Goal: Information Seeking & Learning: Learn about a topic

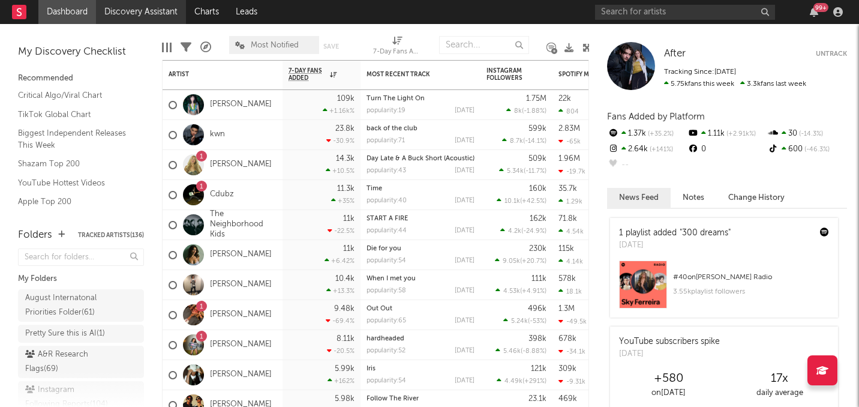
click at [144, 10] on link "Discovery Assistant" at bounding box center [141, 12] width 90 height 24
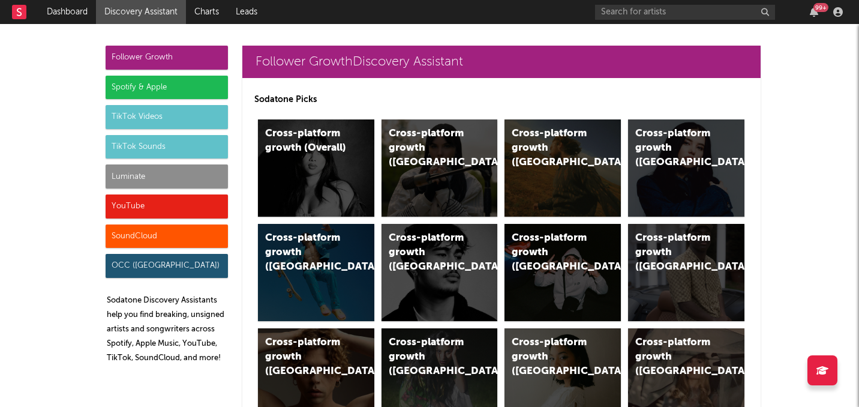
click at [153, 179] on div "Luminate" at bounding box center [167, 176] width 122 height 24
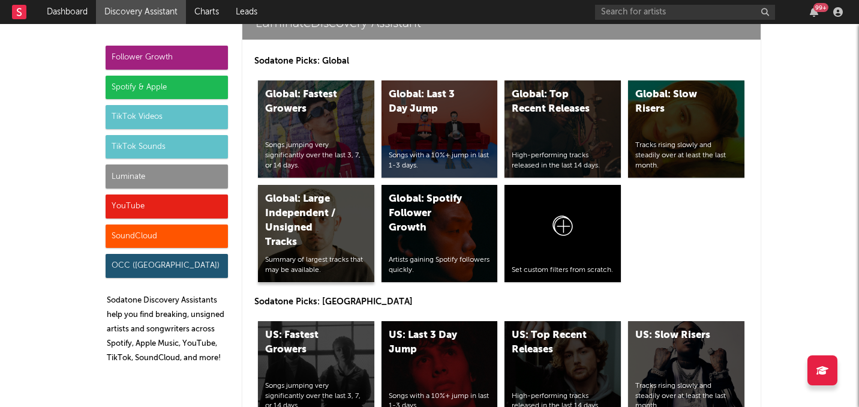
scroll to position [5324, 0]
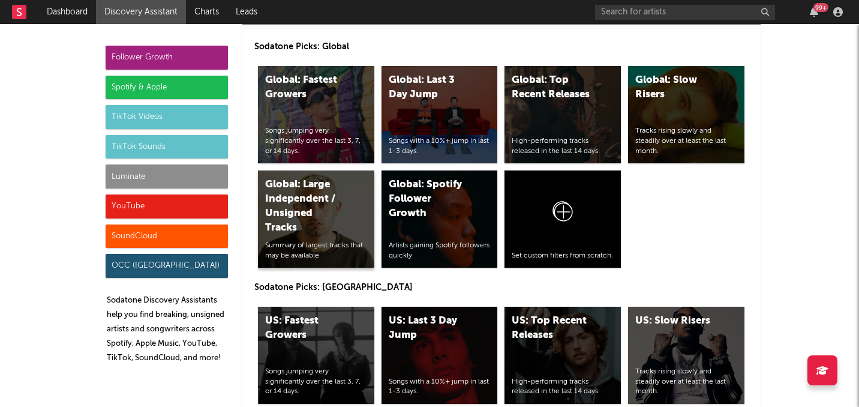
click at [308, 181] on div "Global: Large Independent / Unsigned Tracks Summary of largest tracks that may …" at bounding box center [316, 218] width 116 height 97
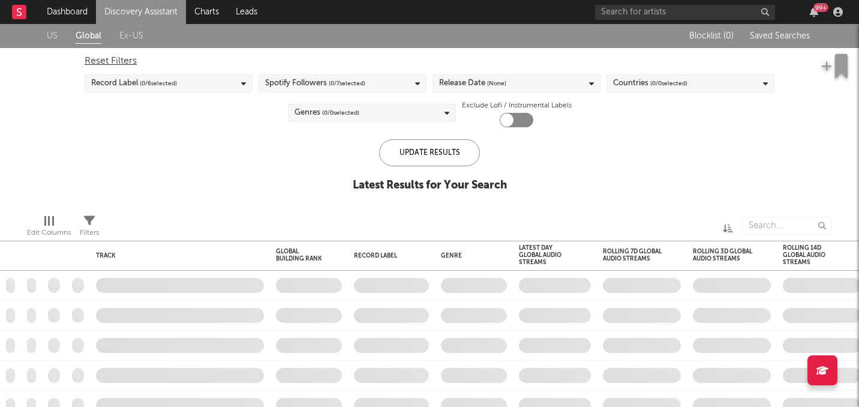
checkbox input "true"
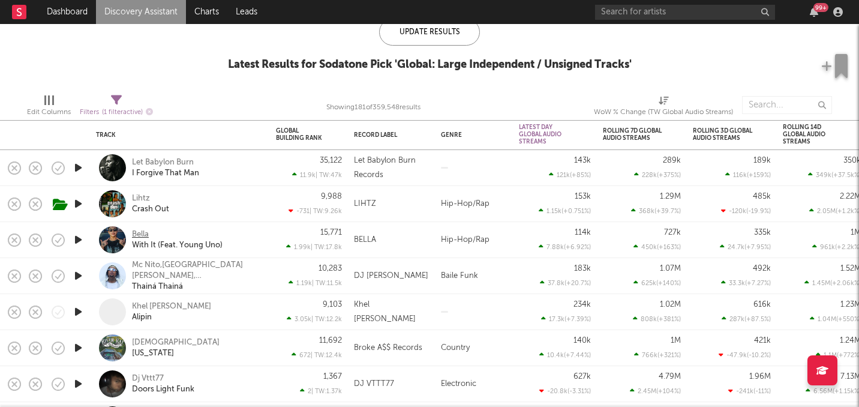
click at [140, 233] on div "Bella" at bounding box center [140, 234] width 17 height 11
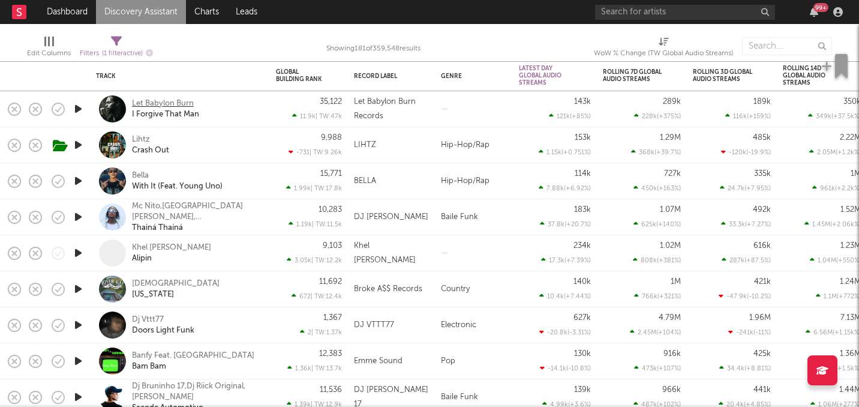
click at [165, 108] on div "Let Babylon Burn" at bounding box center [163, 103] width 62 height 11
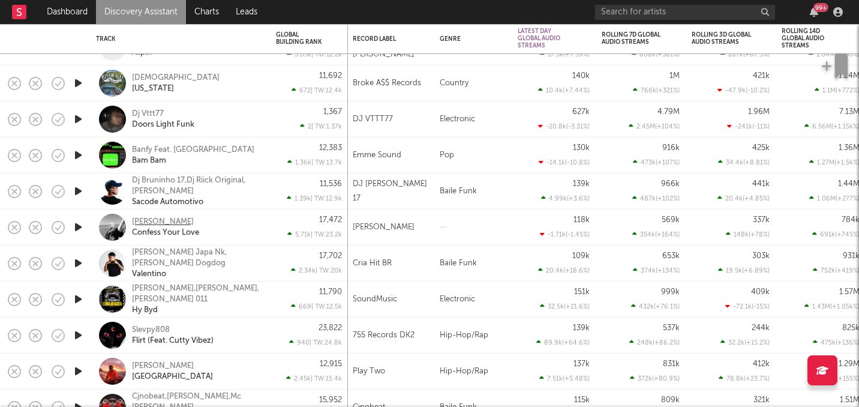
click at [144, 219] on div "Neal" at bounding box center [163, 222] width 62 height 11
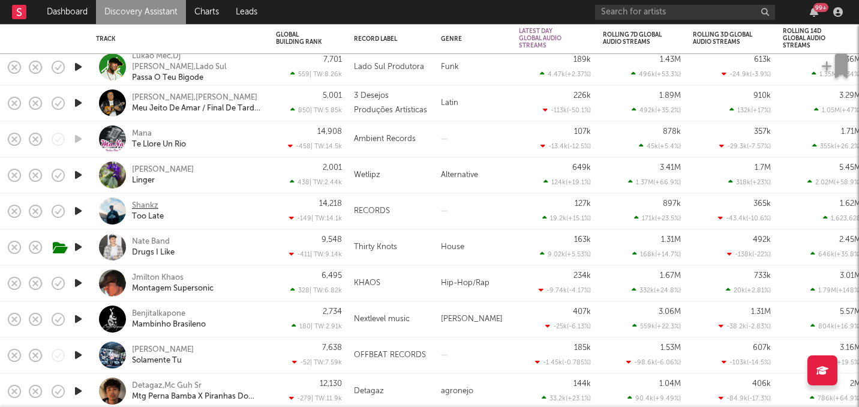
click at [142, 201] on div "Shankz" at bounding box center [145, 205] width 26 height 11
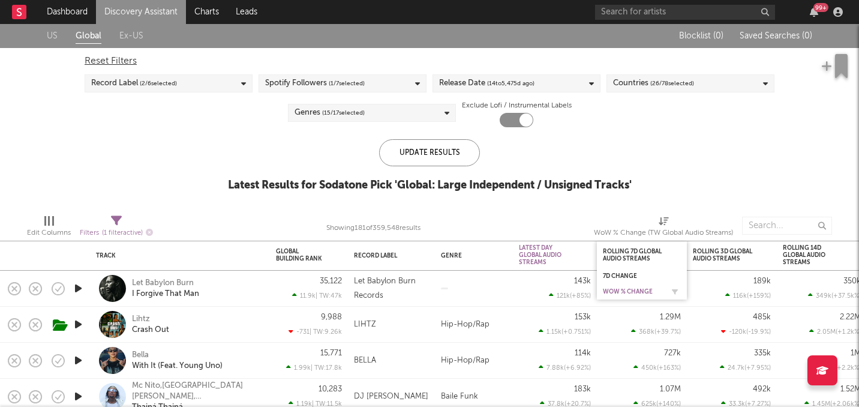
click at [624, 293] on div "WoW % Change" at bounding box center [633, 291] width 60 height 7
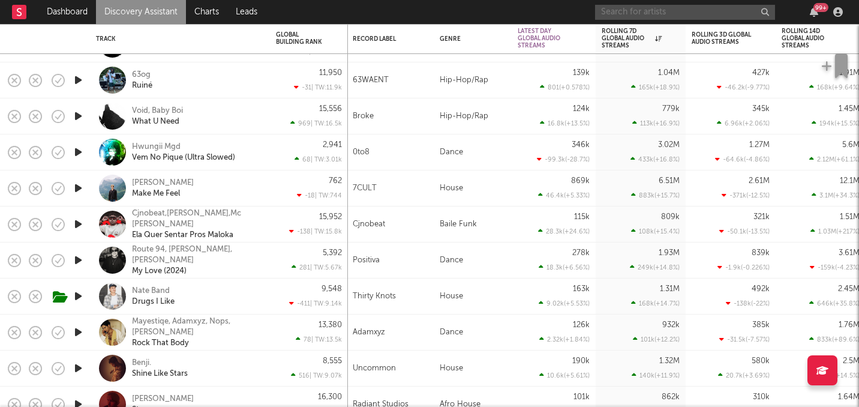
click at [620, 15] on input "text" at bounding box center [685, 12] width 180 height 15
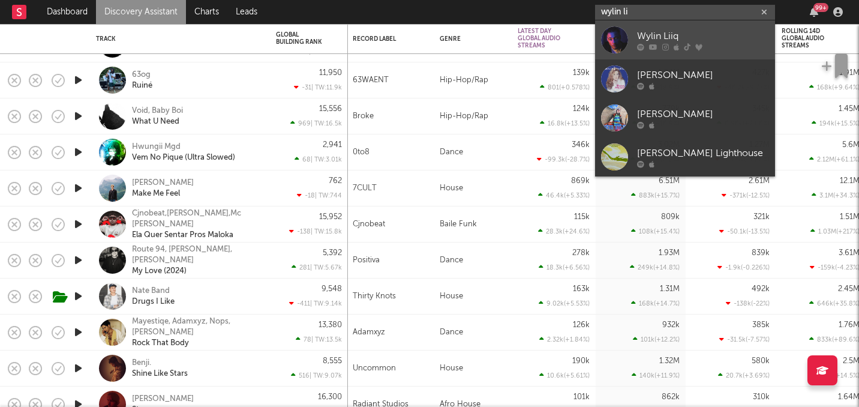
type input "wylin li"
click at [690, 40] on div "Wylin Liiq" at bounding box center [703, 36] width 132 height 14
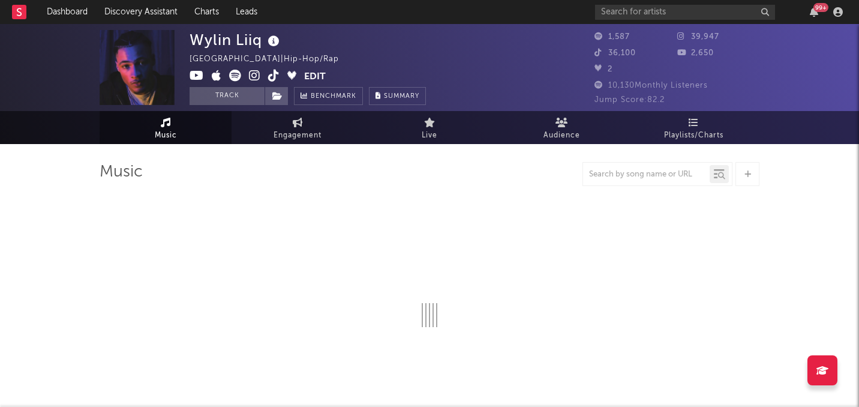
select select "1w"
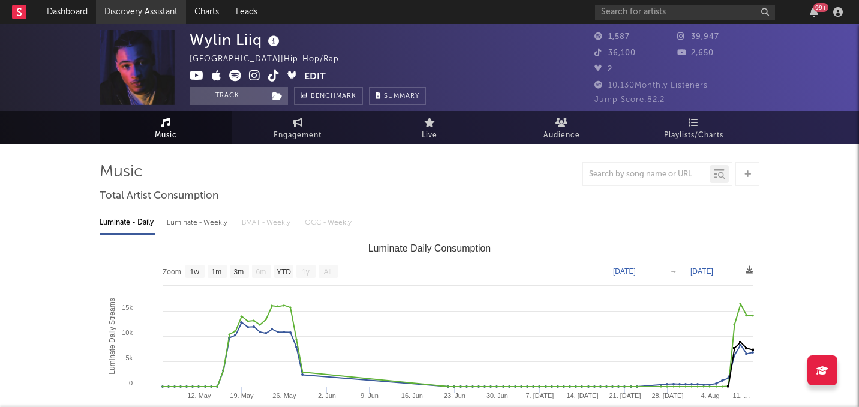
click at [115, 12] on link "Discovery Assistant" at bounding box center [141, 12] width 90 height 24
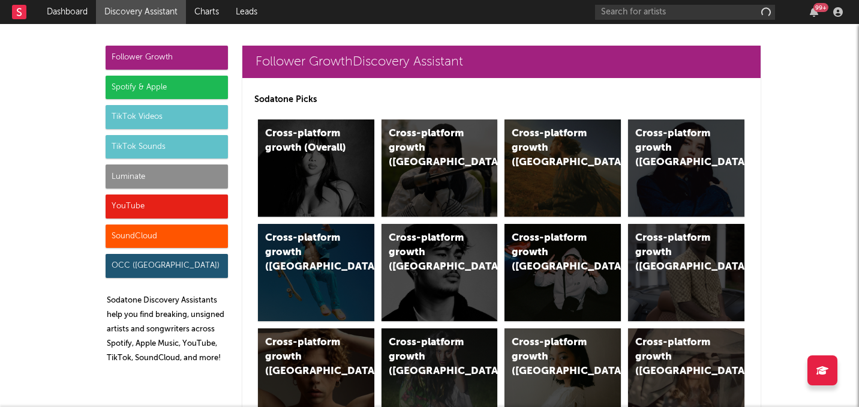
click at [206, 182] on div "Luminate" at bounding box center [167, 176] width 122 height 24
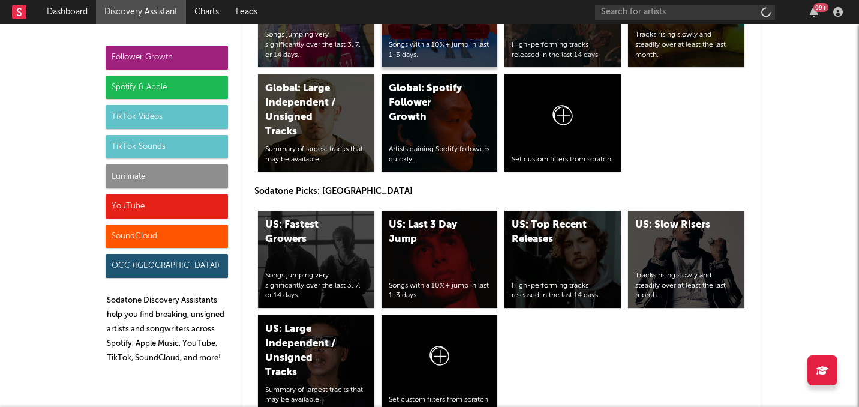
scroll to position [5429, 0]
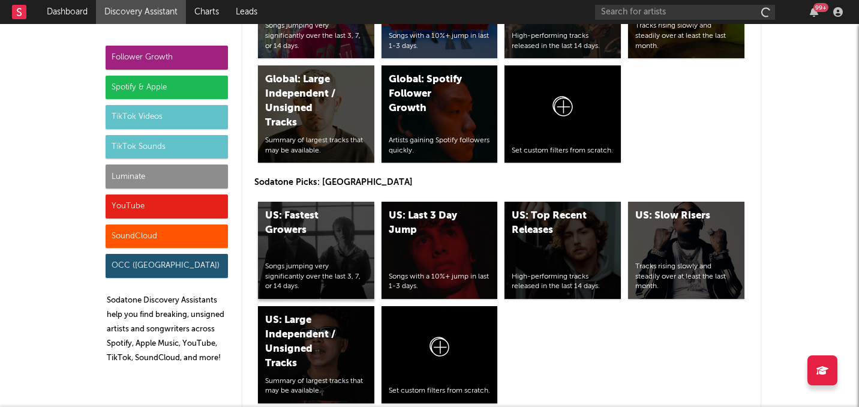
click at [317, 209] on div "US: Fastest Growers" at bounding box center [306, 223] width 82 height 29
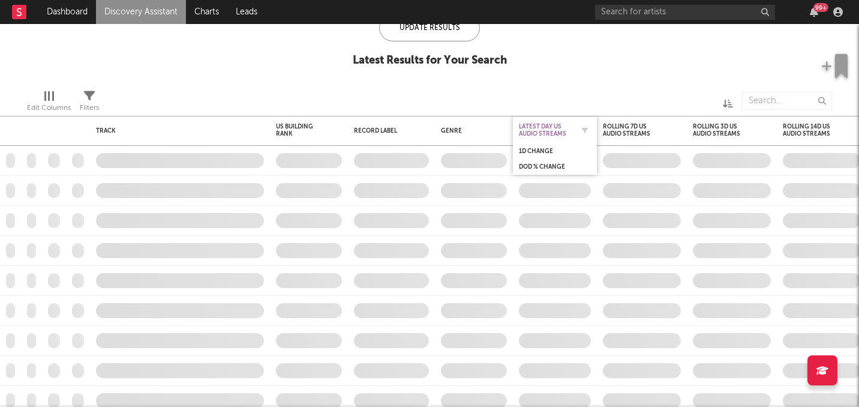
checkbox input "true"
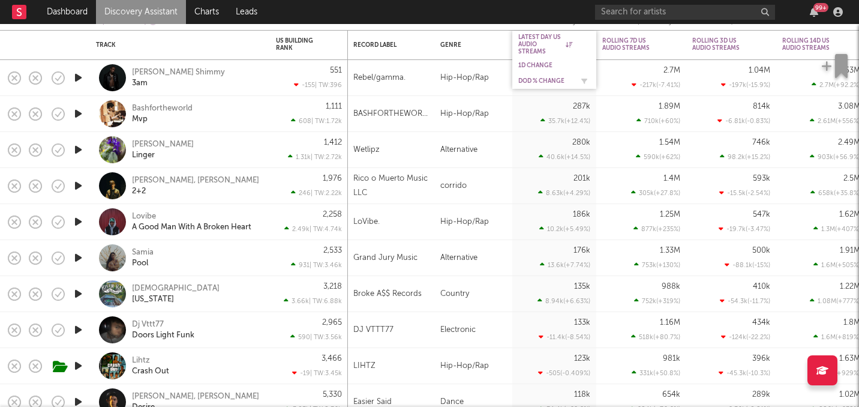
click at [557, 80] on div "DoD % Change" at bounding box center [545, 80] width 54 height 7
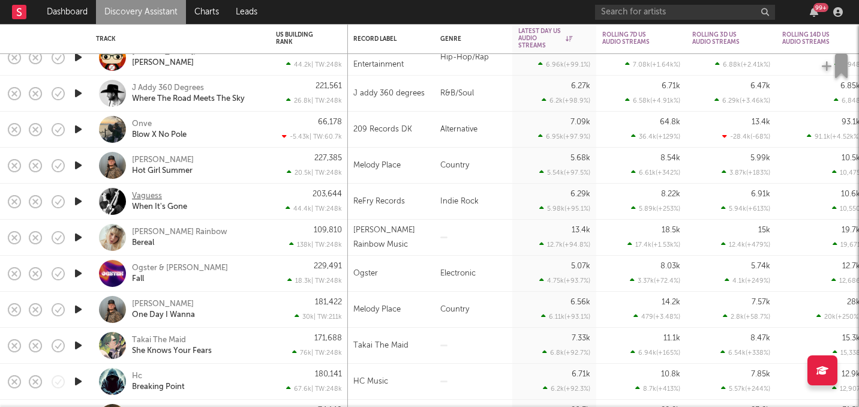
click at [142, 194] on div "Vaguess" at bounding box center [147, 196] width 30 height 11
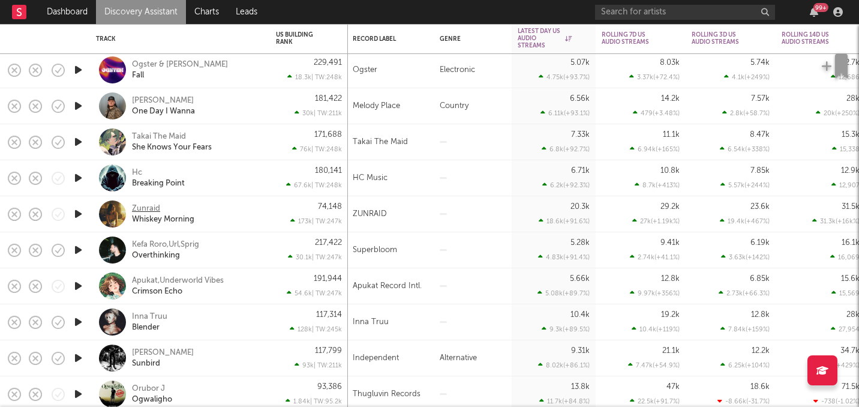
click at [154, 209] on div "Zunraid" at bounding box center [146, 208] width 28 height 11
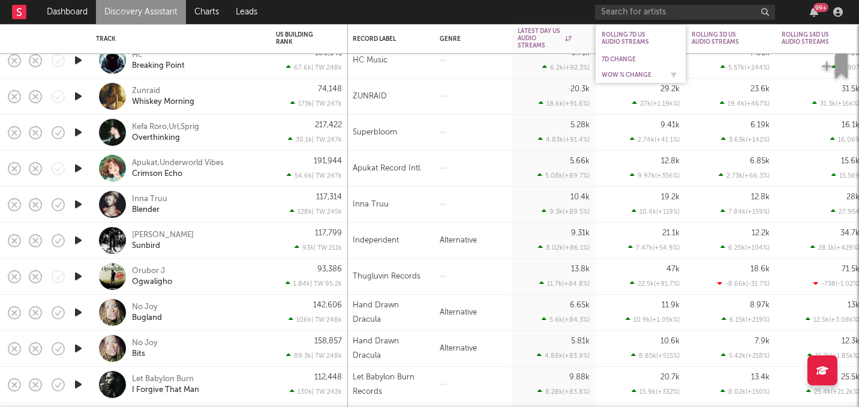
click at [631, 72] on div "WoW % Change" at bounding box center [632, 74] width 60 height 7
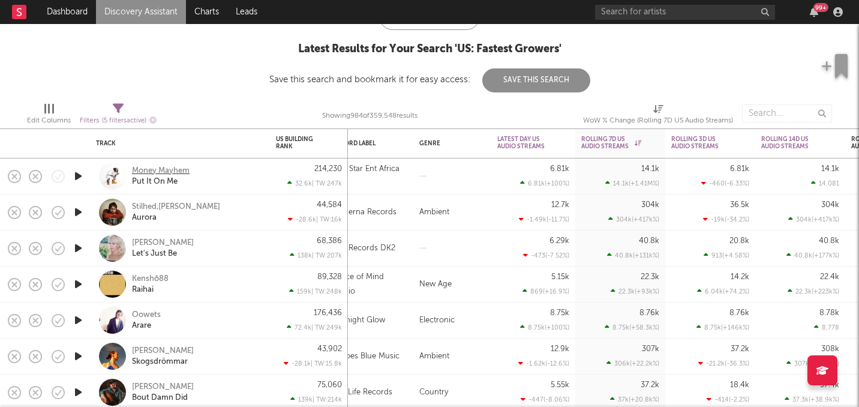
click at [168, 167] on div "Money Mayhem" at bounding box center [161, 171] width 58 height 11
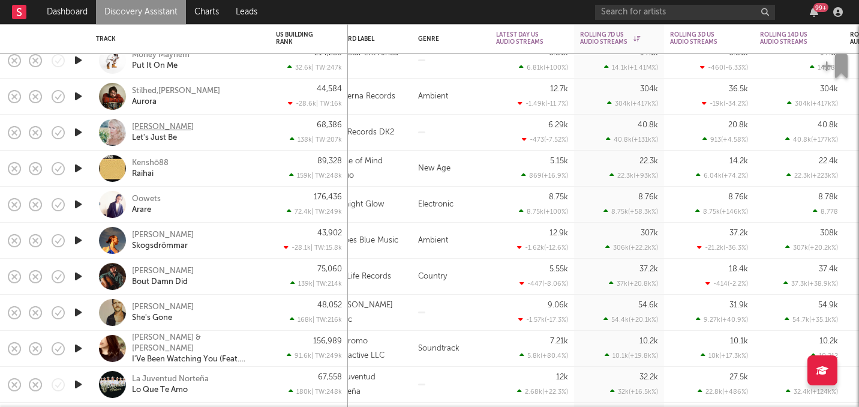
click at [169, 128] on div "Stacey Blanton" at bounding box center [163, 127] width 62 height 11
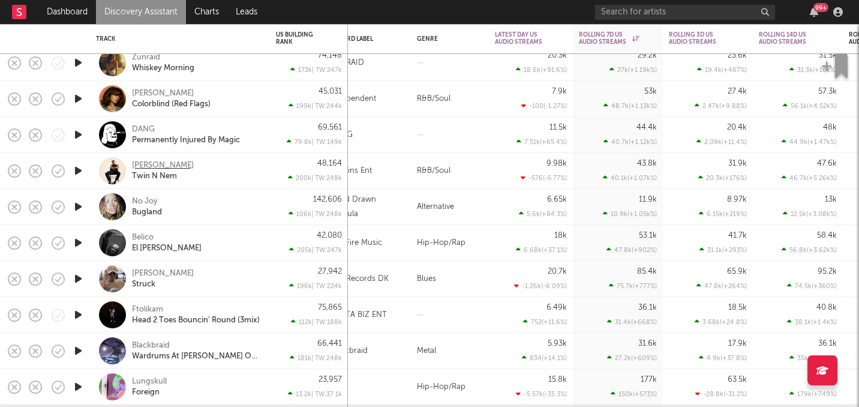
click at [155, 166] on div "Hylan Starr" at bounding box center [163, 165] width 62 height 11
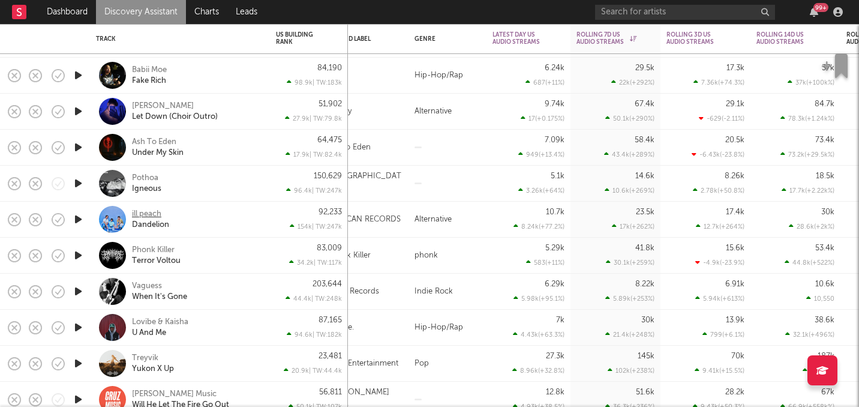
click at [150, 211] on div "ill peach" at bounding box center [146, 214] width 29 height 11
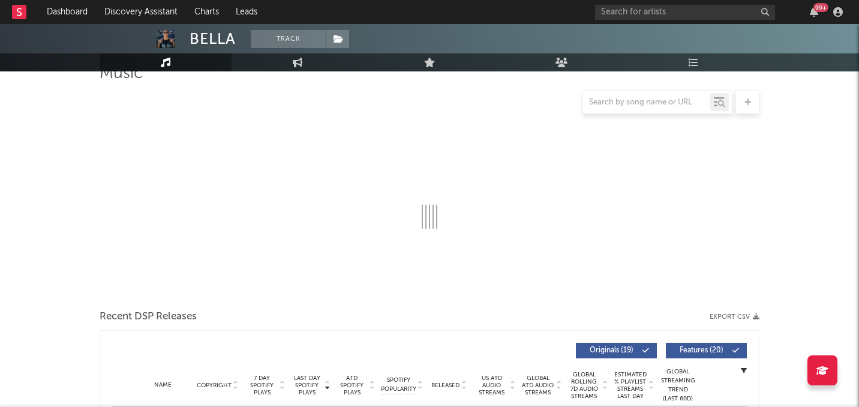
scroll to position [113, 0]
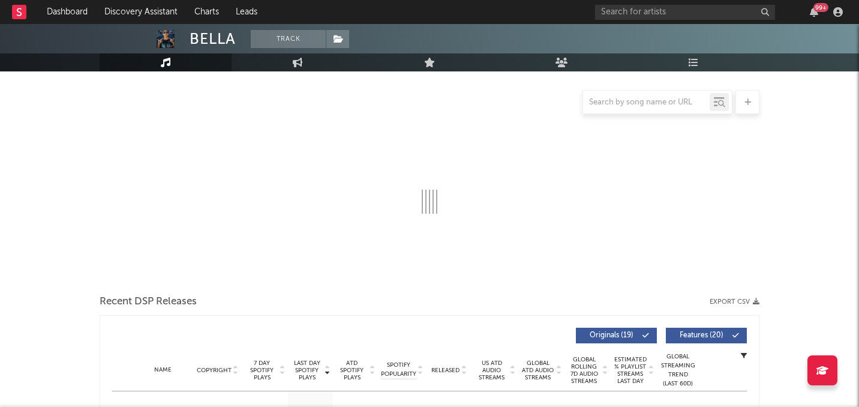
select select "6m"
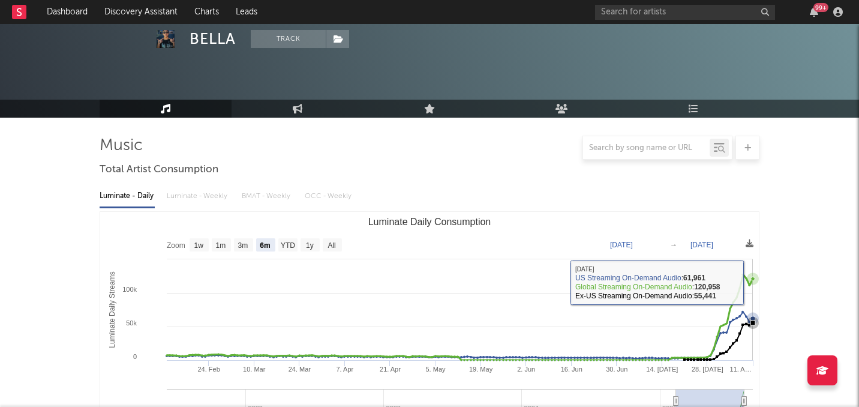
scroll to position [0, 0]
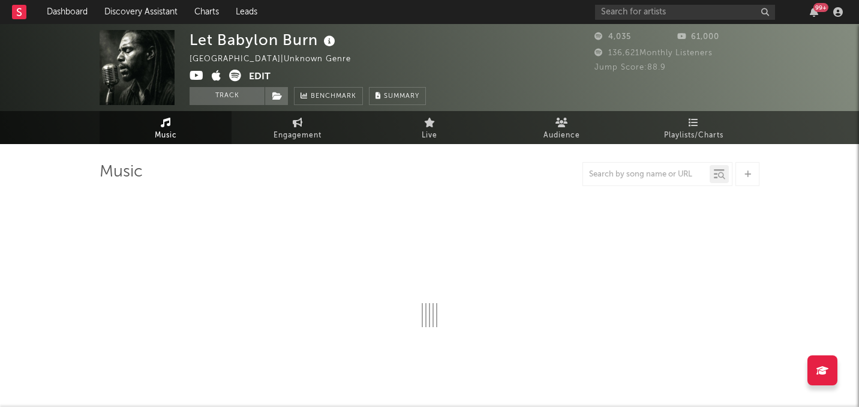
select select "1w"
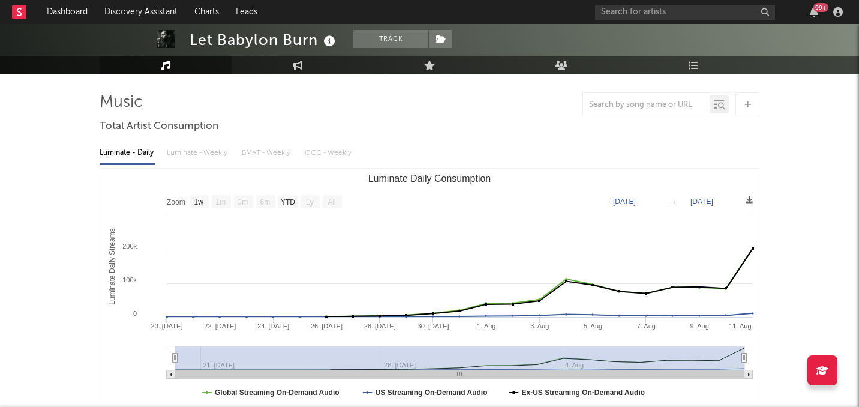
scroll to position [68, 0]
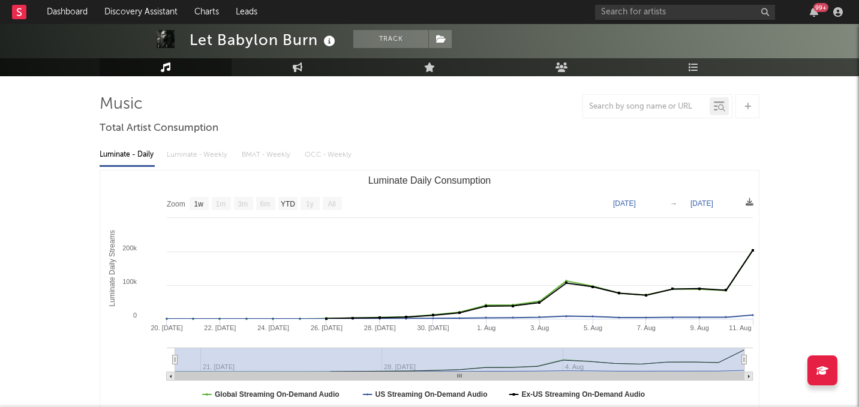
click at [557, 115] on div at bounding box center [430, 106] width 660 height 24
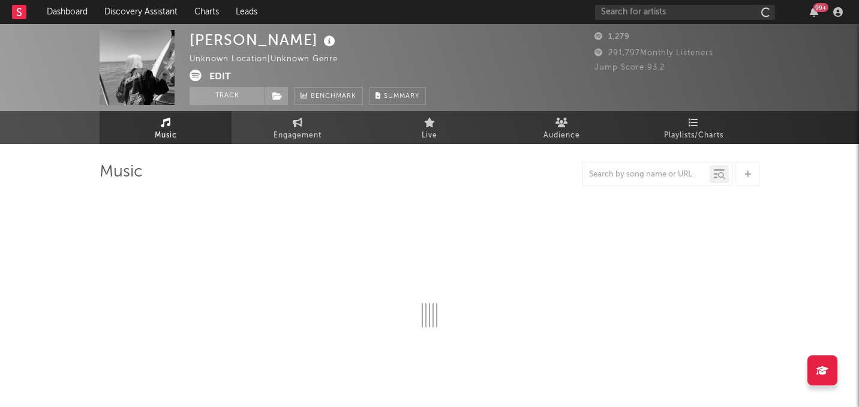
select select "1w"
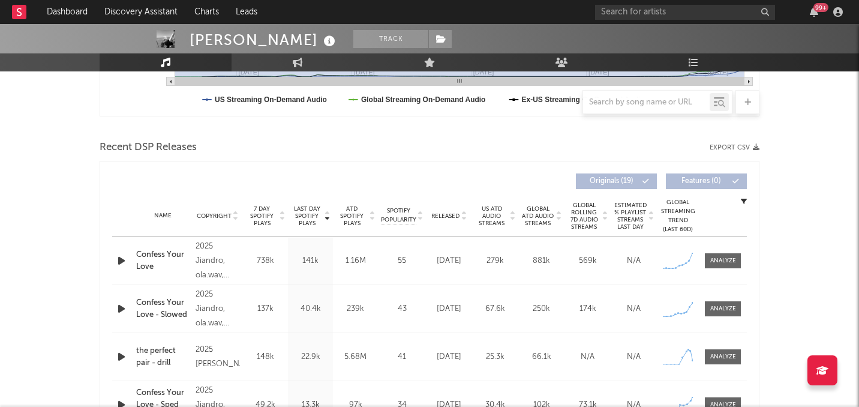
scroll to position [367, 0]
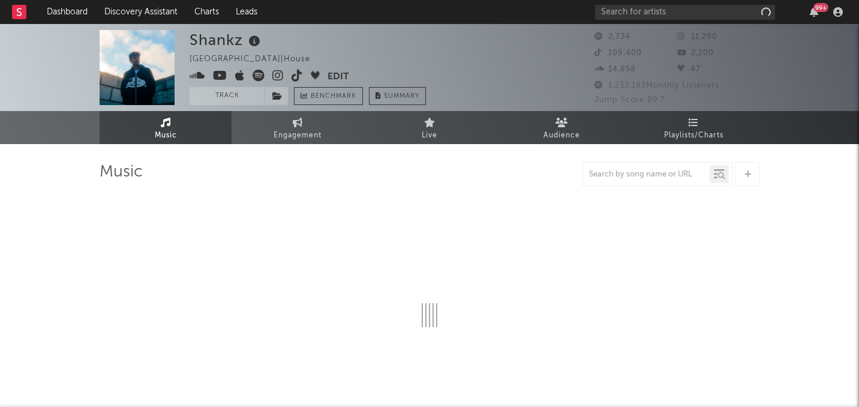
select select "1w"
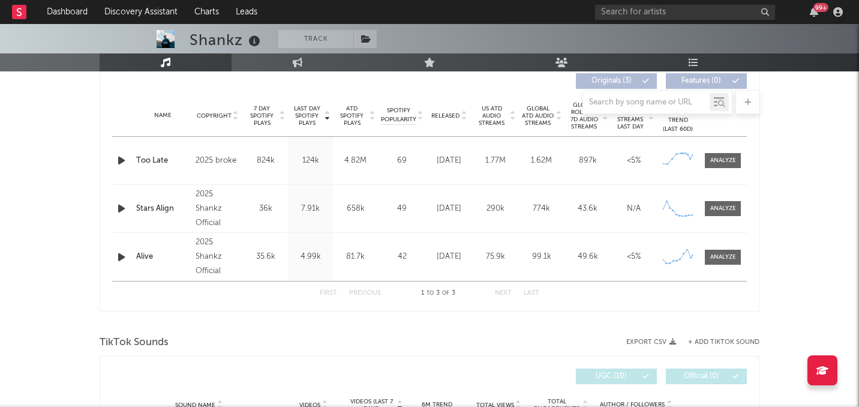
scroll to position [459, 0]
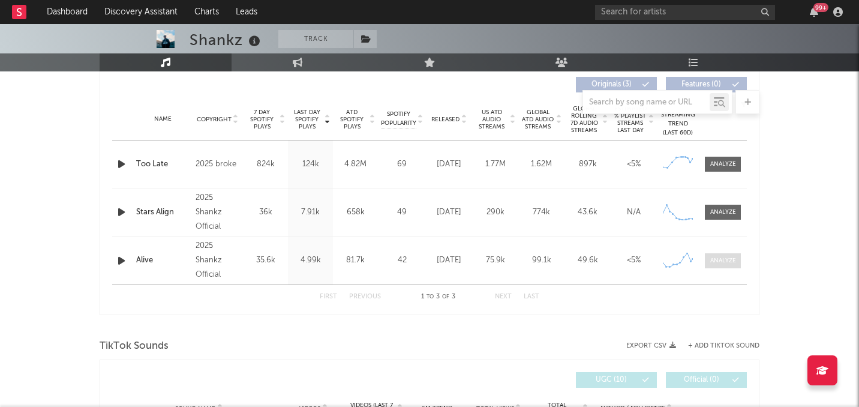
click at [717, 260] on div at bounding box center [723, 260] width 26 height 9
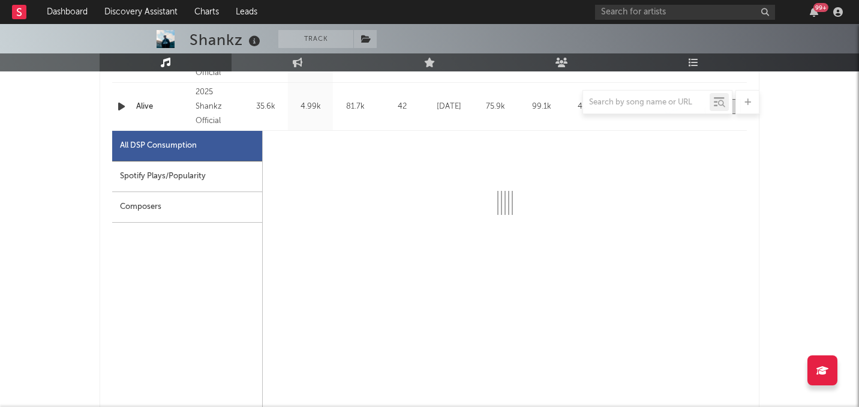
select select "1w"
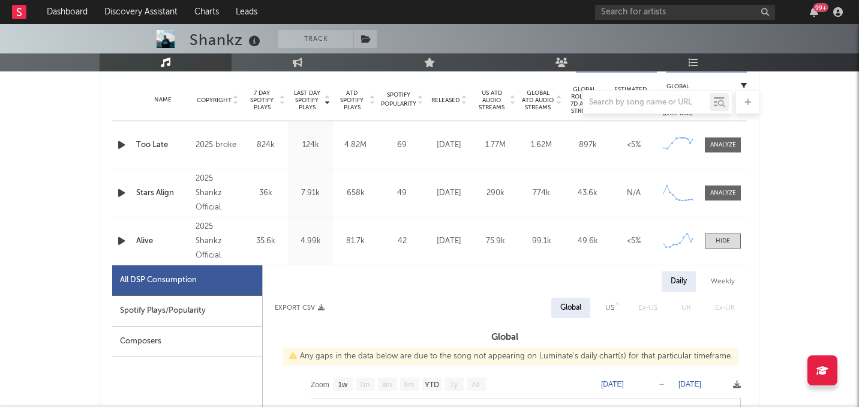
scroll to position [368, 0]
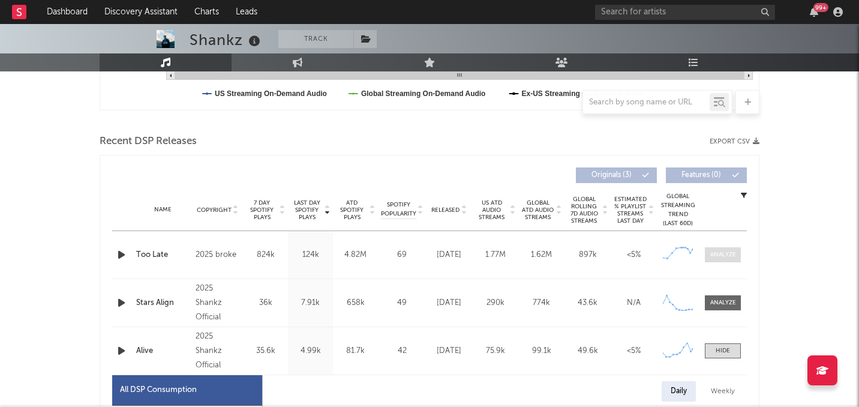
click at [726, 258] on div at bounding box center [723, 254] width 26 height 9
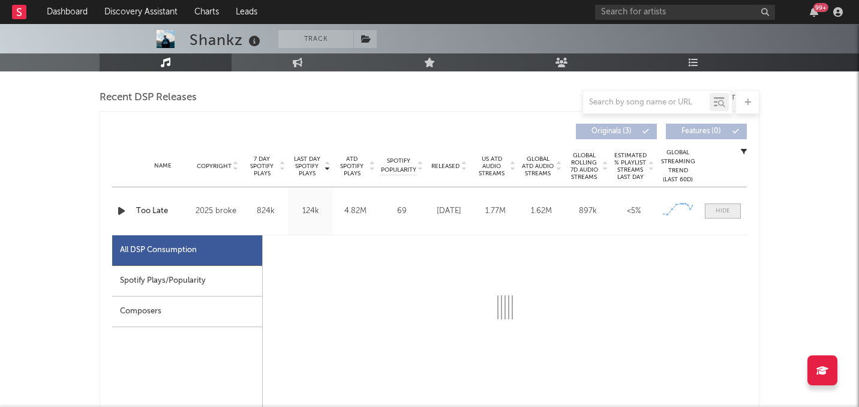
select select "1w"
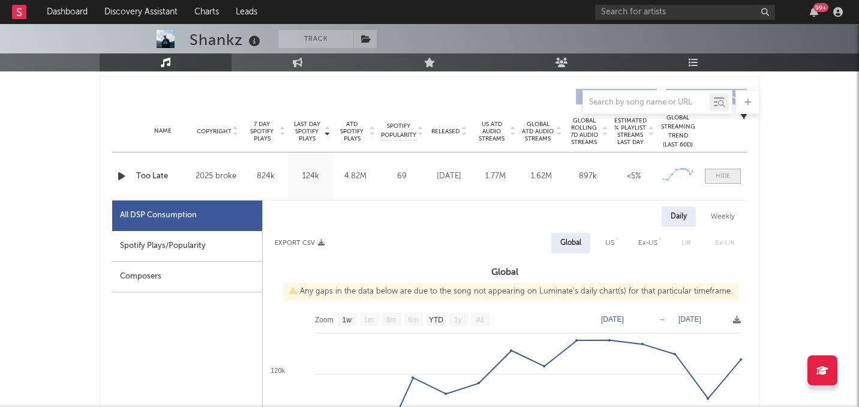
scroll to position [457, 0]
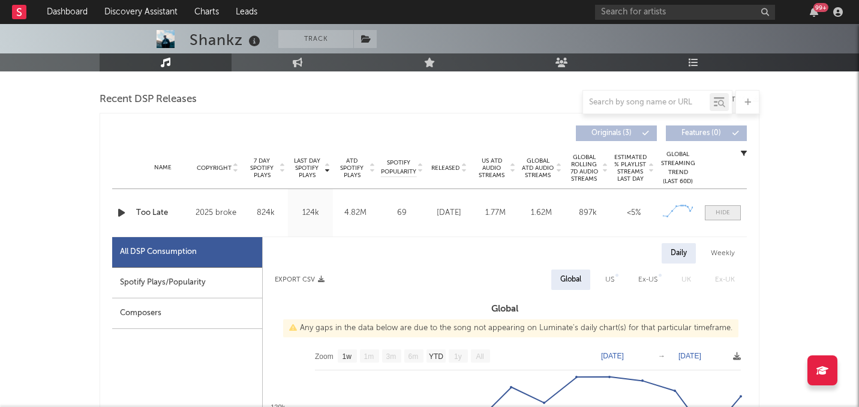
click at [722, 211] on div at bounding box center [723, 212] width 14 height 9
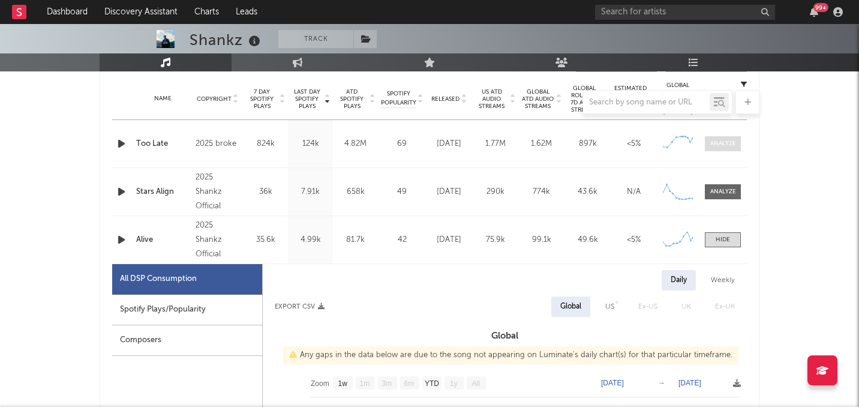
scroll to position [475, 0]
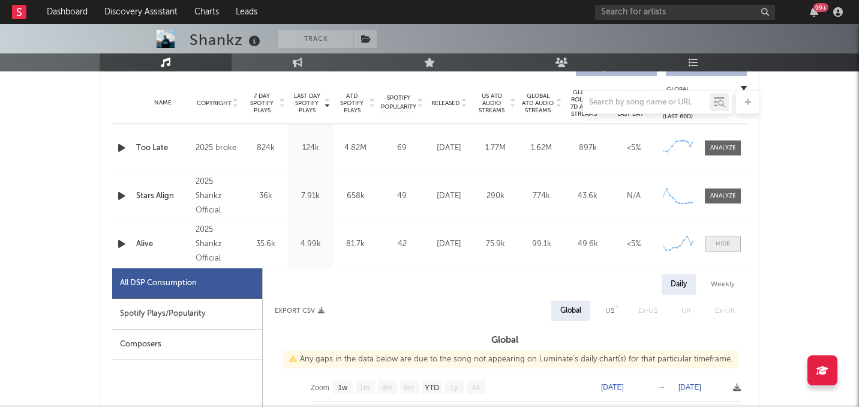
click at [728, 243] on div at bounding box center [723, 243] width 14 height 9
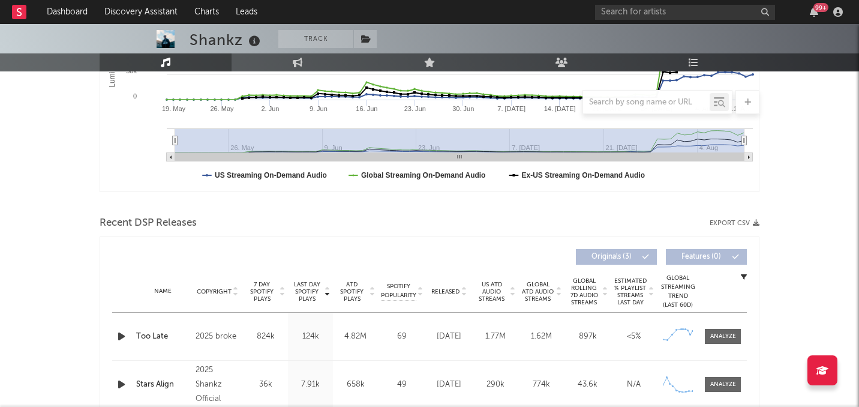
scroll to position [0, 0]
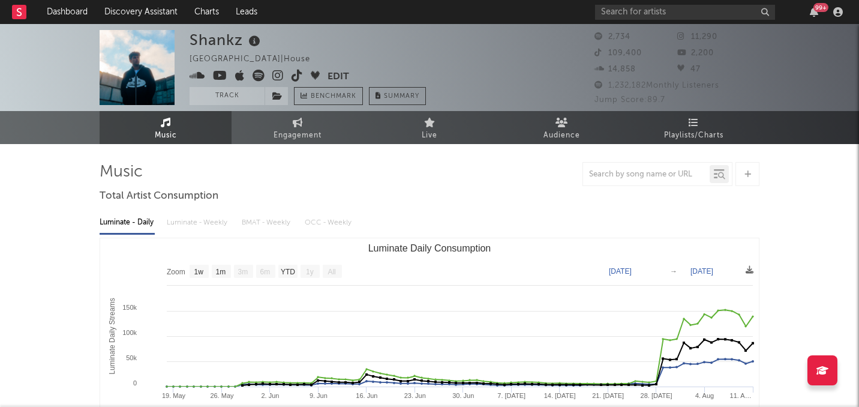
click at [154, 86] on img at bounding box center [137, 67] width 75 height 75
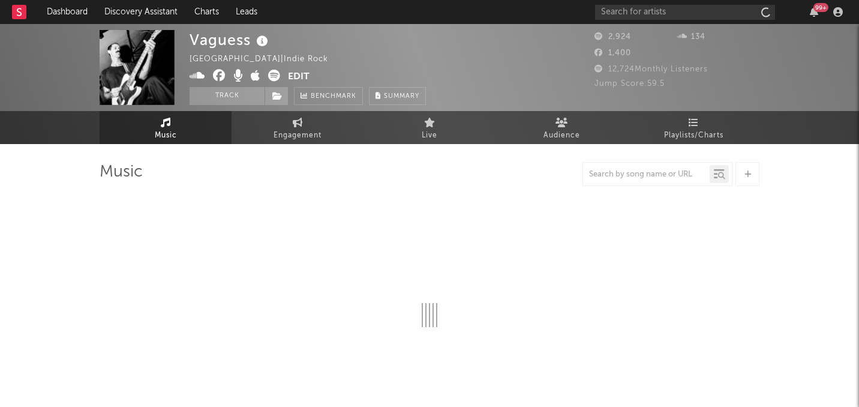
select select "1w"
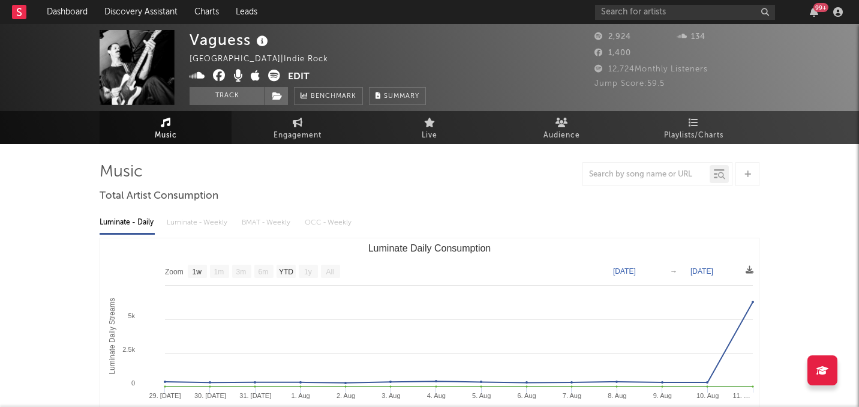
scroll to position [4, 0]
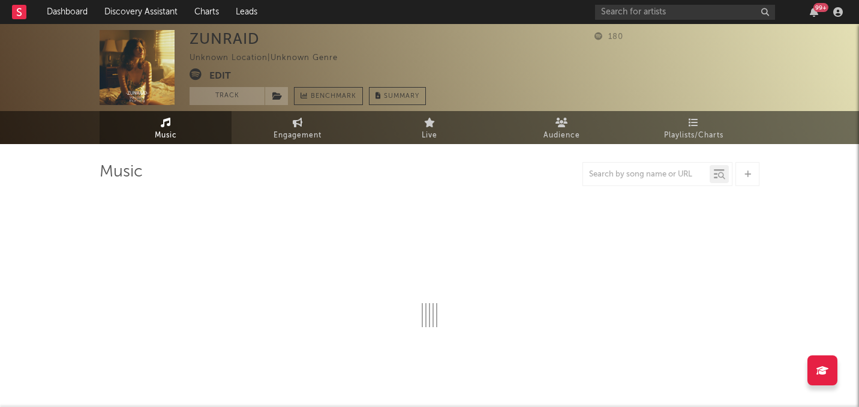
select select "1w"
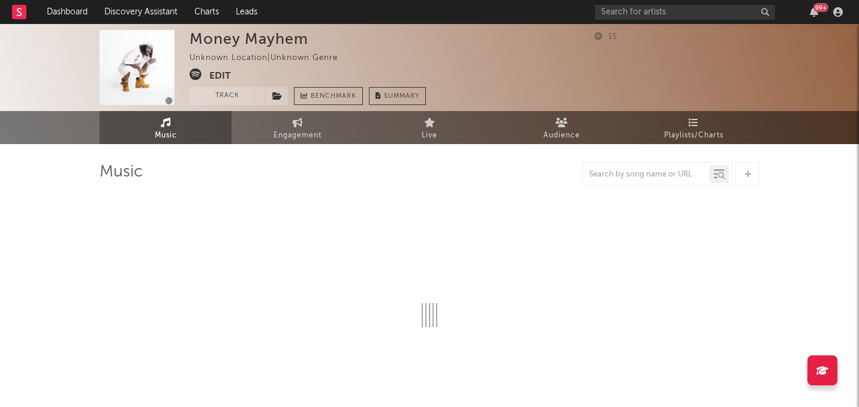
select select "1w"
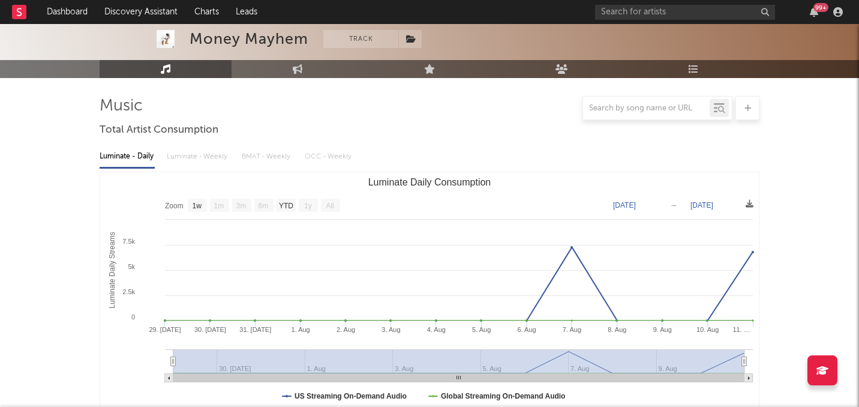
scroll to position [75, 0]
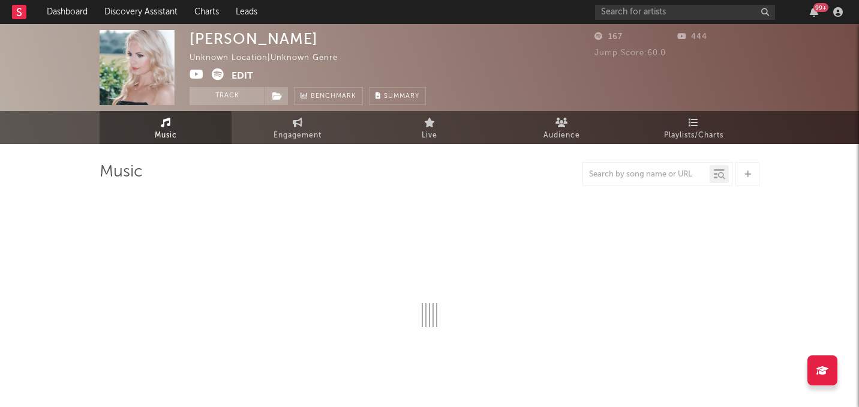
select select "1w"
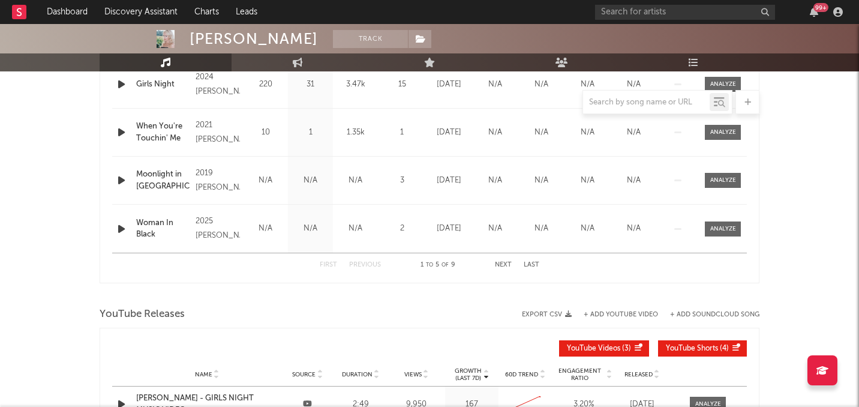
scroll to position [644, 0]
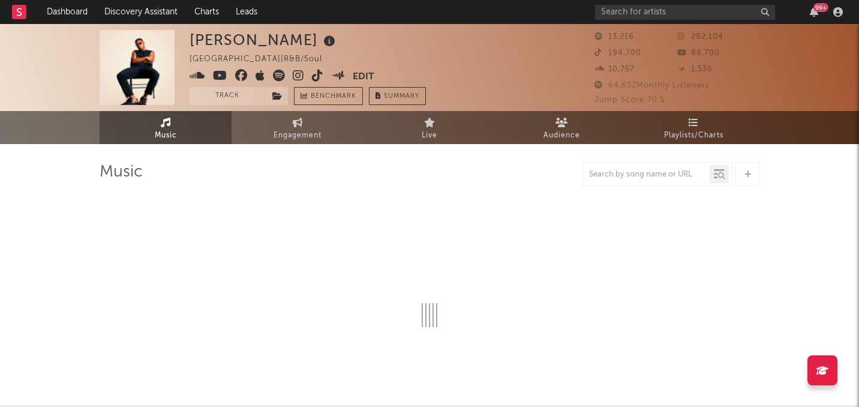
select select "6m"
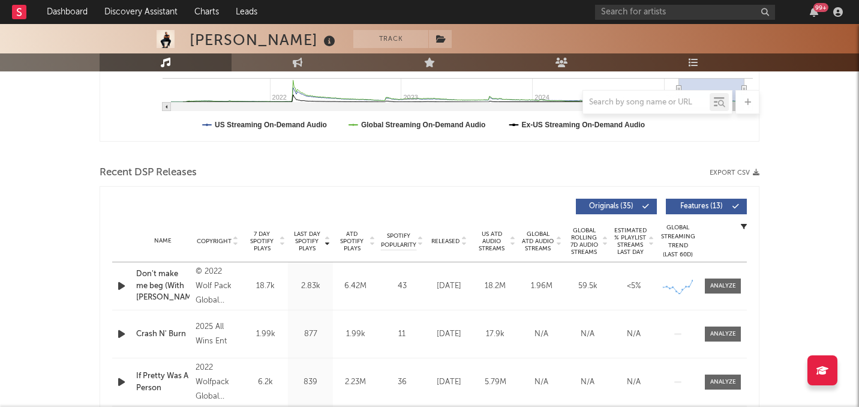
scroll to position [338, 0]
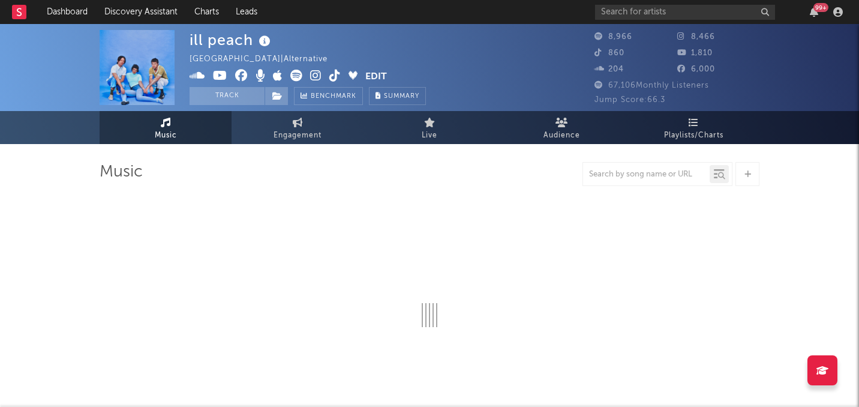
select select "6m"
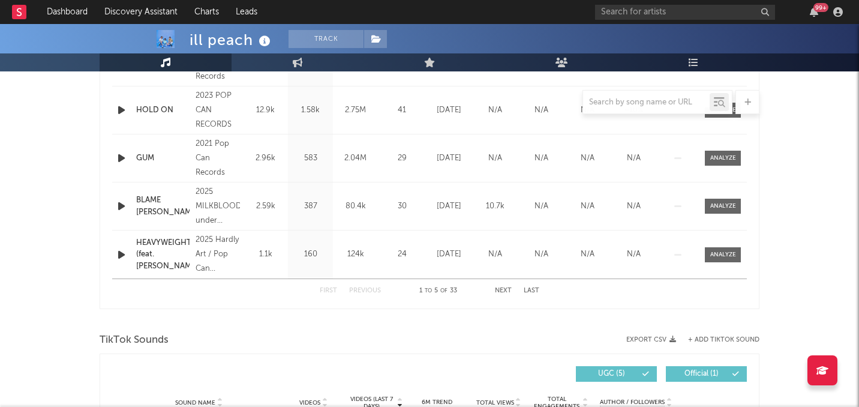
scroll to position [413, 0]
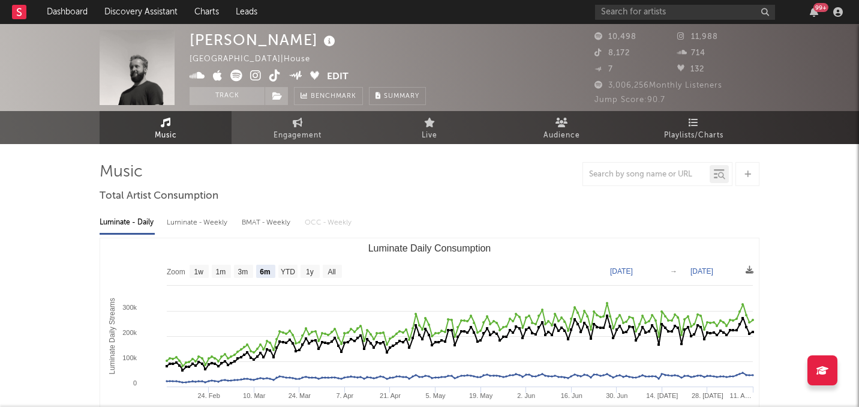
select select "6m"
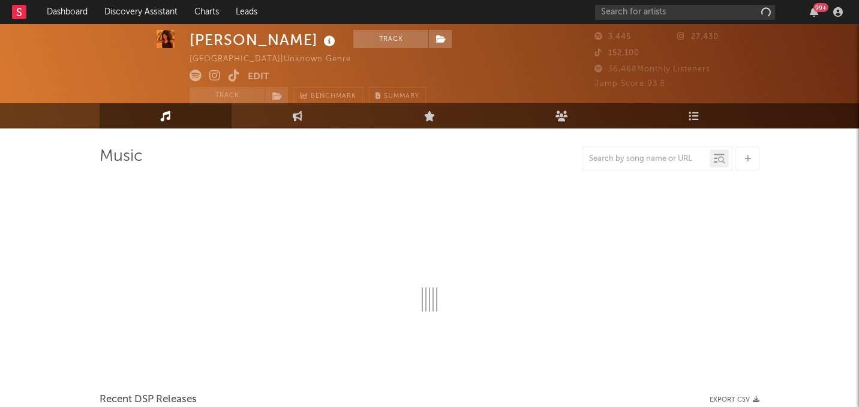
scroll to position [18, 0]
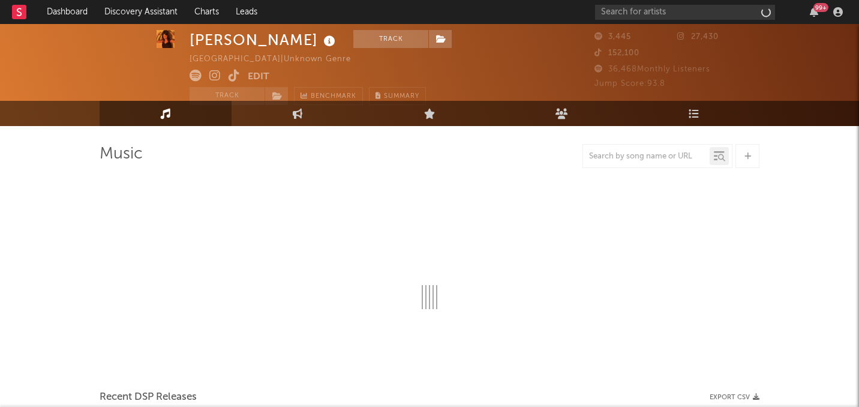
select select "1w"
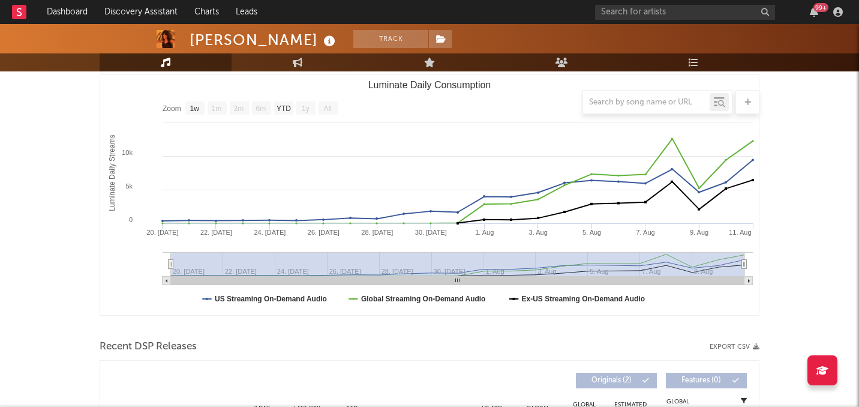
scroll to position [0, 0]
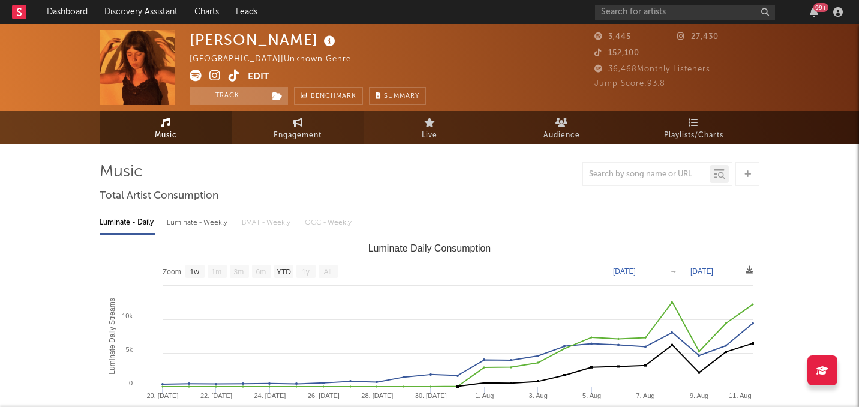
click at [272, 116] on link "Engagement" at bounding box center [298, 127] width 132 height 33
select select "1w"
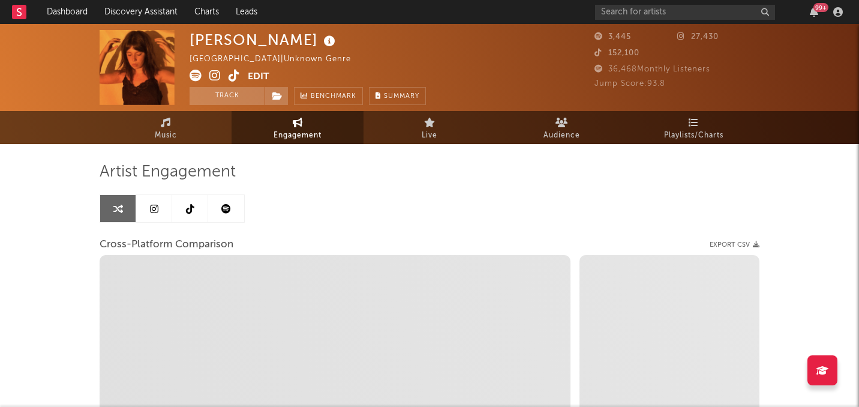
click at [187, 212] on icon at bounding box center [190, 209] width 8 height 10
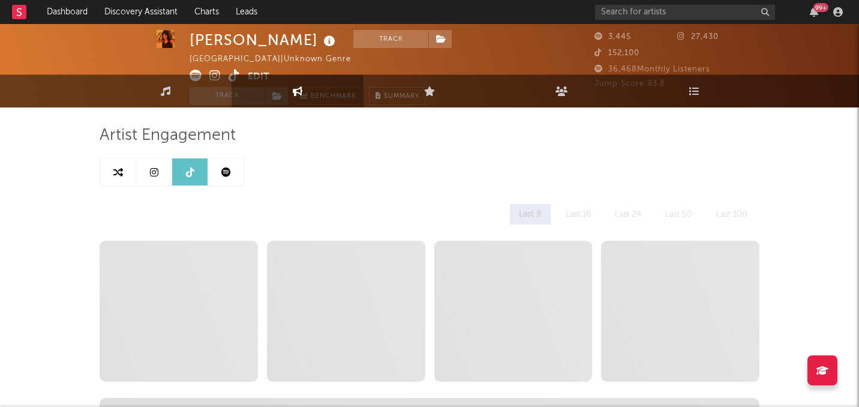
select select "1w"
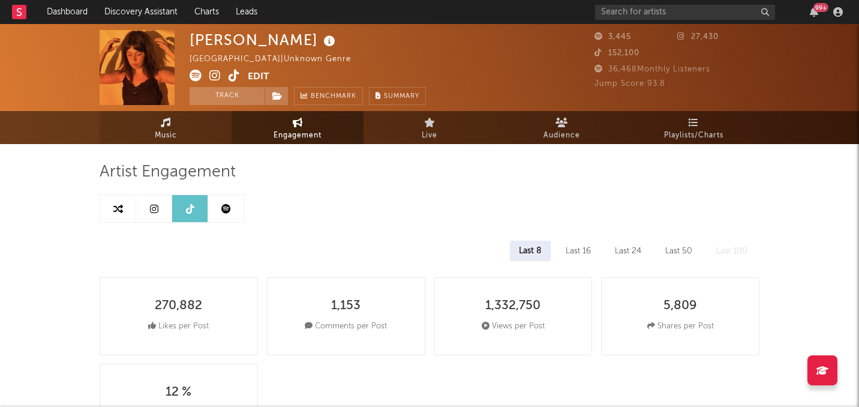
click at [151, 121] on link "Music" at bounding box center [166, 127] width 132 height 33
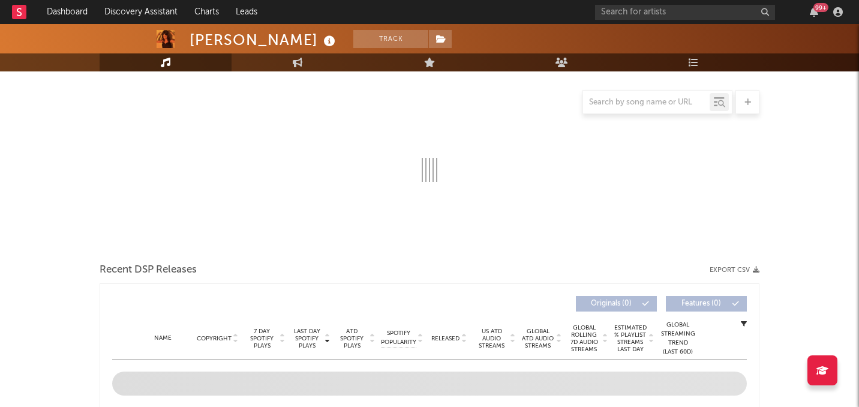
scroll to position [420, 0]
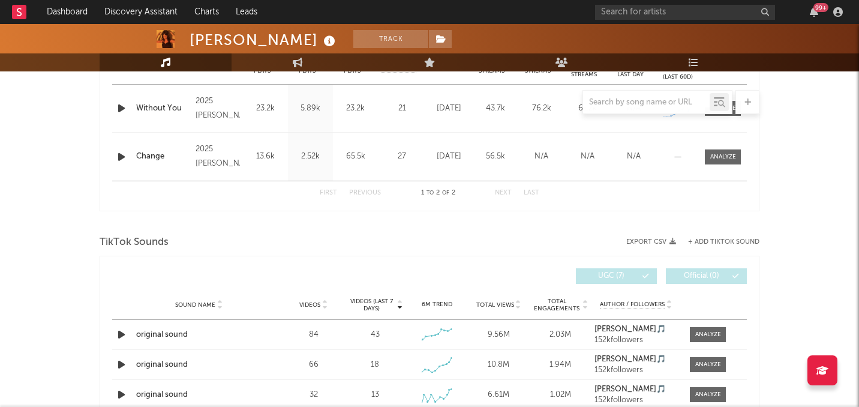
select select "1w"
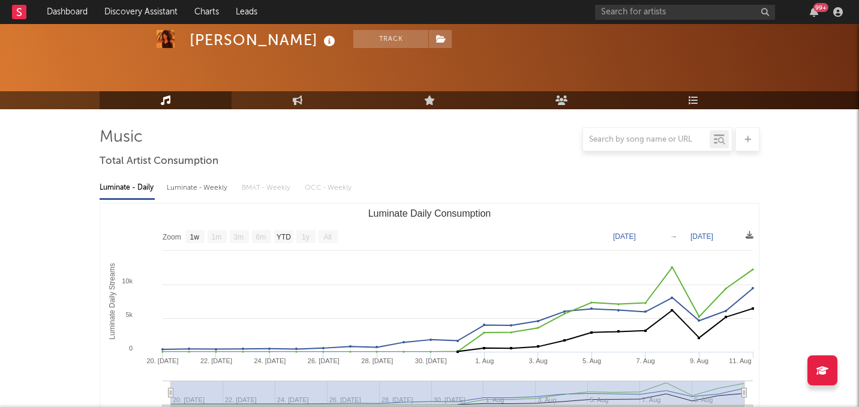
scroll to position [0, 0]
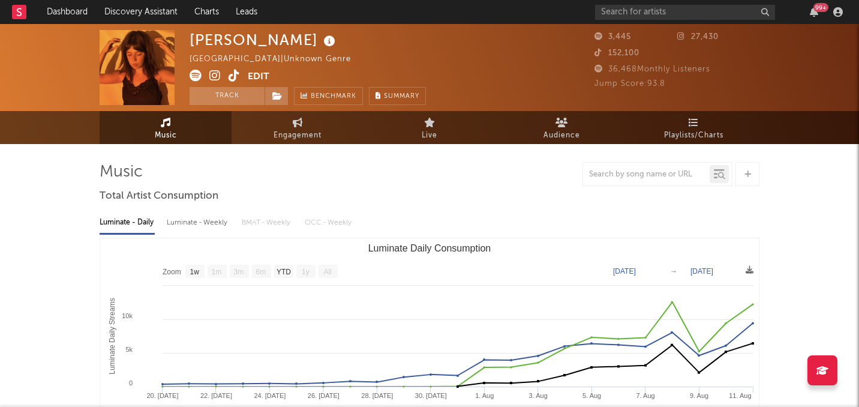
click at [229, 70] on icon at bounding box center [234, 76] width 11 height 12
click at [660, 7] on input "text" at bounding box center [685, 12] width 180 height 15
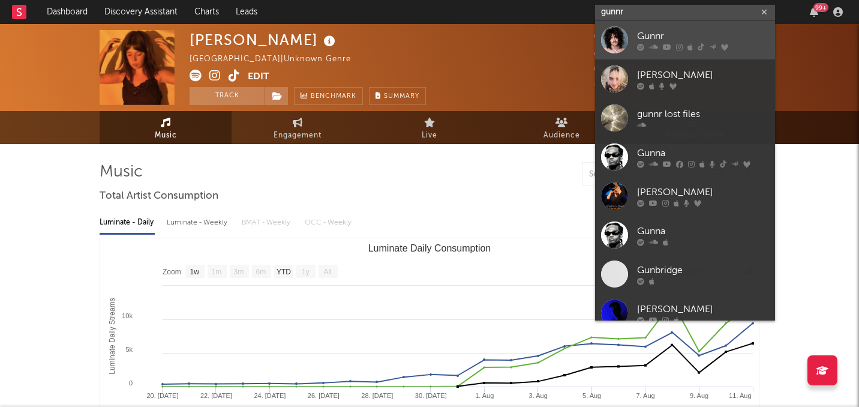
type input "gunnr"
click at [618, 35] on div at bounding box center [614, 39] width 27 height 27
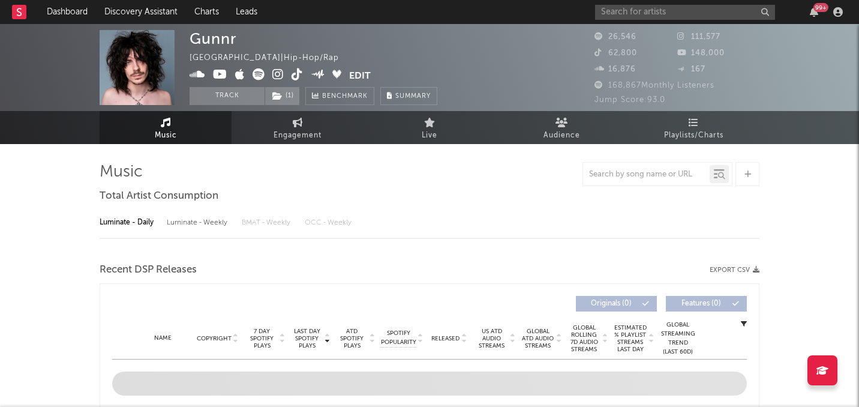
select select "6m"
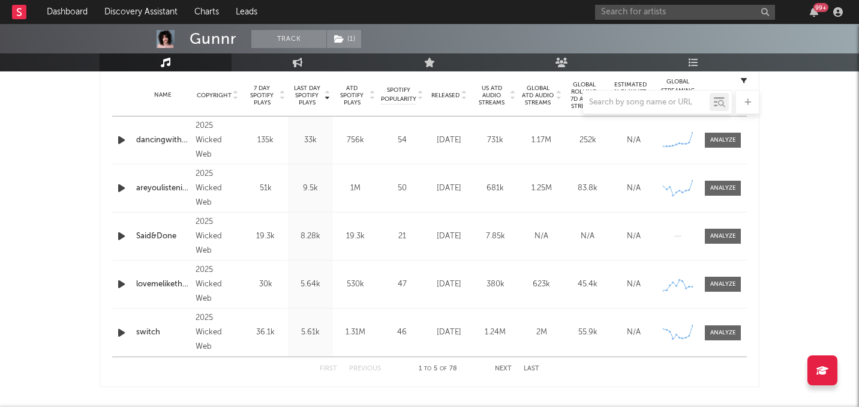
scroll to position [482, 0]
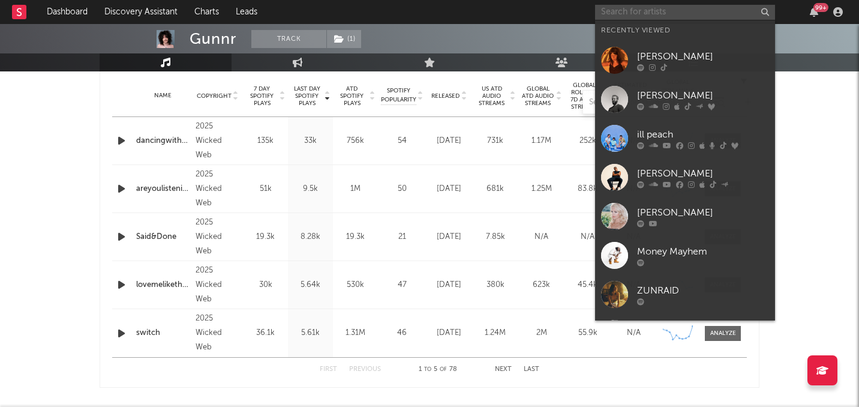
click at [650, 14] on input "text" at bounding box center [685, 12] width 180 height 15
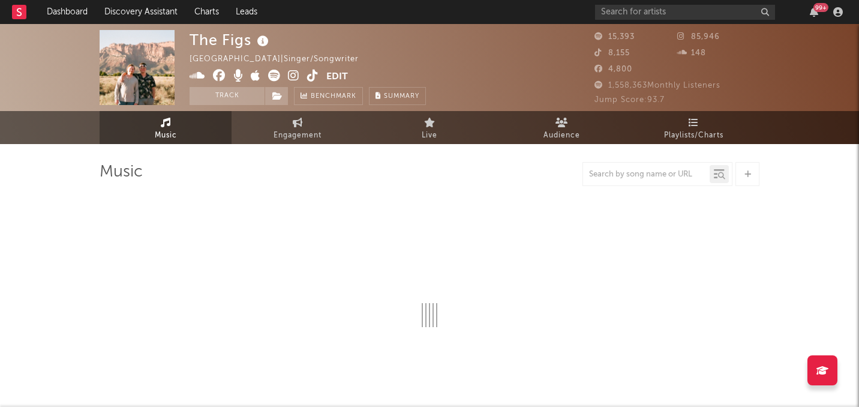
select select "6m"
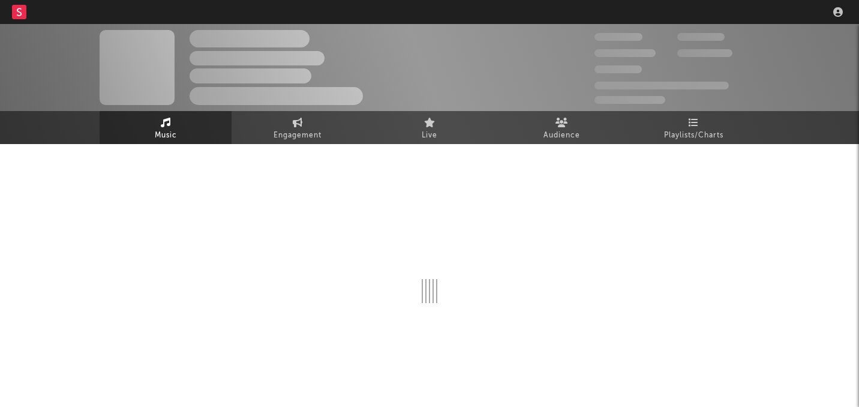
select select "1w"
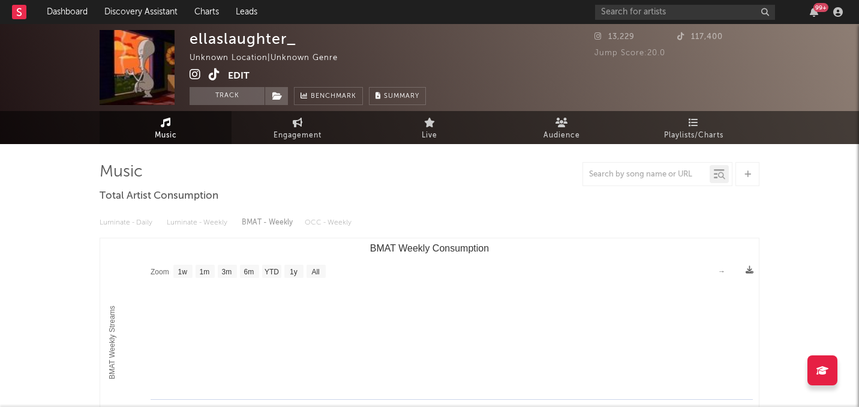
click at [286, 135] on span "Engagement" at bounding box center [298, 135] width 48 height 14
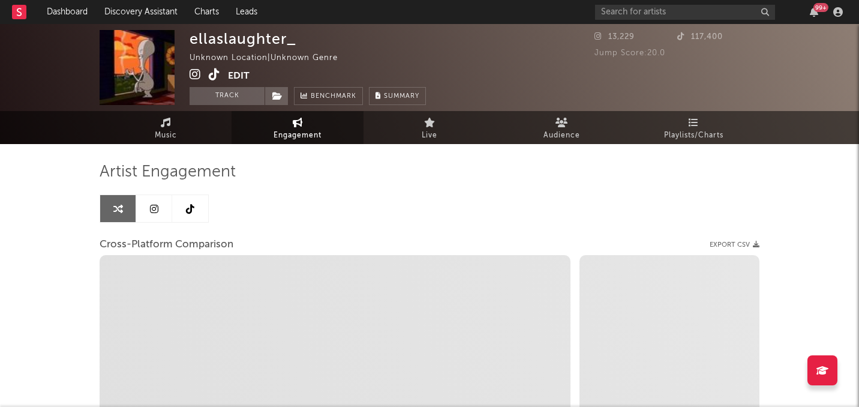
select select "1w"
click at [198, 209] on link at bounding box center [190, 208] width 36 height 27
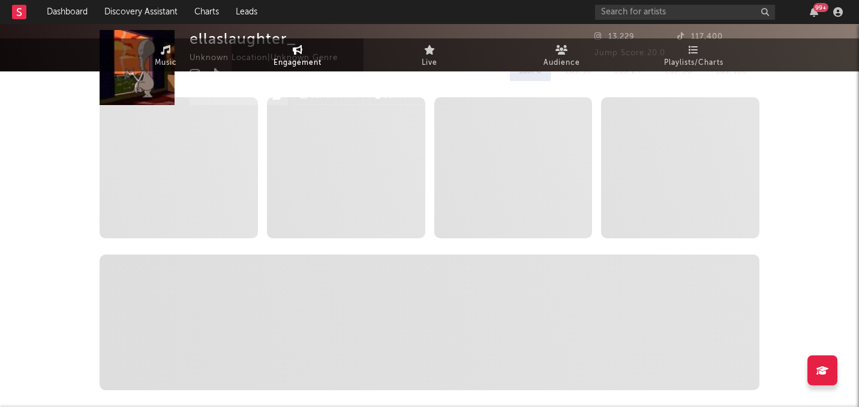
select select "1w"
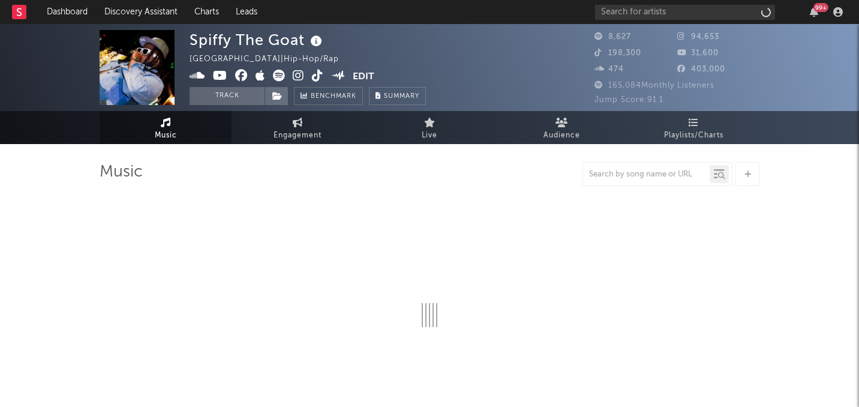
select select "6m"
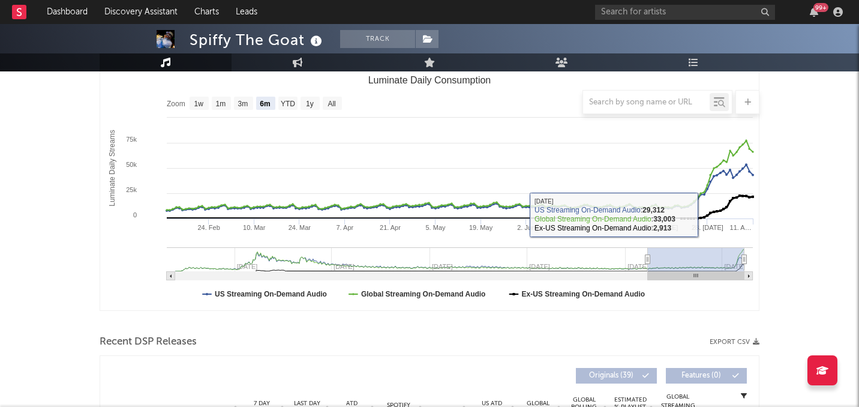
scroll to position [59, 0]
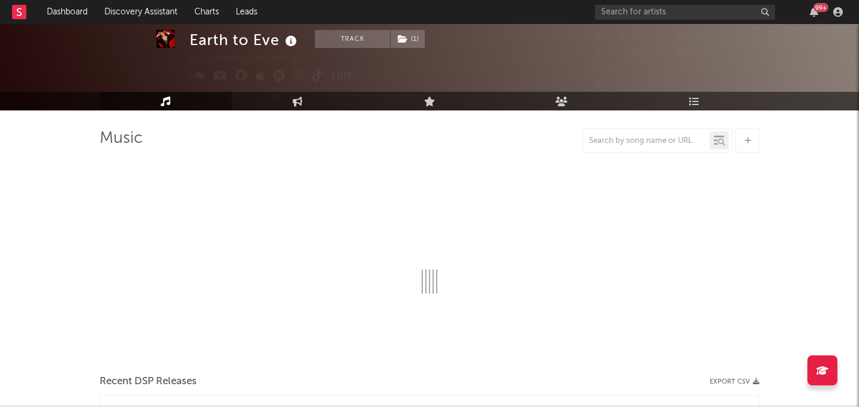
scroll to position [34, 0]
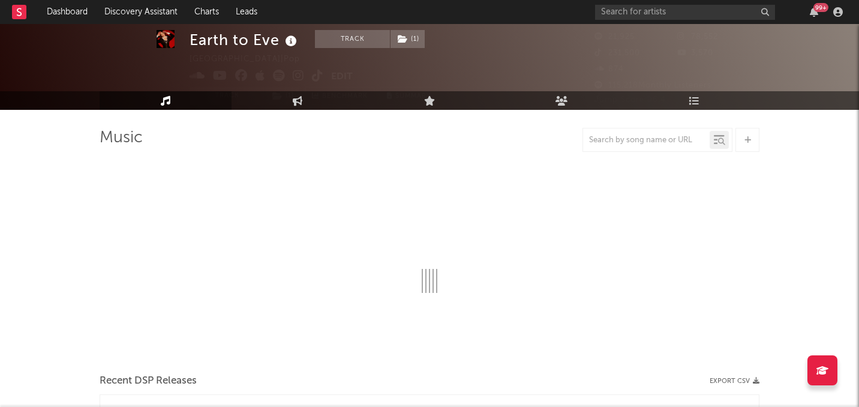
select select "6m"
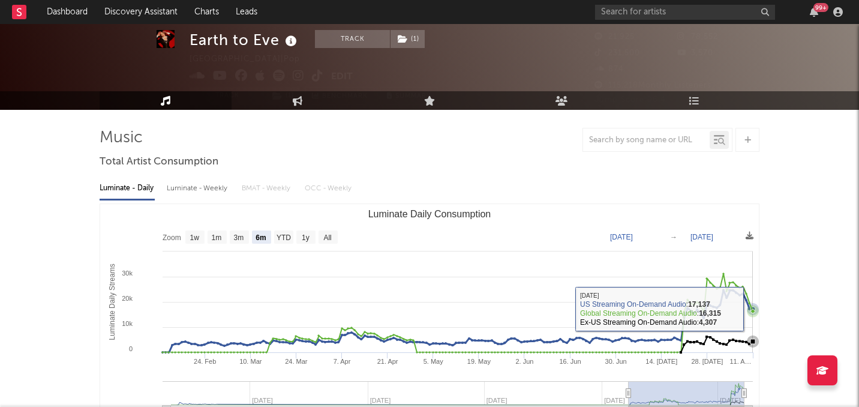
scroll to position [0, 0]
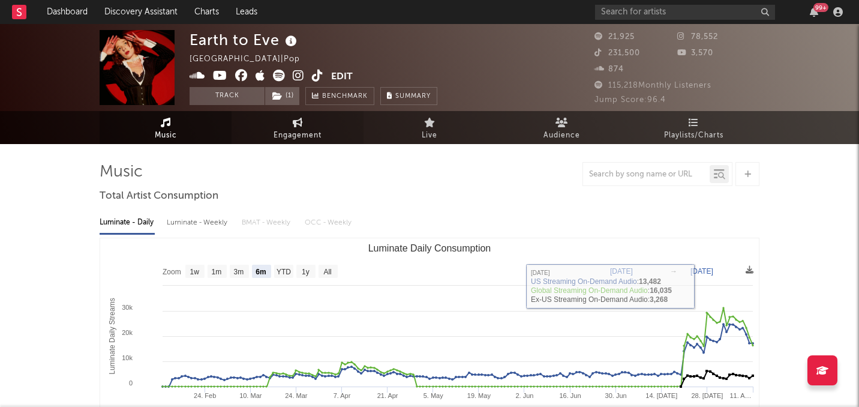
click at [280, 119] on link "Engagement" at bounding box center [298, 127] width 132 height 33
select select "1w"
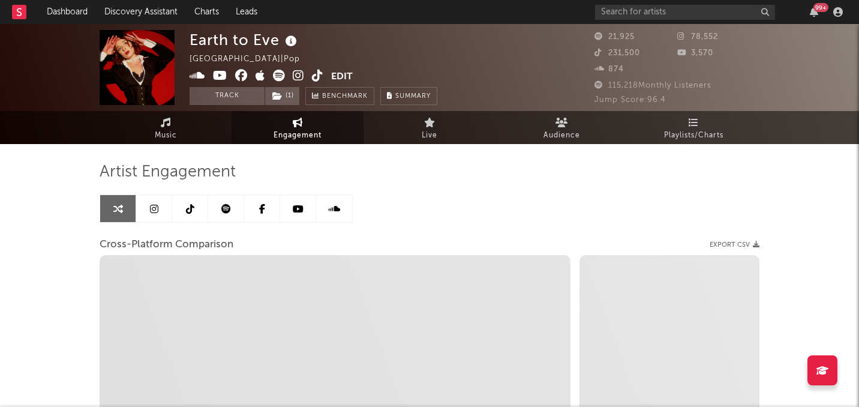
click at [185, 205] on link at bounding box center [190, 208] width 36 height 27
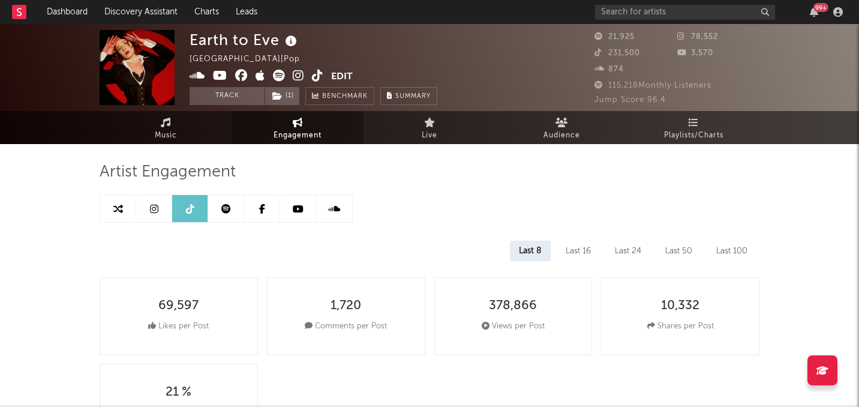
select select "6m"
click at [205, 141] on link "Music" at bounding box center [166, 127] width 132 height 33
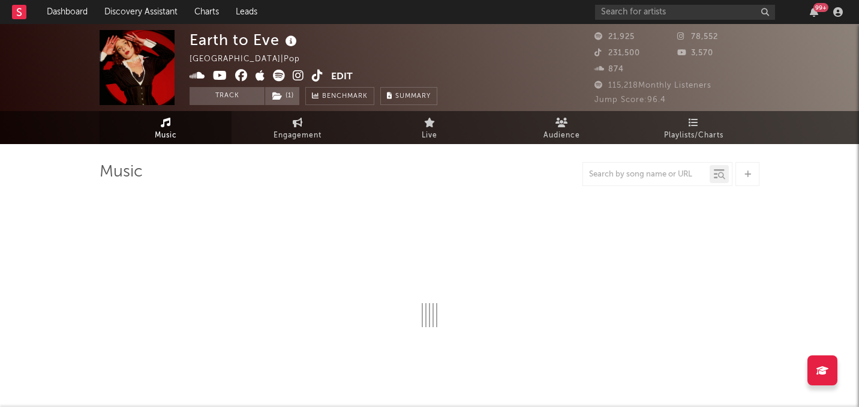
select select "6m"
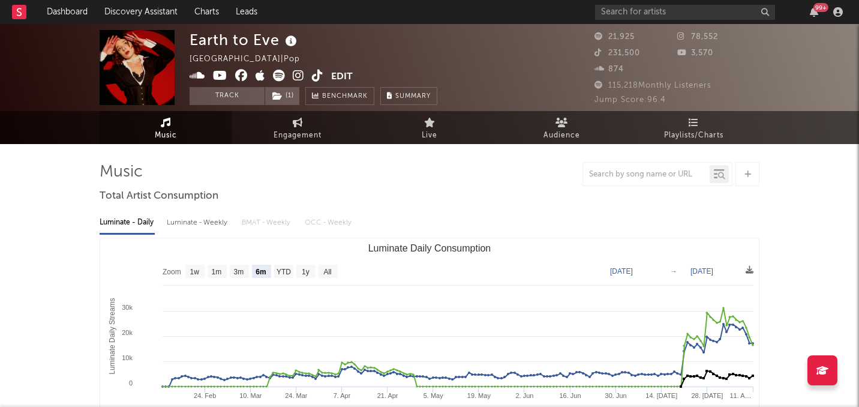
click at [178, 135] on link "Music" at bounding box center [166, 127] width 132 height 33
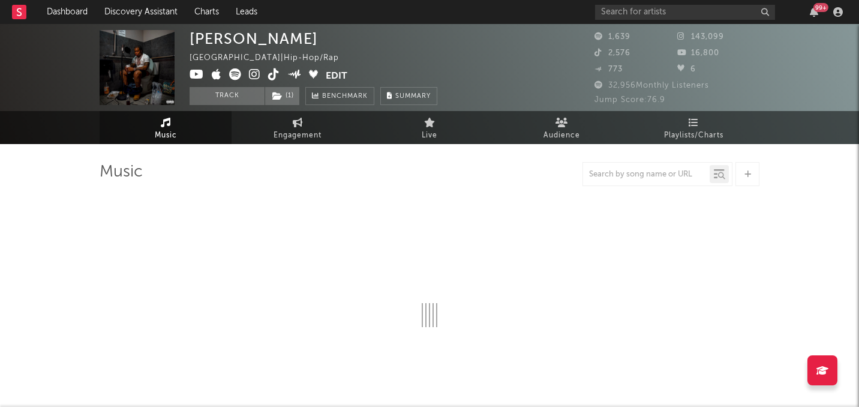
select select "6m"
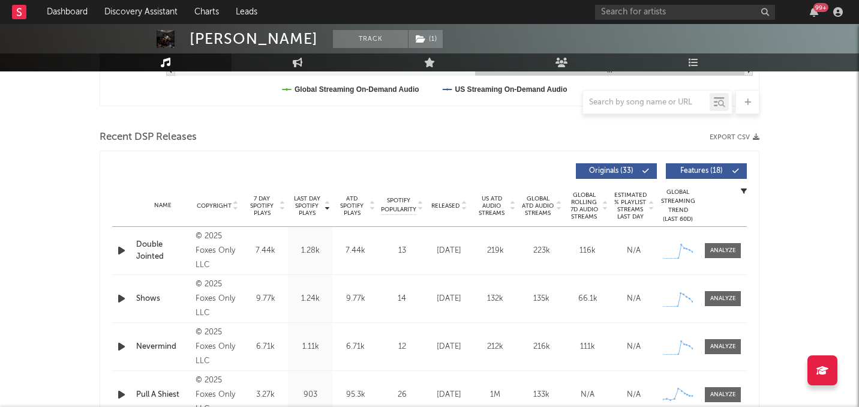
scroll to position [109, 0]
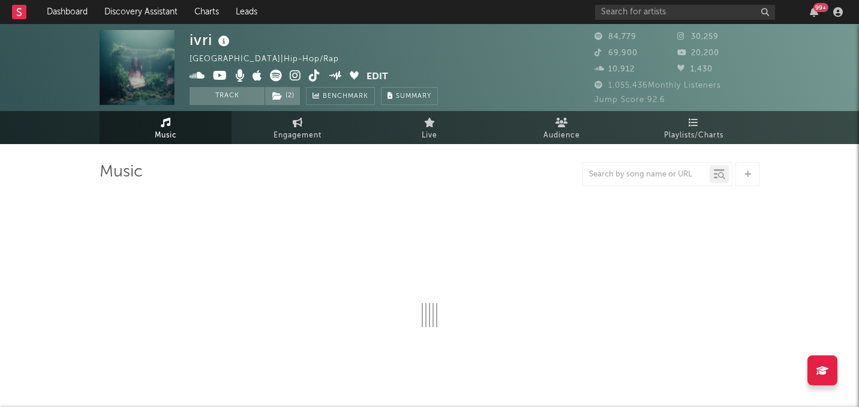
select select "6m"
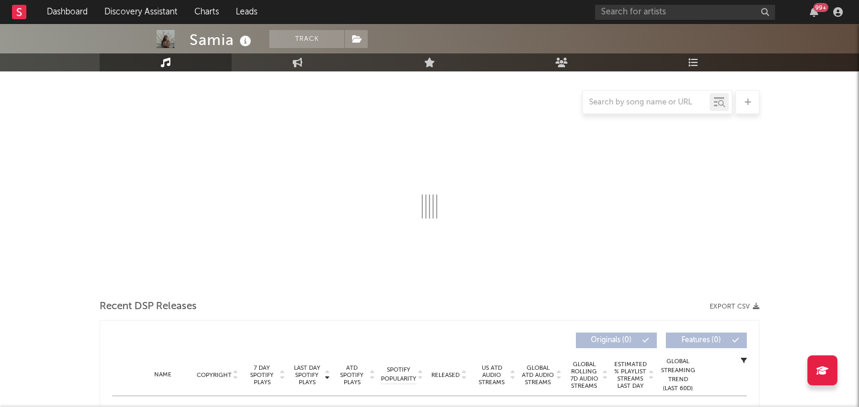
select select "6m"
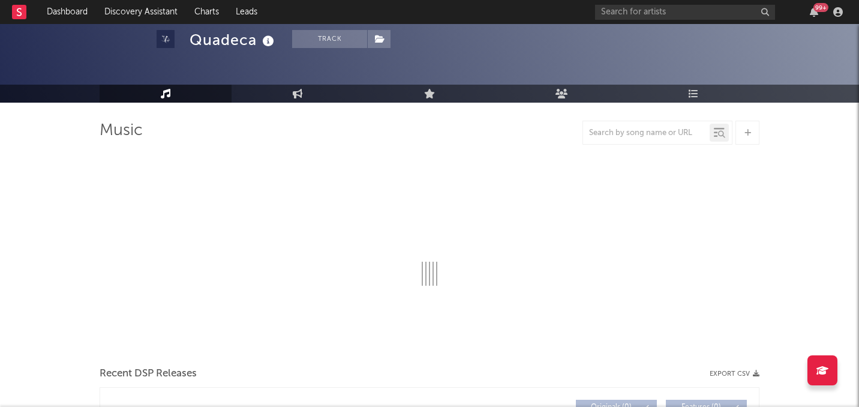
scroll to position [37, 0]
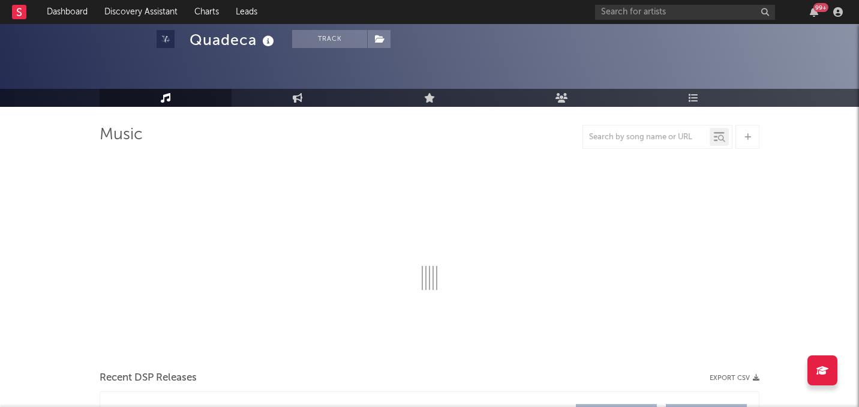
select select "6m"
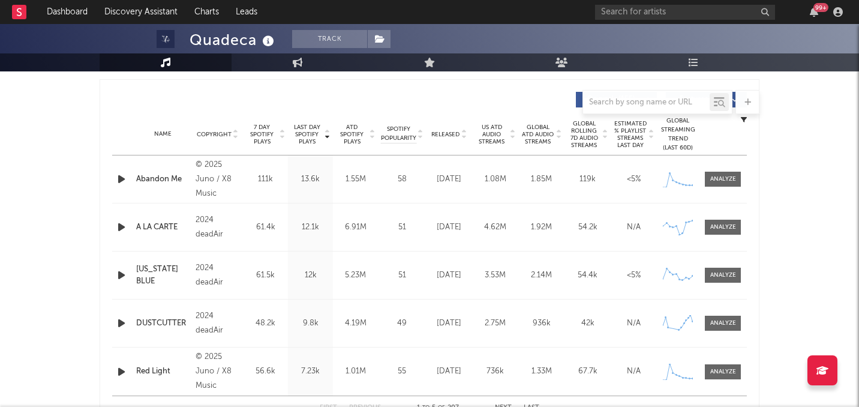
scroll to position [443, 0]
click at [449, 133] on span "Released" at bounding box center [445, 134] width 28 height 7
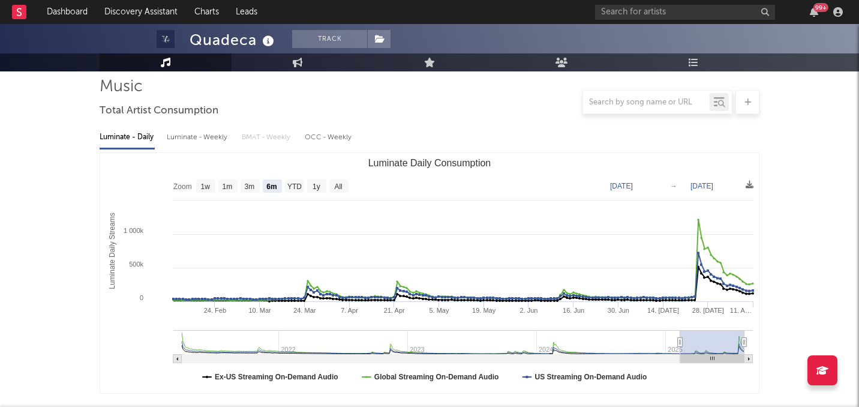
scroll to position [0, 0]
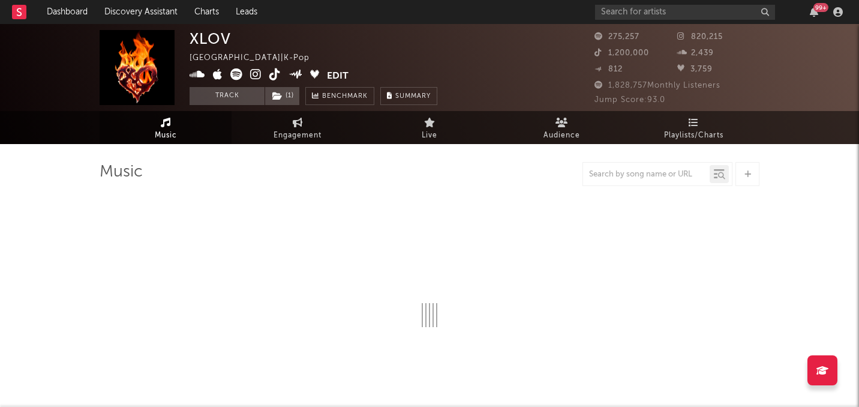
select select "6m"
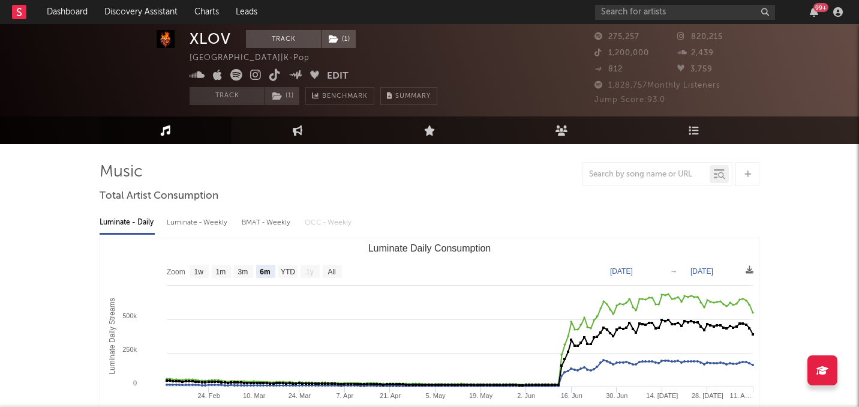
scroll to position [32, 0]
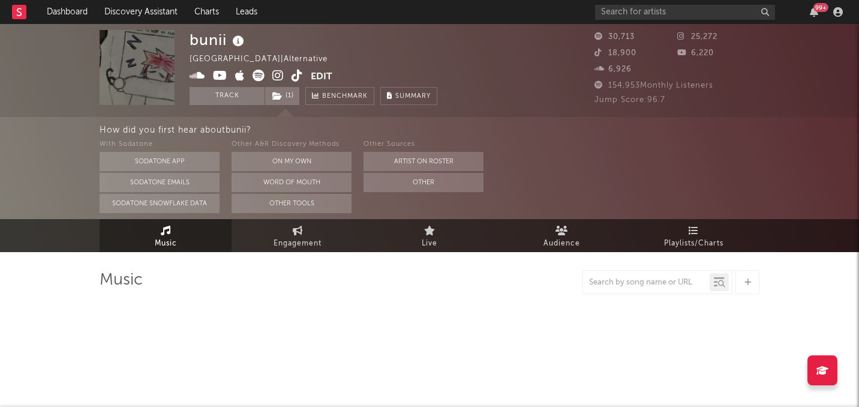
select select "6m"
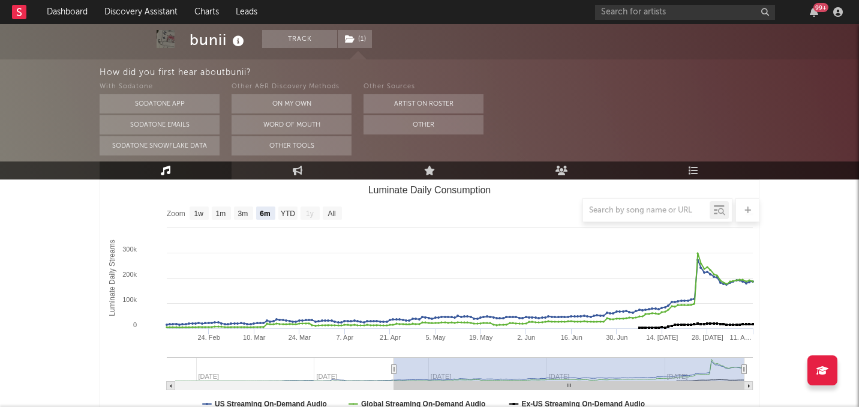
scroll to position [163, 0]
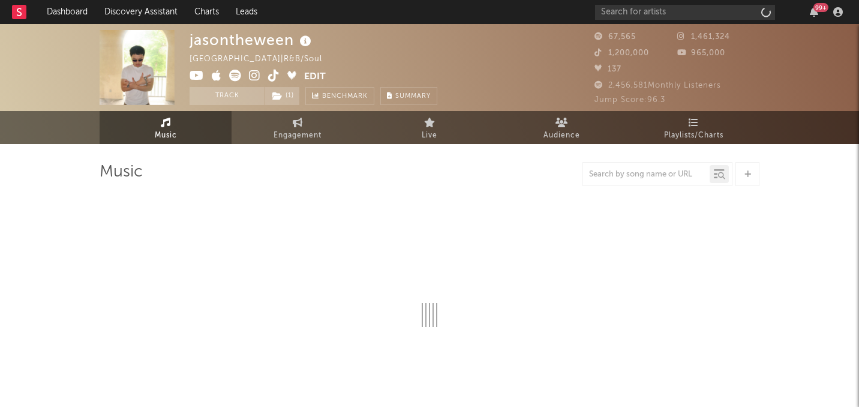
select select "6m"
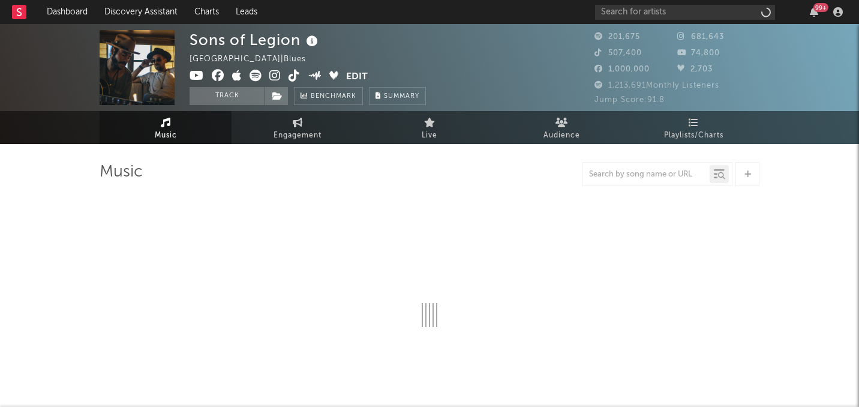
select select "6m"
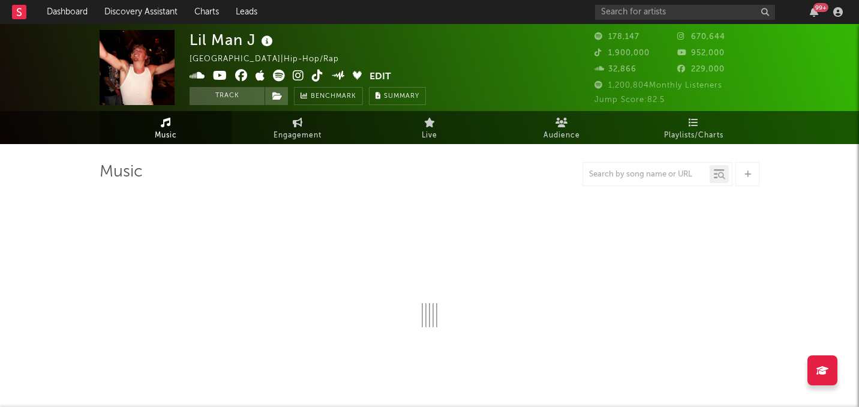
scroll to position [63, 0]
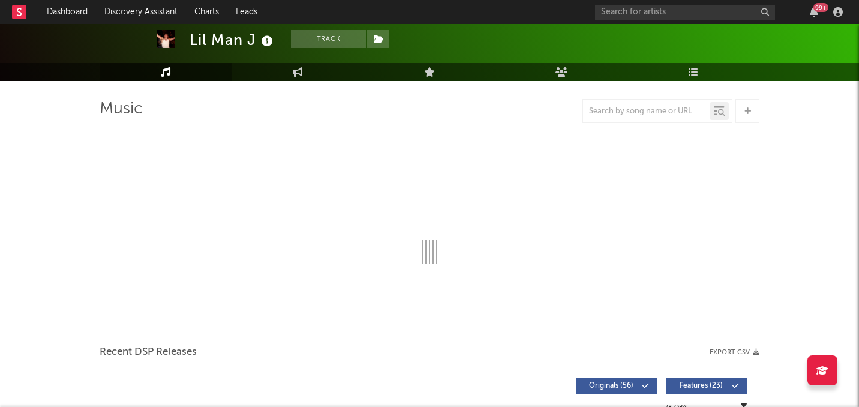
select select "6m"
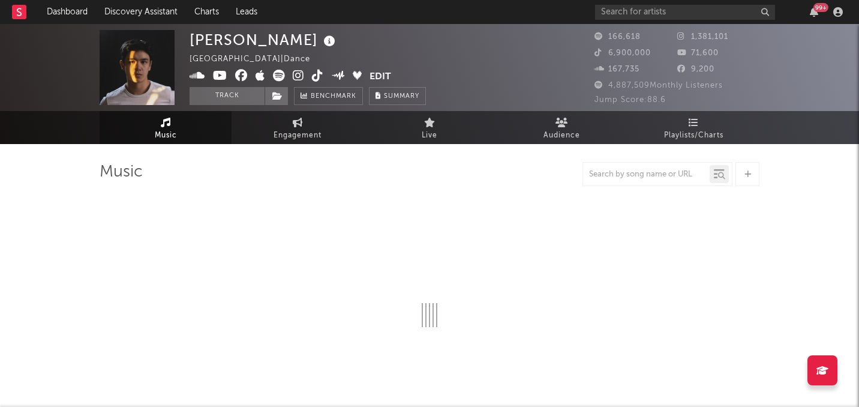
select select "6m"
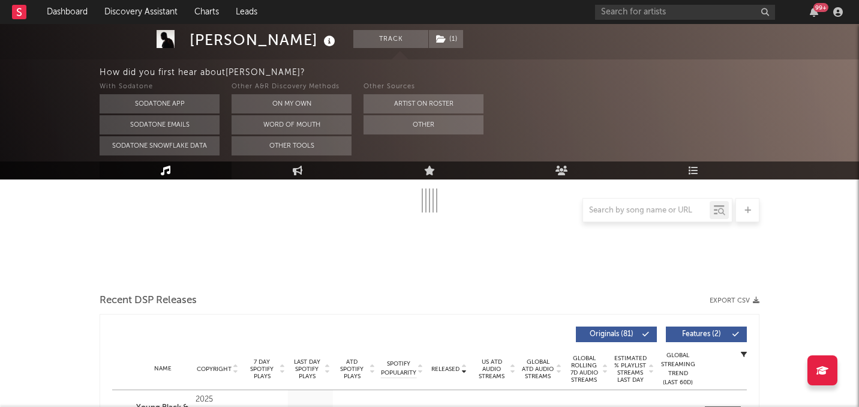
scroll to position [109, 0]
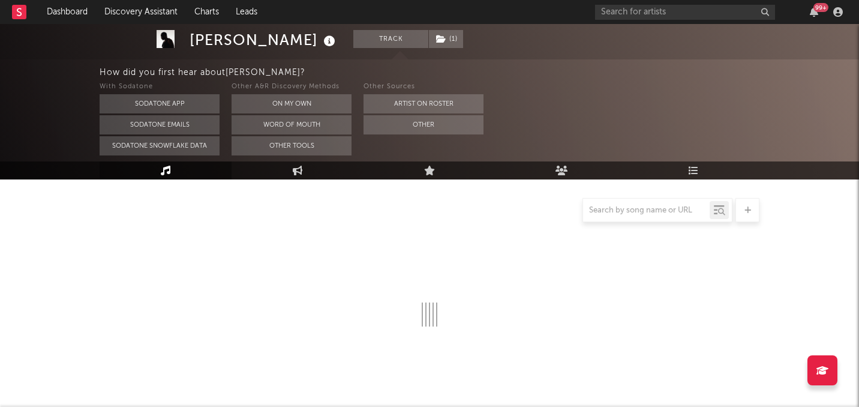
select select "6m"
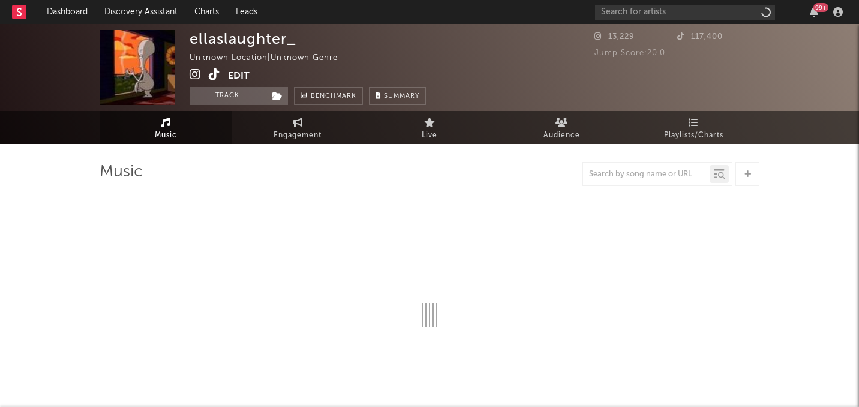
select select "1w"
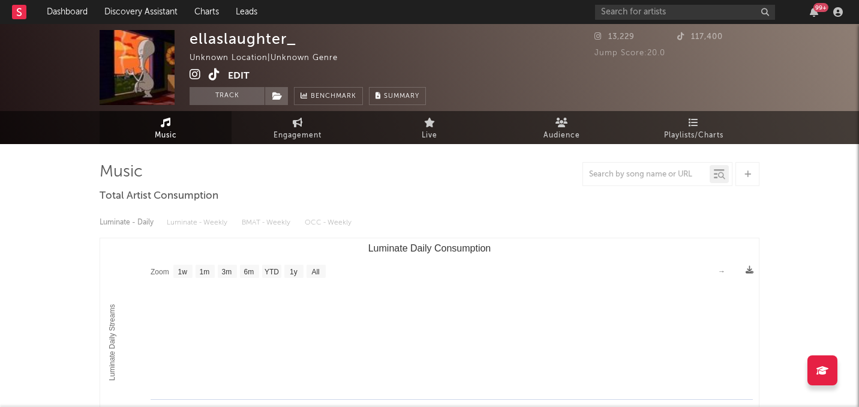
click at [209, 76] on icon at bounding box center [214, 74] width 11 height 12
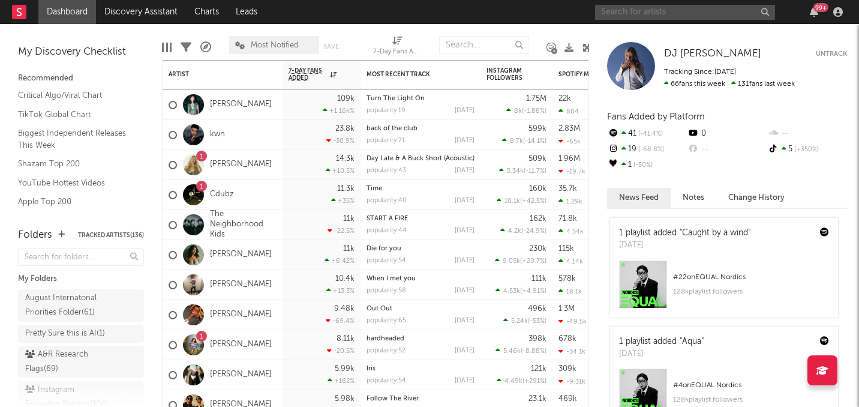
click at [619, 14] on input "text" at bounding box center [685, 12] width 180 height 15
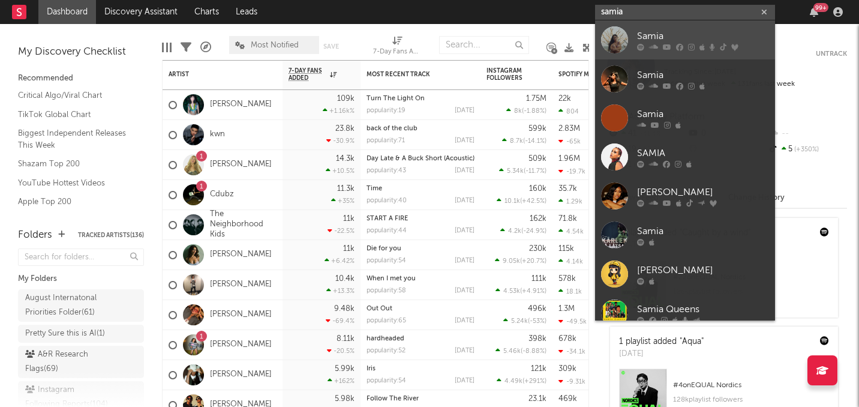
type input "samia"
click at [618, 40] on div at bounding box center [614, 39] width 27 height 27
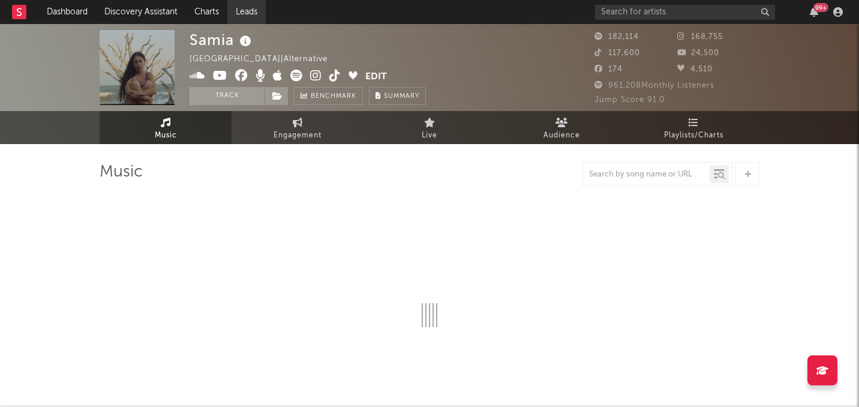
select select "6m"
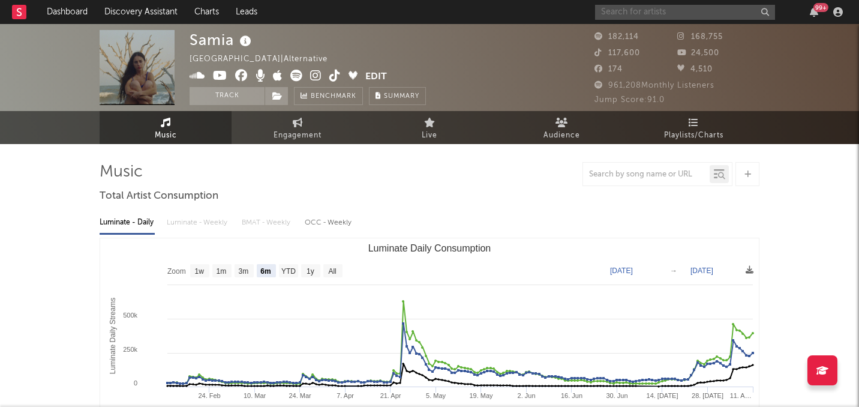
click at [642, 16] on input "text" at bounding box center [685, 12] width 180 height 15
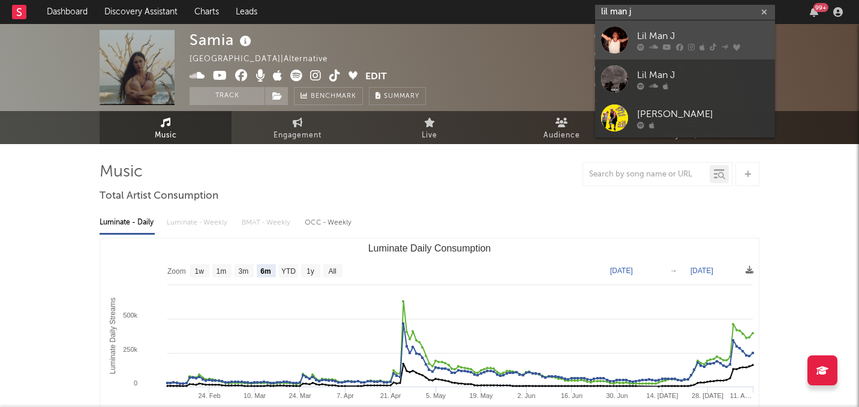
type input "lil man j"
click at [630, 40] on link "Lil Man J" at bounding box center [685, 39] width 180 height 39
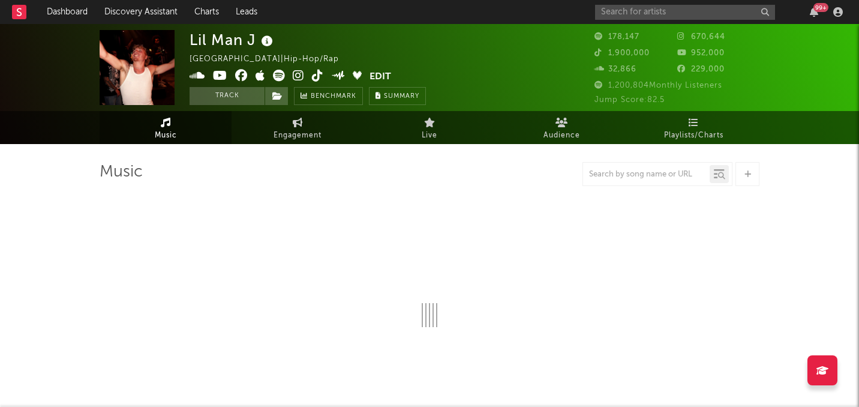
select select "6m"
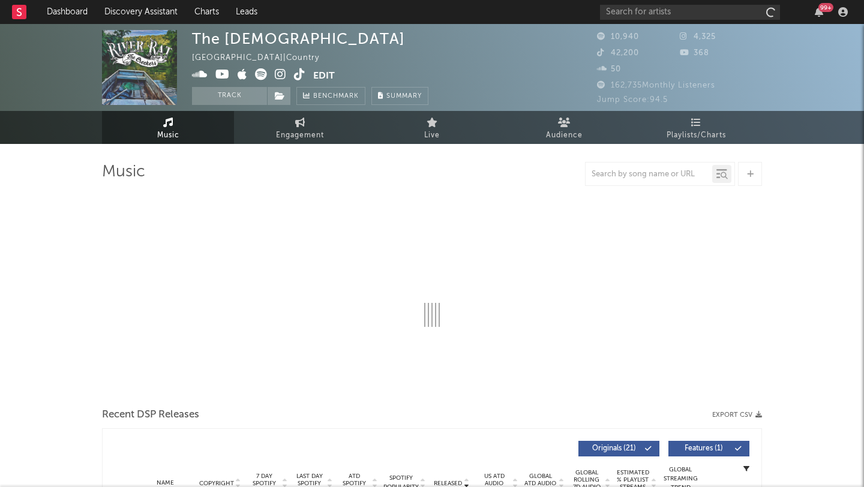
select select "6m"
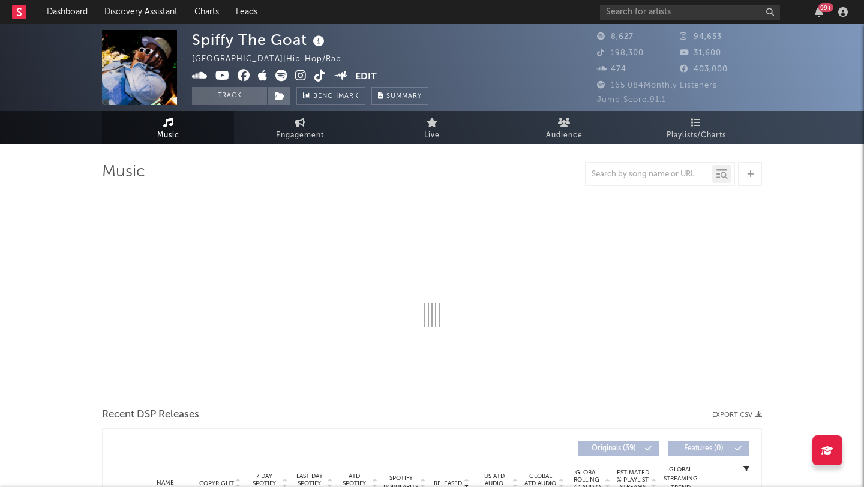
select select "6m"
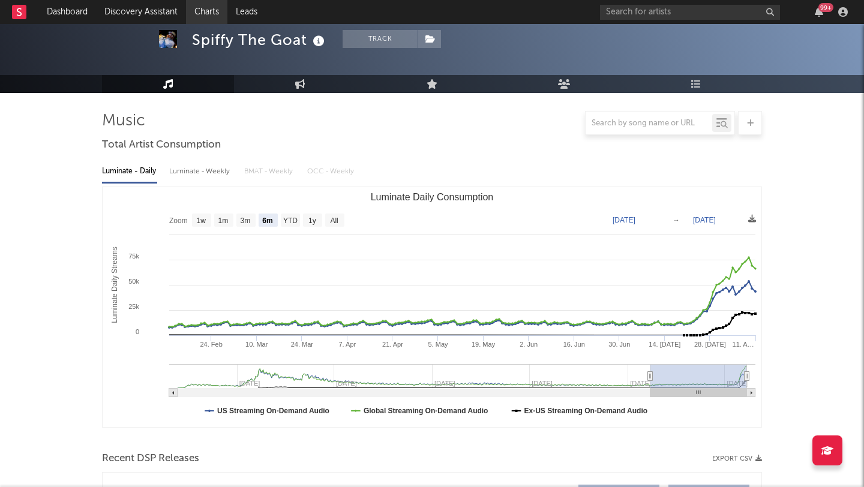
scroll to position [157, 0]
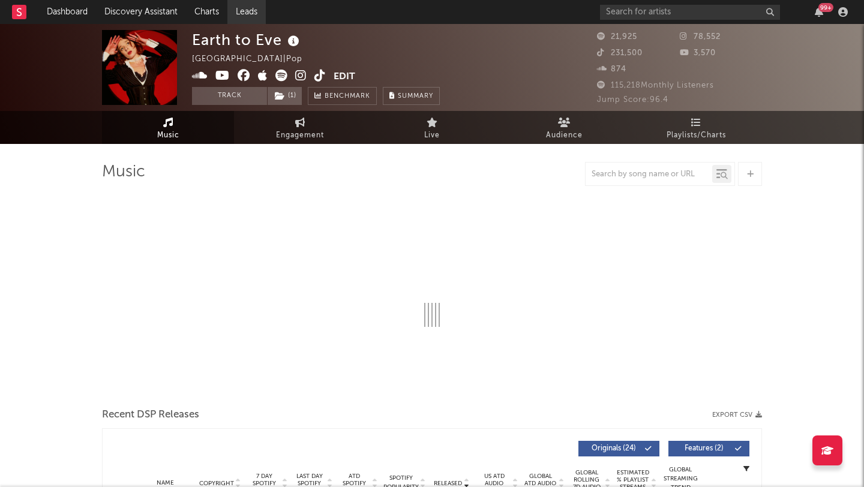
select select "6m"
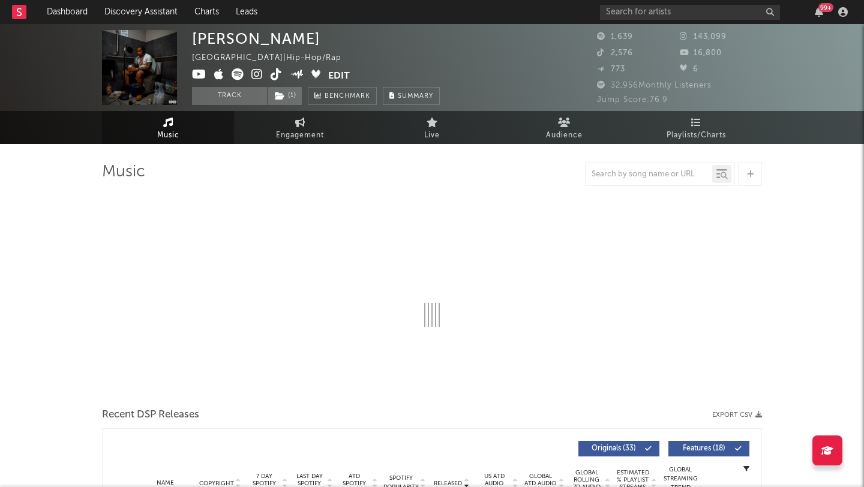
select select "6m"
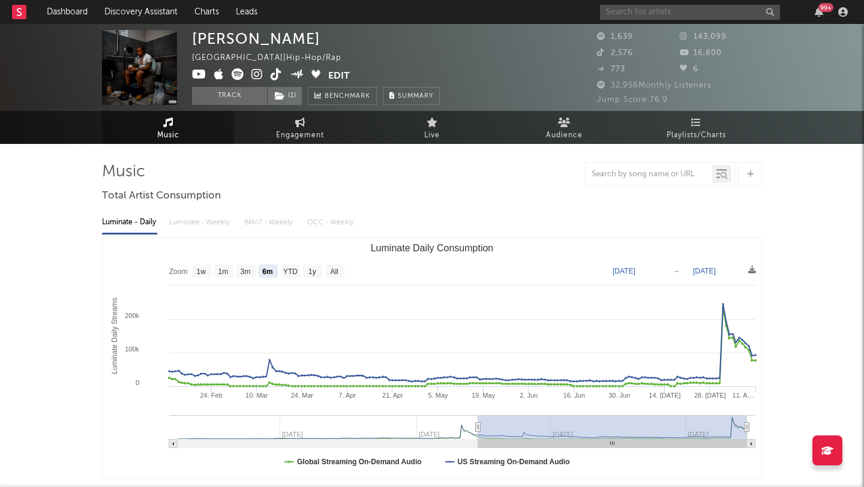
click at [662, 11] on input "text" at bounding box center [690, 12] width 180 height 15
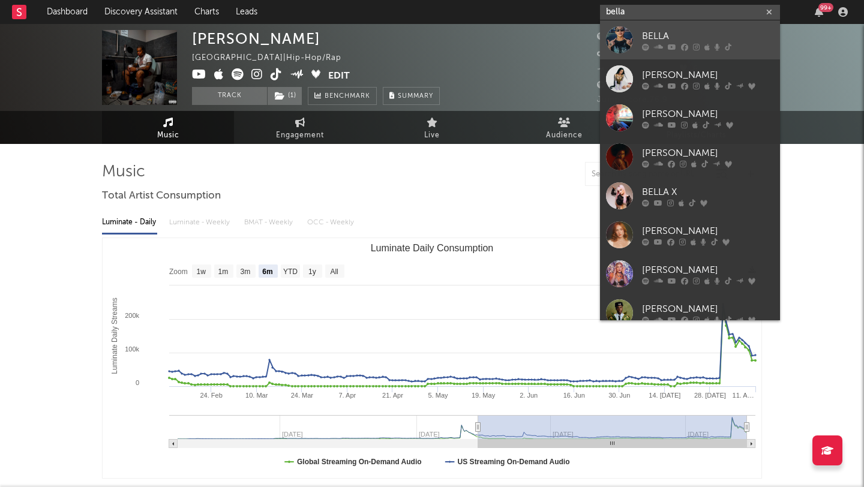
type input "bella"
click at [606, 38] on div at bounding box center [619, 39] width 27 height 27
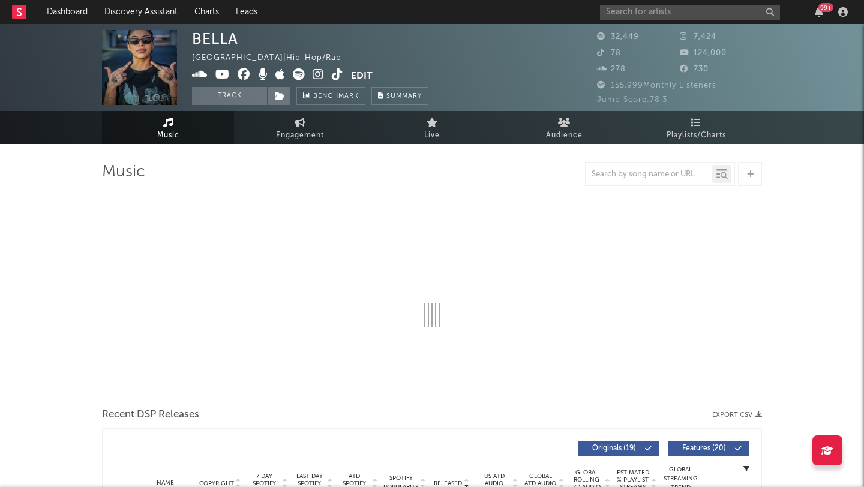
select select "6m"
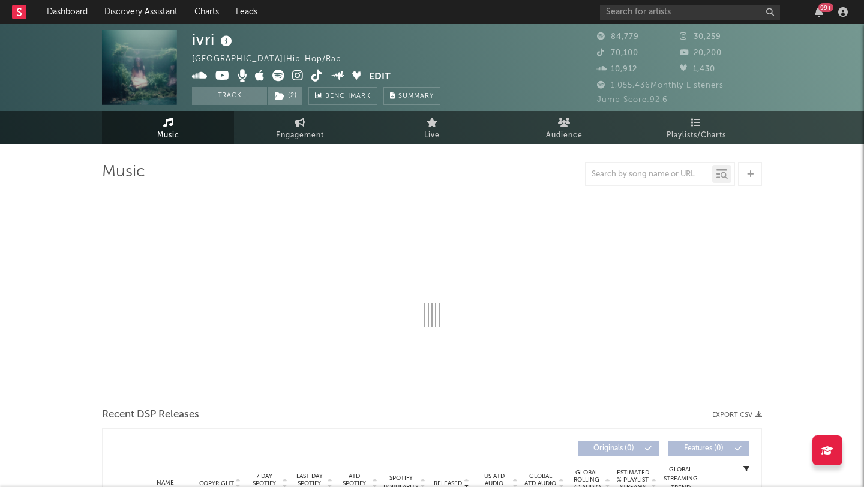
select select "6m"
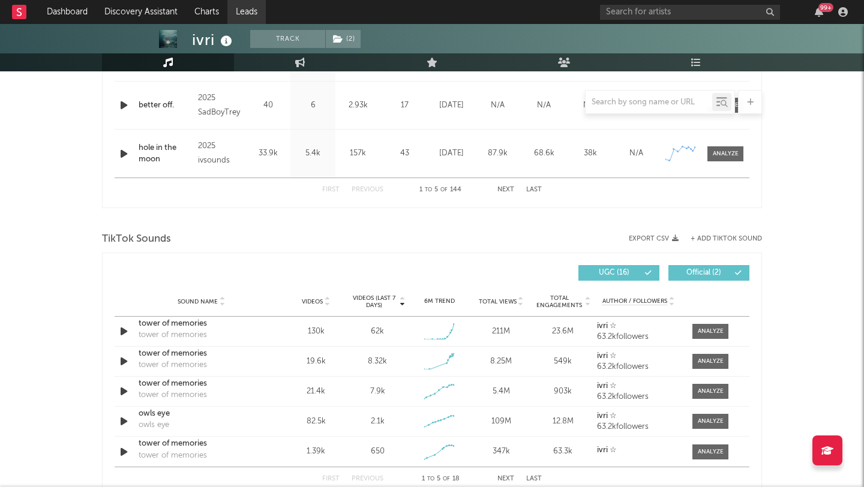
scroll to position [684, 0]
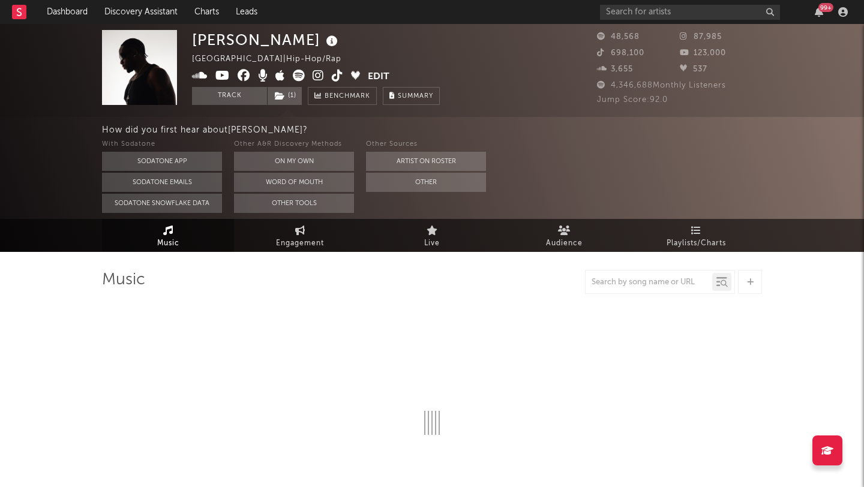
select select "6m"
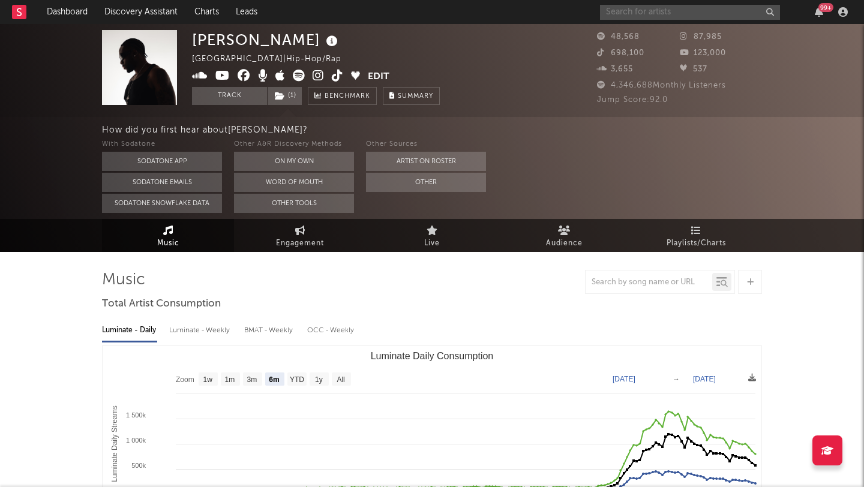
click at [694, 17] on input "text" at bounding box center [690, 12] width 180 height 15
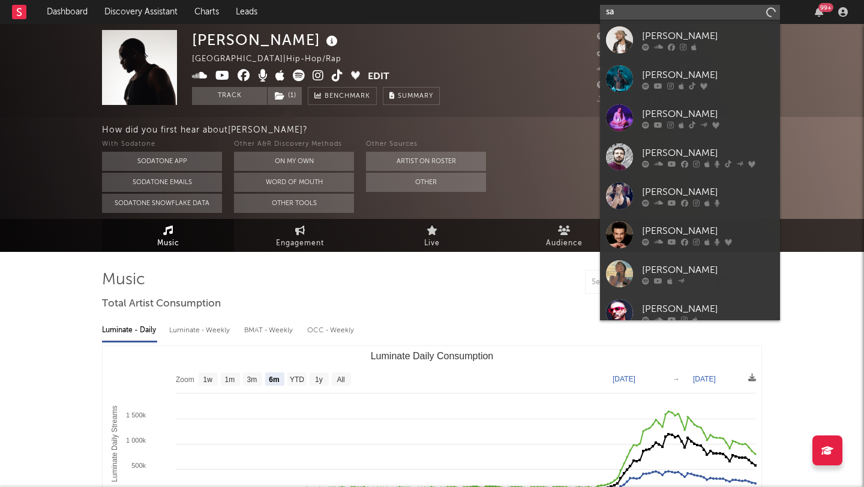
type input "s"
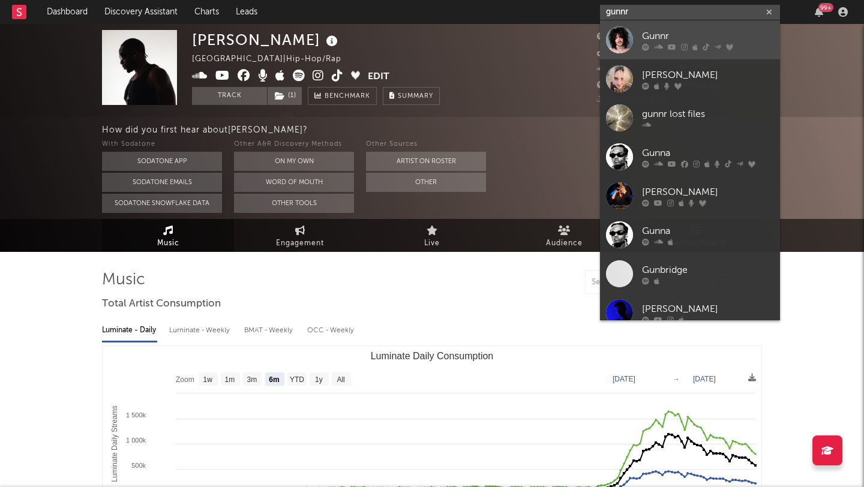
type input "gunnr"
click at [615, 49] on div at bounding box center [619, 39] width 27 height 27
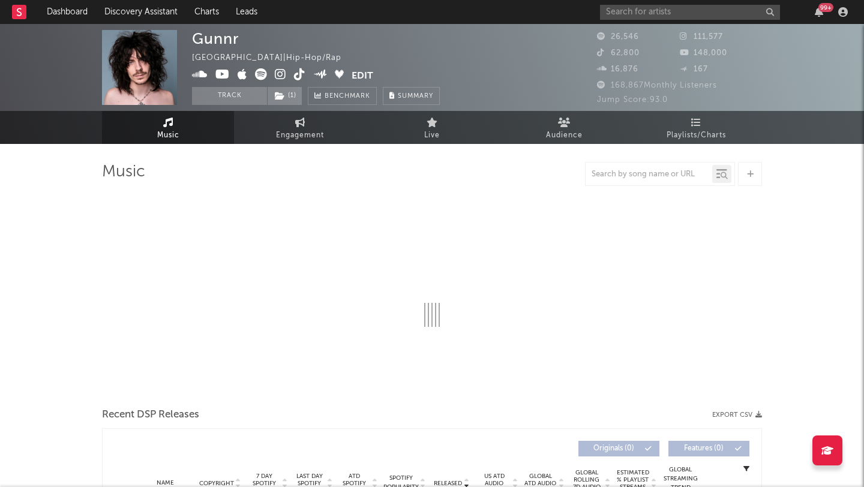
select select "6m"
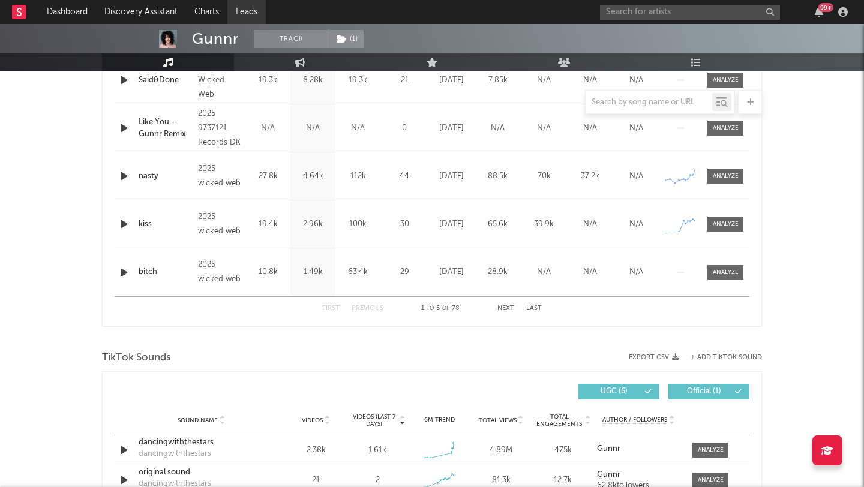
scroll to position [344, 0]
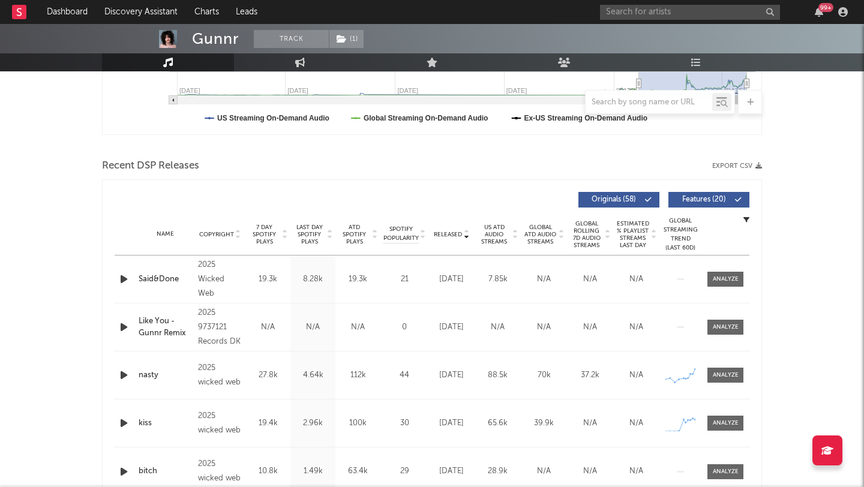
click at [266, 235] on span "7 Day Spotify Plays" at bounding box center [264, 235] width 32 height 22
click at [125, 278] on icon "button" at bounding box center [124, 279] width 13 height 15
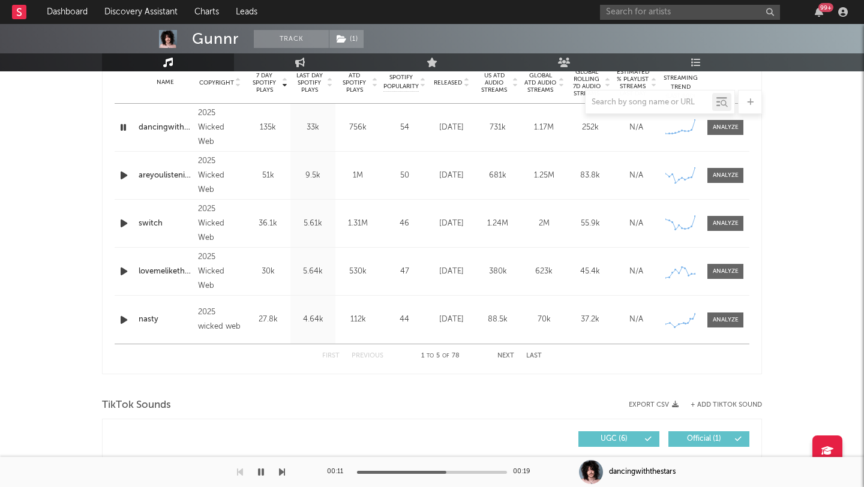
scroll to position [460, 0]
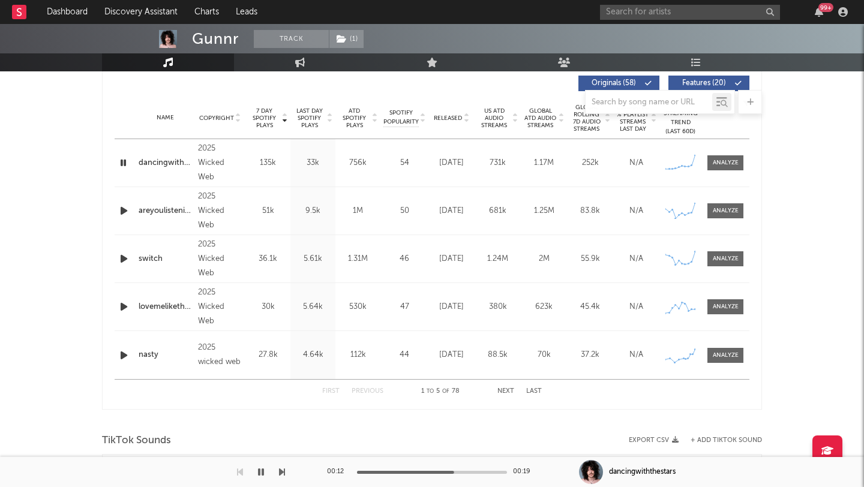
click at [126, 169] on icon "button" at bounding box center [123, 162] width 11 height 15
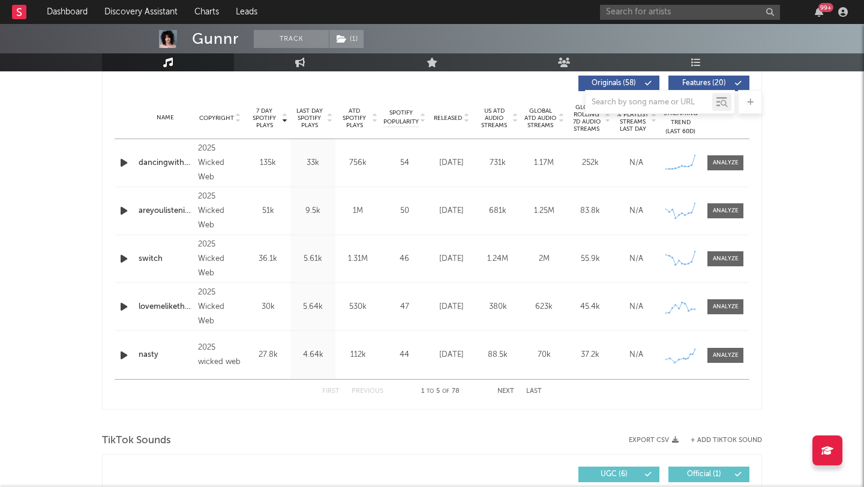
click at [832, 165] on div "Gunnr Track ( 1 ) Canada | Hip-Hop/Rap Edit Track ( 1 ) Benchmark Summary 26,54…" at bounding box center [432, 470] width 864 height 1812
click at [653, 14] on input "text" at bounding box center [690, 12] width 180 height 15
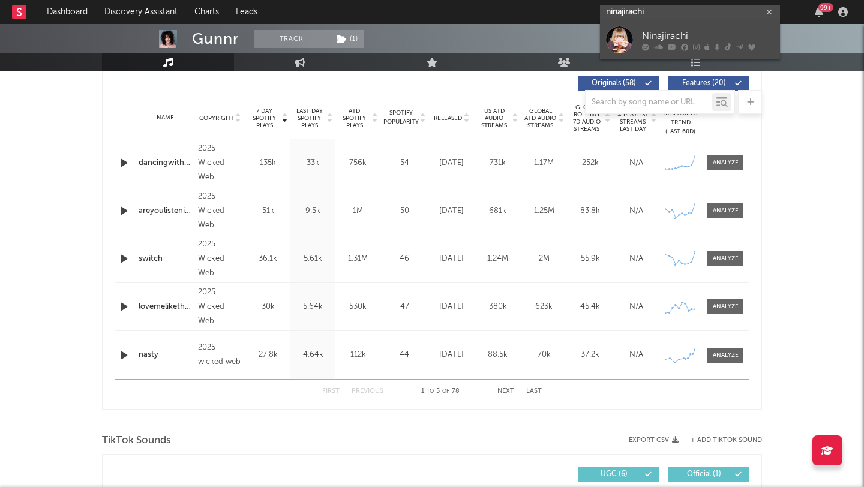
type input "ninajirachi"
click at [614, 43] on div at bounding box center [619, 39] width 27 height 27
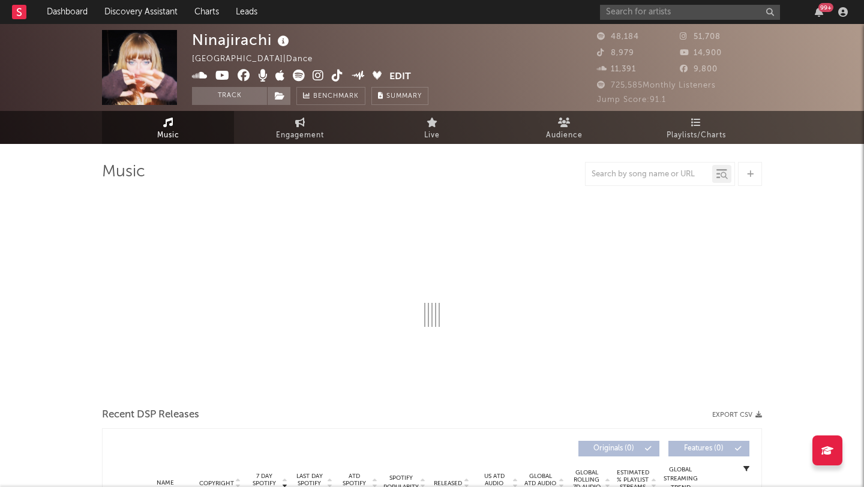
select select "6m"
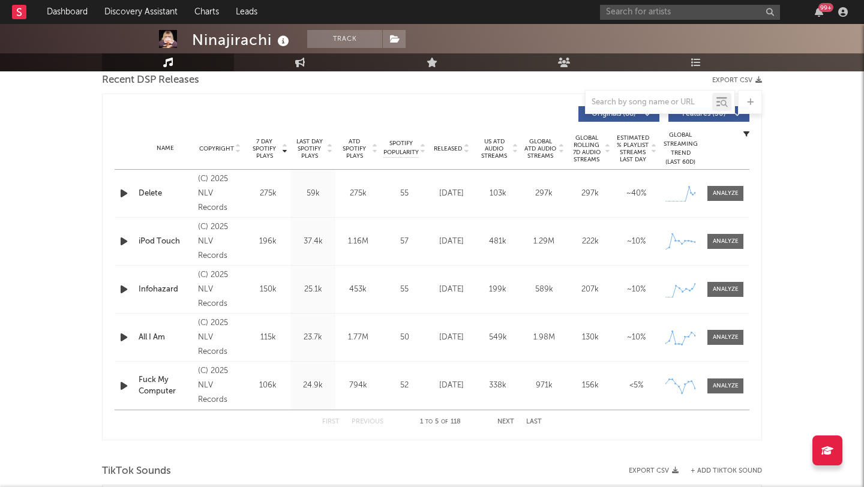
scroll to position [403, 0]
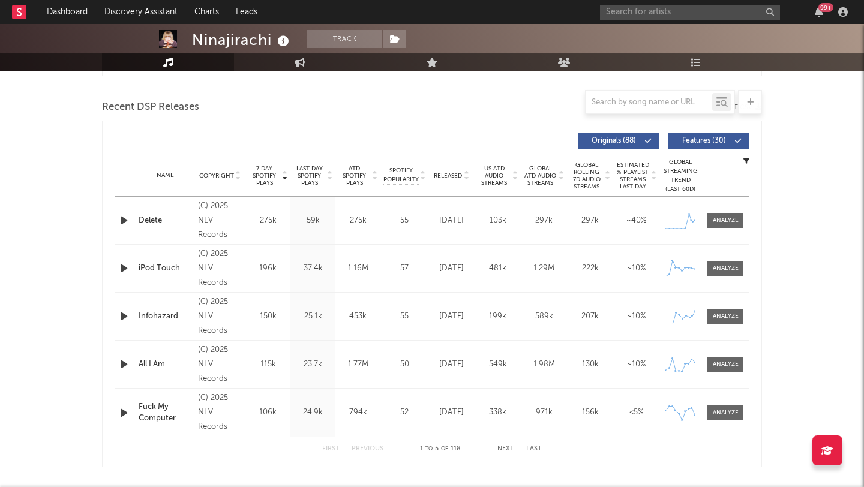
click at [455, 172] on span "Released" at bounding box center [448, 175] width 28 height 7
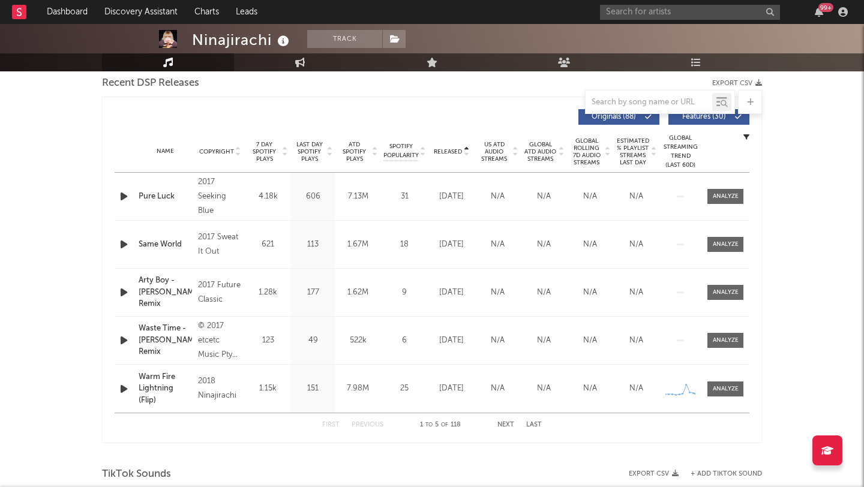
scroll to position [430, 0]
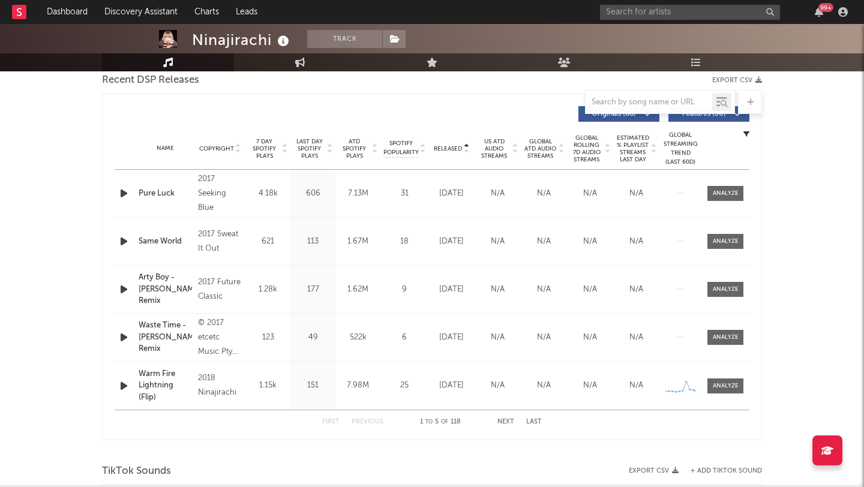
click at [508, 424] on button "Next" at bounding box center [505, 422] width 17 height 7
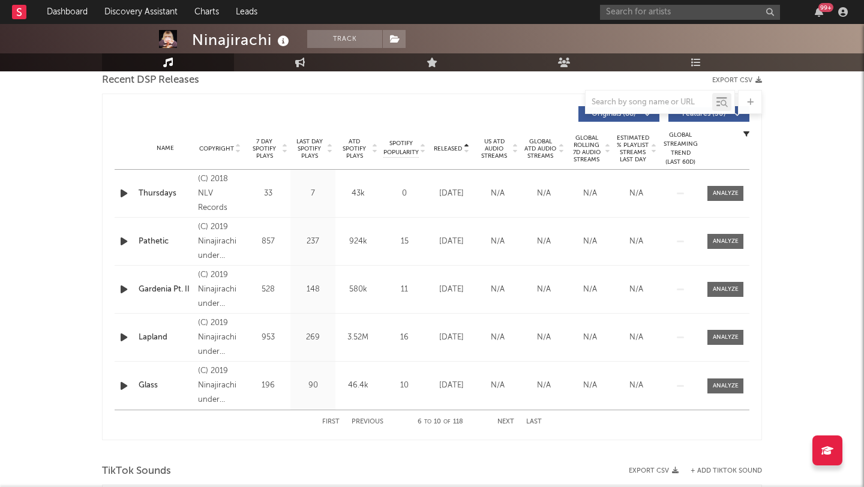
click at [508, 424] on button "Next" at bounding box center [505, 422] width 17 height 7
drag, startPoint x: 508, startPoint y: 424, endPoint x: 368, endPoint y: 227, distance: 241.2
click at [368, 229] on div "Released Copyright 7 Day Spotify Plays Last Day Spotify Plays ATD Spotify Plays…" at bounding box center [432, 267] width 635 height 334
click at [121, 288] on icon "button" at bounding box center [124, 289] width 13 height 15
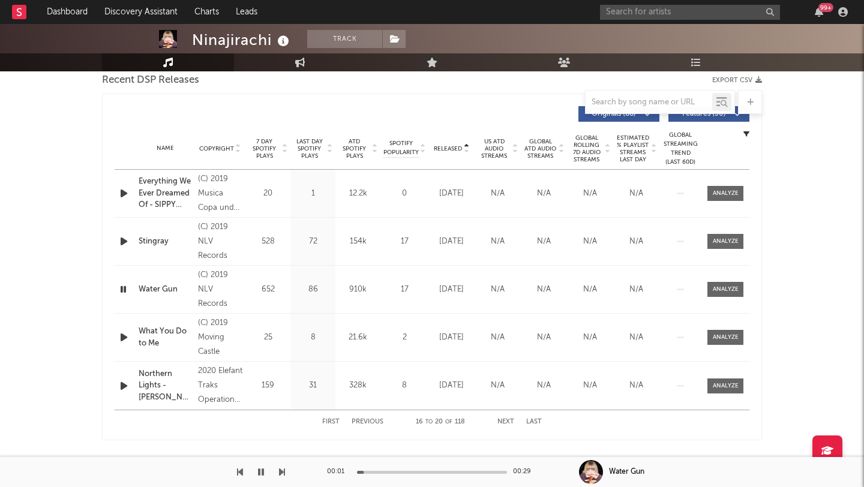
click at [401, 471] on div at bounding box center [432, 472] width 150 height 3
click at [454, 471] on div at bounding box center [432, 472] width 150 height 3
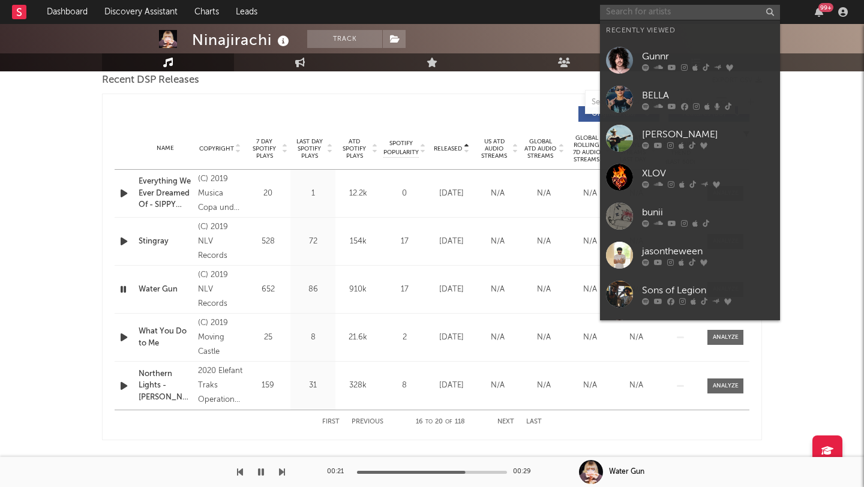
click at [635, 9] on input "text" at bounding box center [690, 12] width 180 height 15
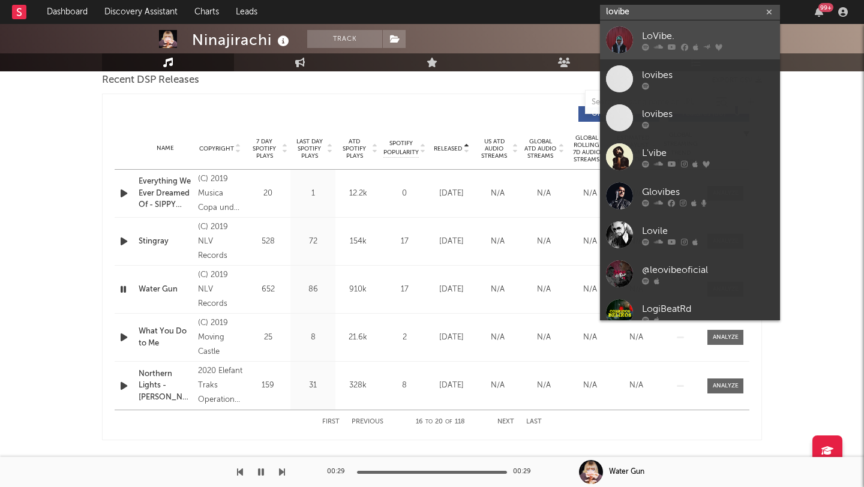
type input "lovibe"
click at [652, 38] on div "LoVibe." at bounding box center [708, 36] width 132 height 14
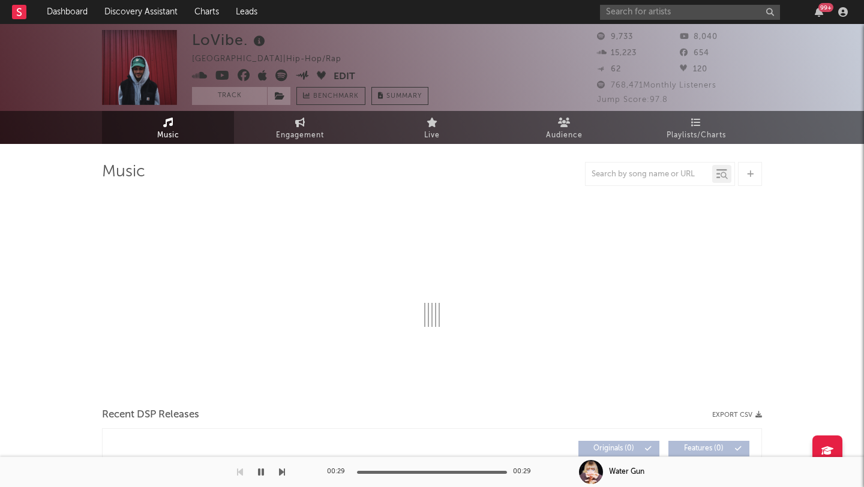
select select "6m"
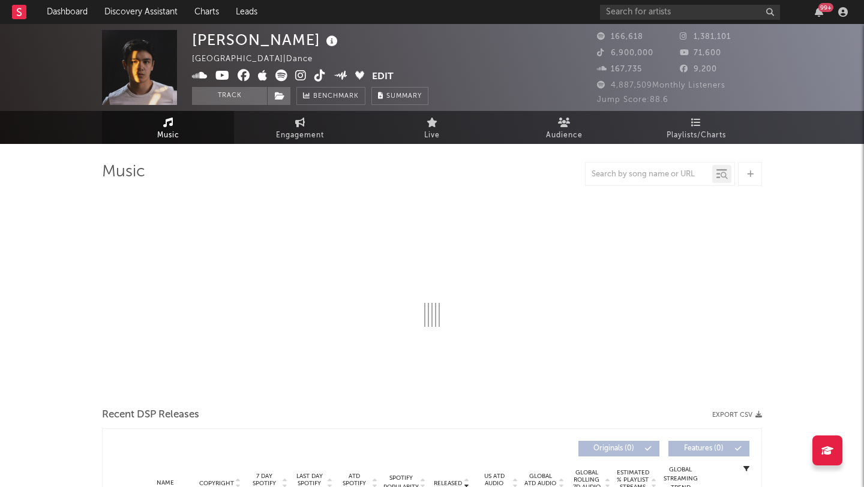
select select "6m"
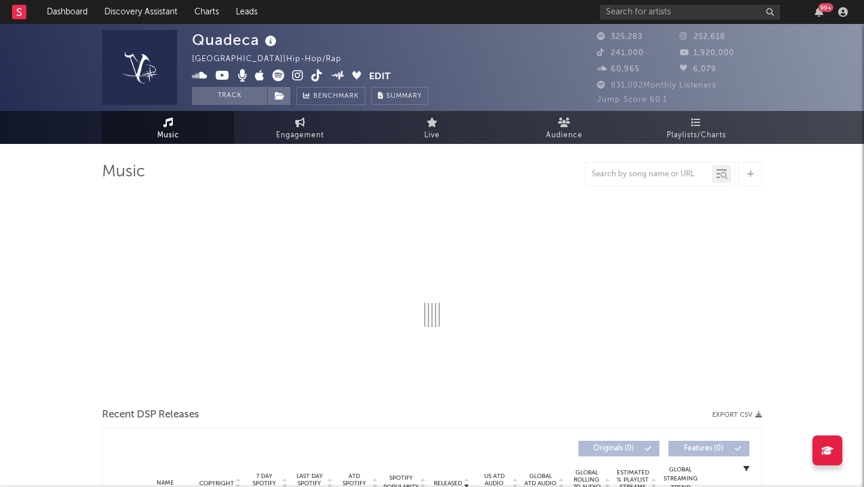
select select "6m"
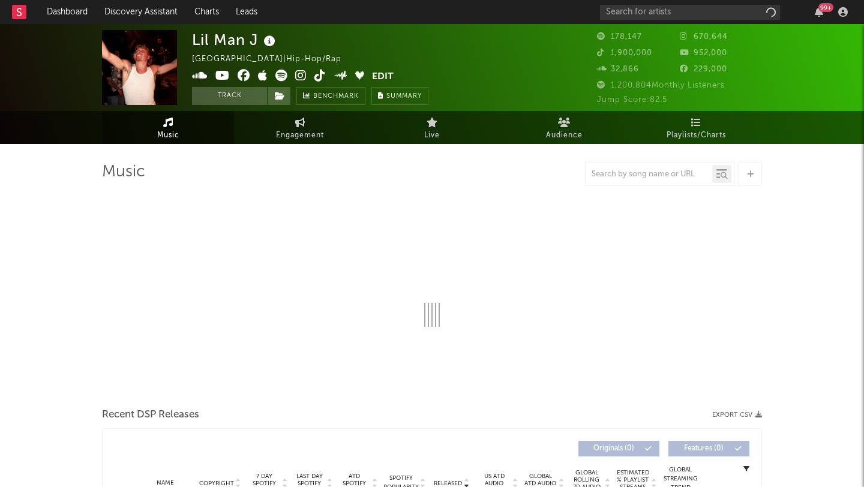
select select "6m"
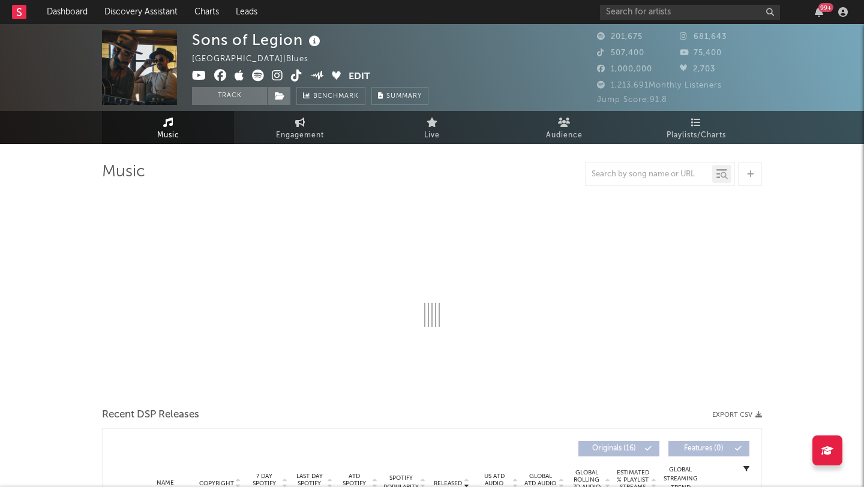
select select "6m"
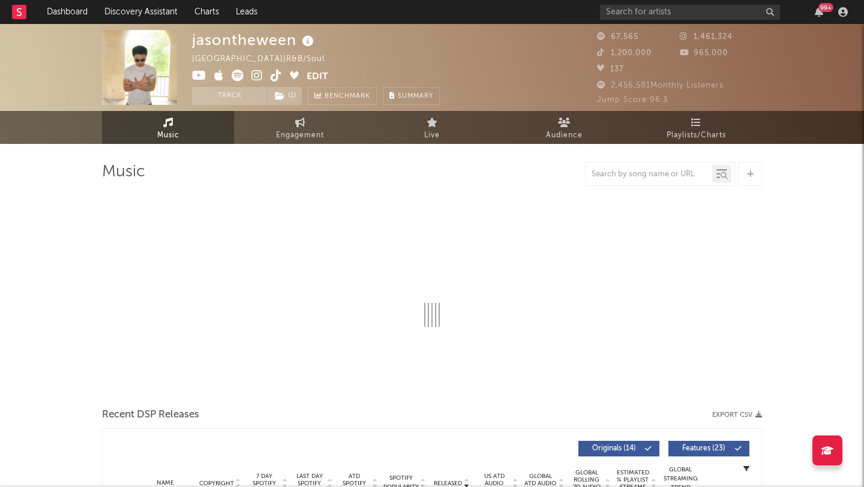
select select "6m"
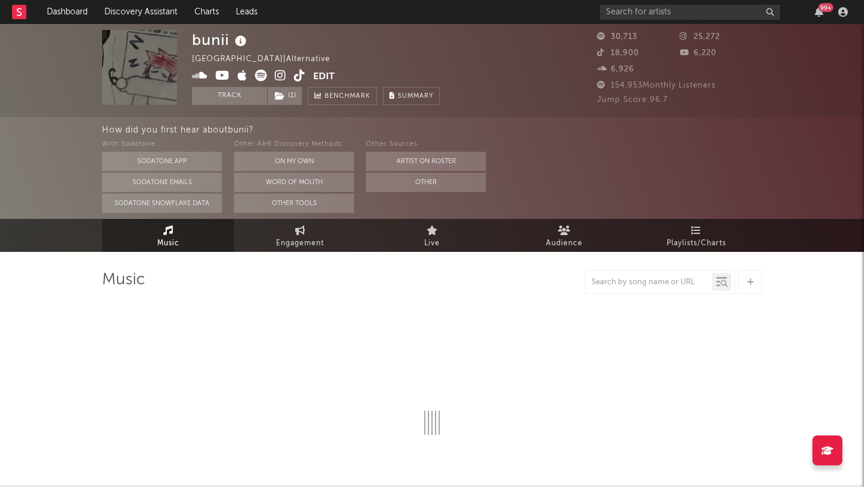
select select "6m"
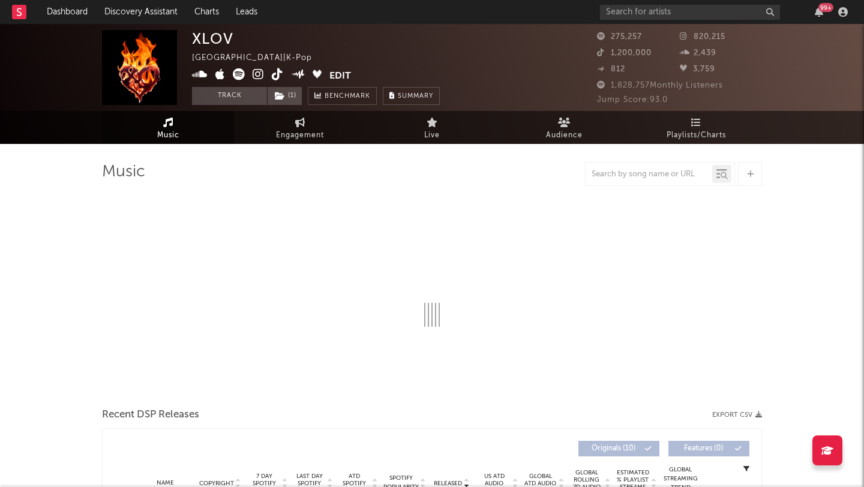
select select "6m"
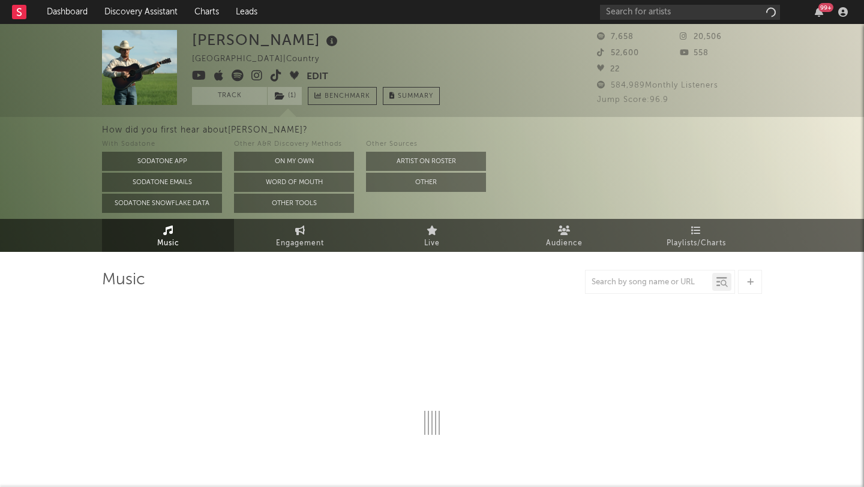
select select "1w"
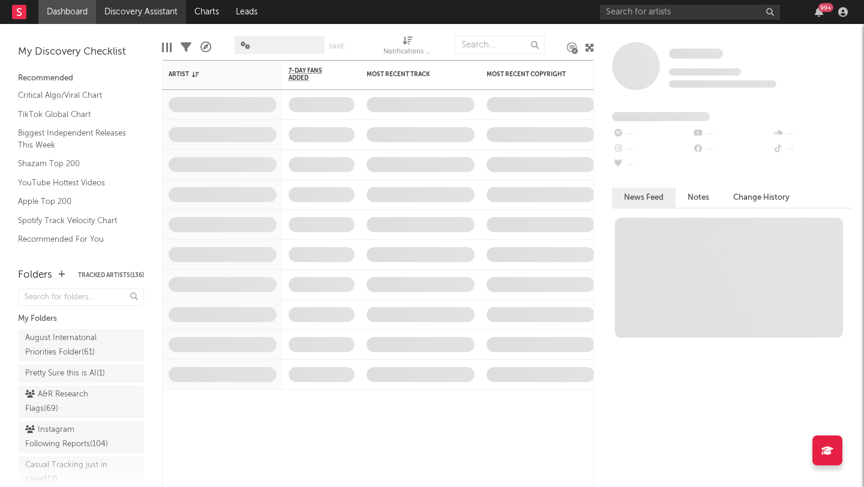
click at [155, 16] on link "Discovery Assistant" at bounding box center [141, 12] width 90 height 24
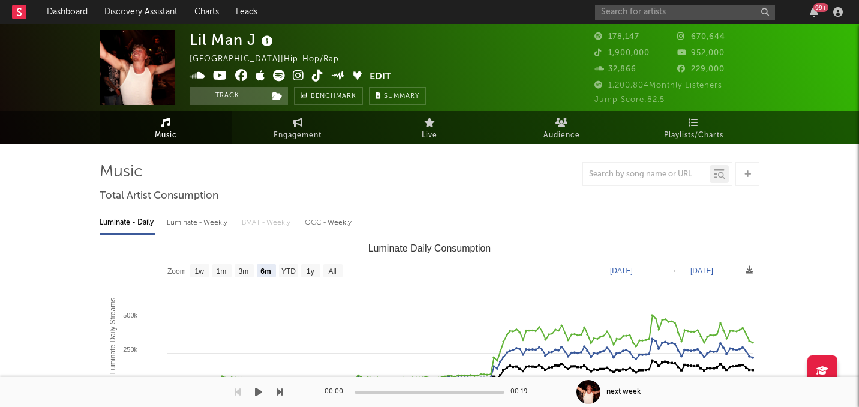
select select "6m"
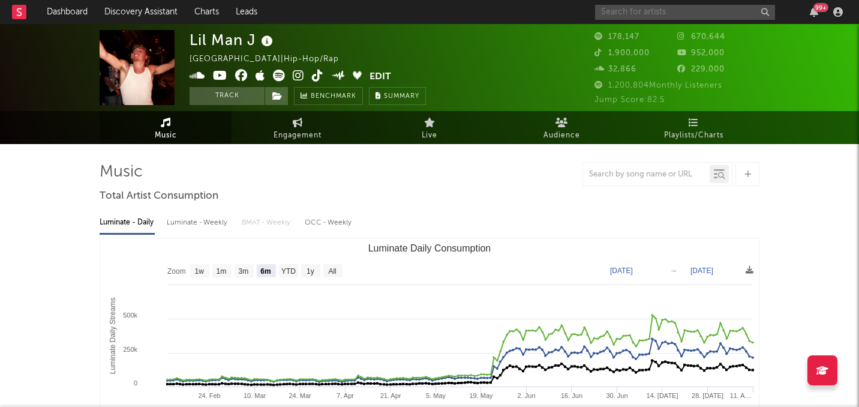
click at [633, 11] on input "text" at bounding box center [685, 12] width 180 height 15
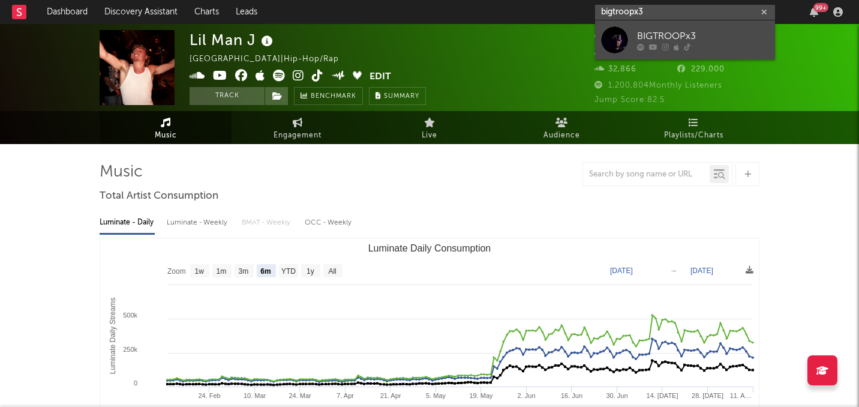
type input "bigtroopx3"
click at [644, 30] on div "BIGTROOPx3" at bounding box center [703, 36] width 132 height 14
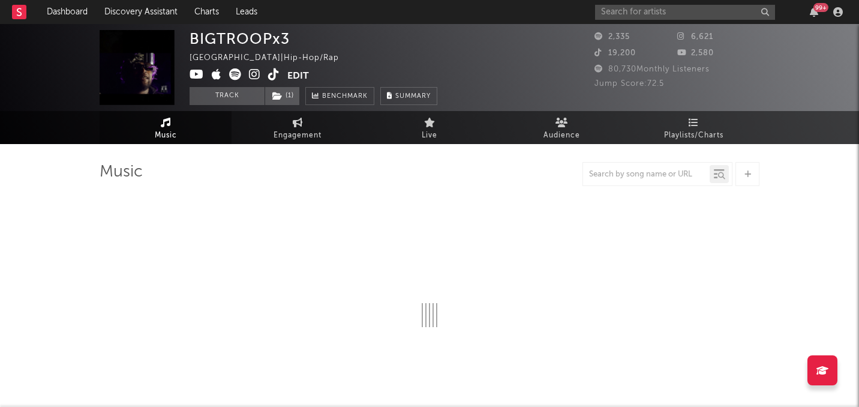
select select "6m"
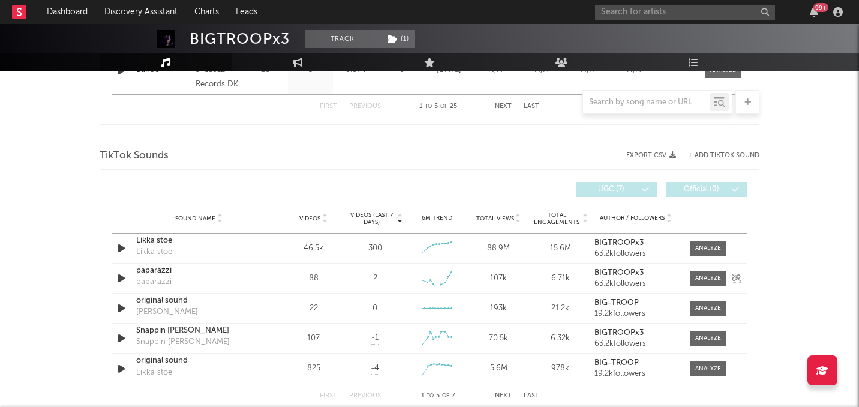
scroll to position [773, 0]
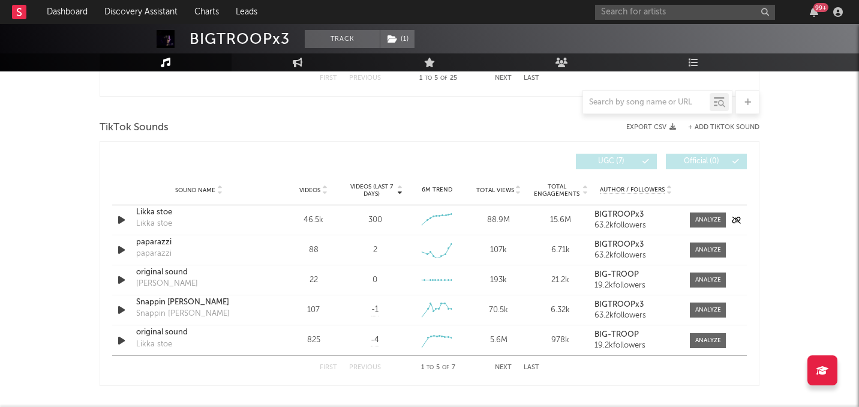
click at [120, 220] on icon "button" at bounding box center [121, 219] width 13 height 15
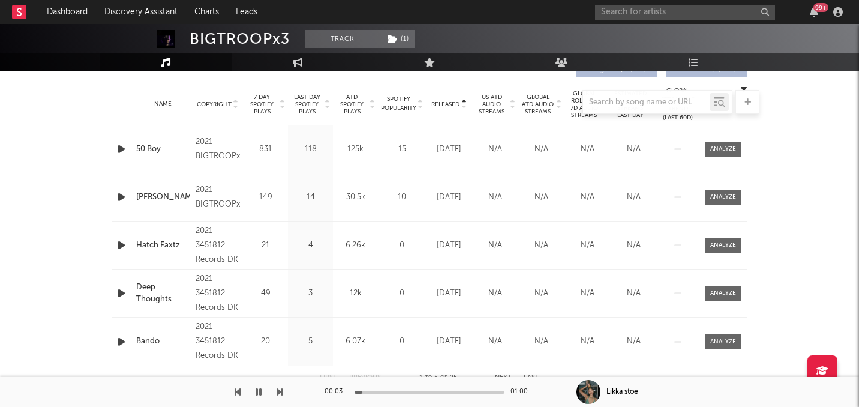
scroll to position [483, 0]
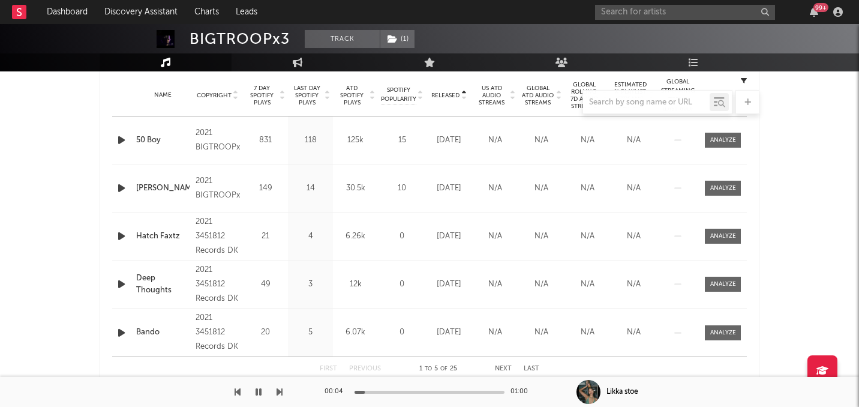
click at [262, 95] on div at bounding box center [430, 102] width 660 height 24
click at [268, 96] on div at bounding box center [430, 102] width 660 height 24
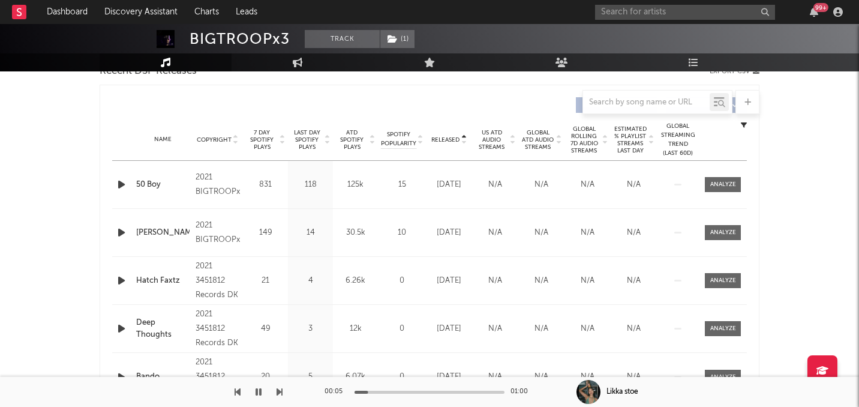
scroll to position [415, 0]
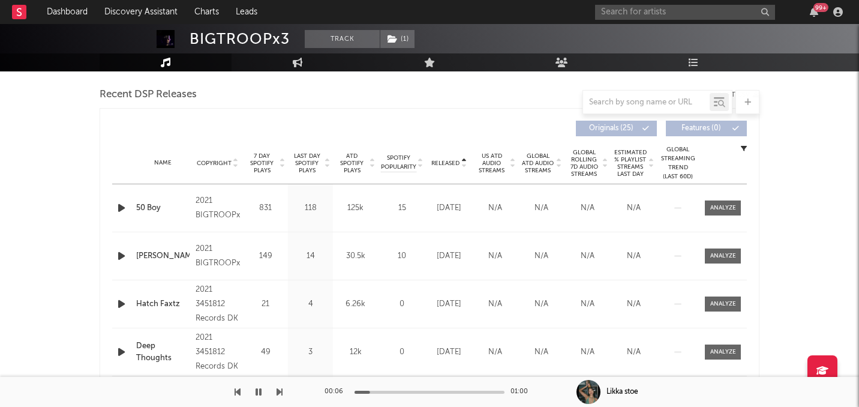
click at [266, 160] on span "7 Day Spotify Plays" at bounding box center [262, 163] width 32 height 22
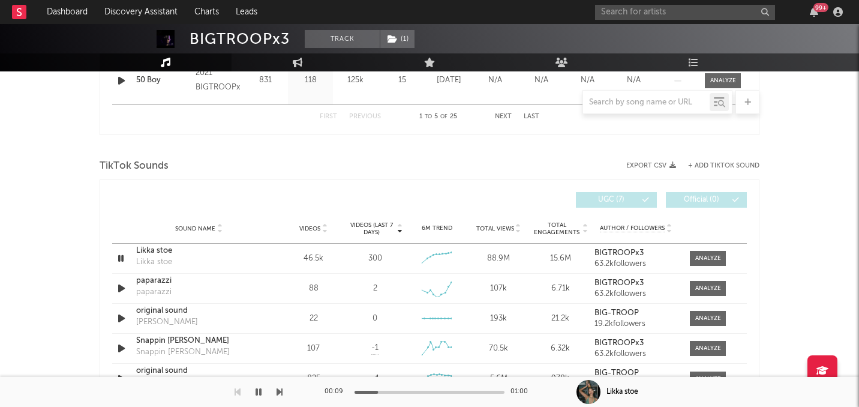
scroll to position [782, 0]
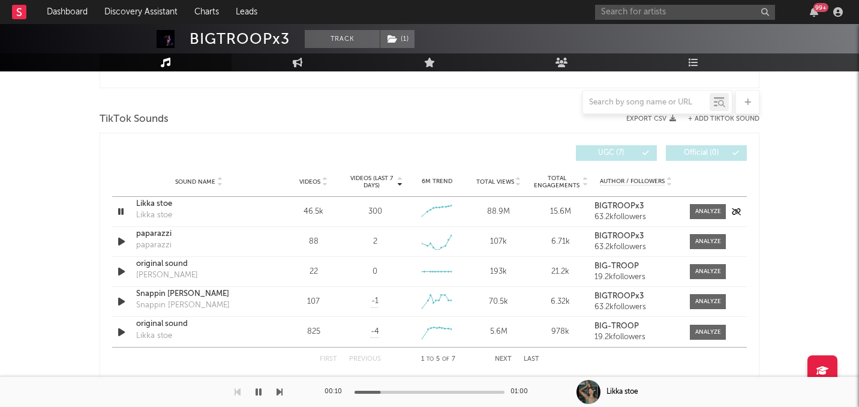
click at [119, 215] on icon "button" at bounding box center [120, 211] width 11 height 15
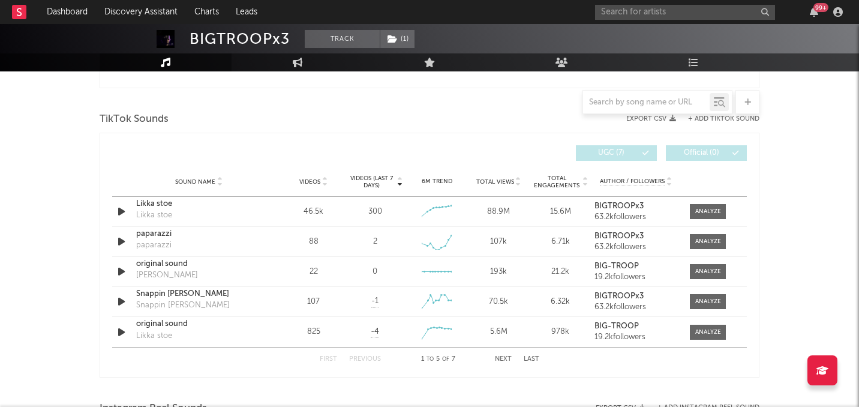
scroll to position [473, 0]
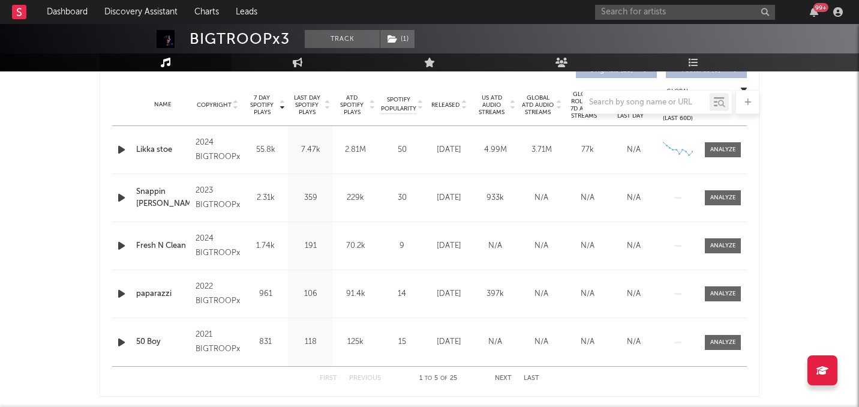
click at [628, 13] on input "text" at bounding box center [685, 12] width 180 height 15
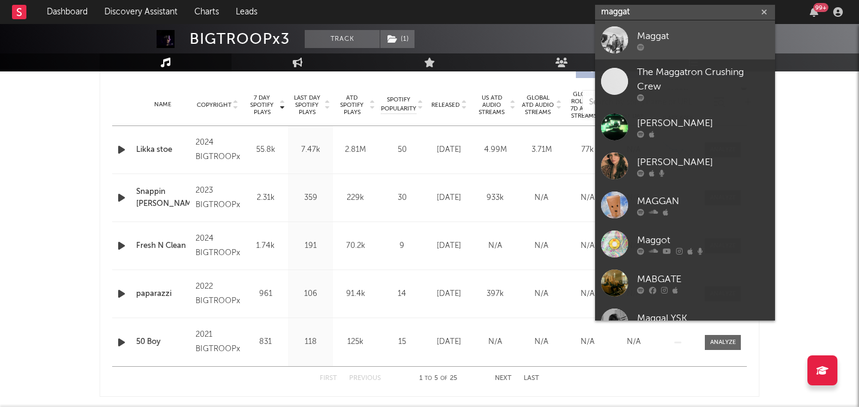
type input "maggat"
click at [612, 42] on div at bounding box center [614, 39] width 27 height 27
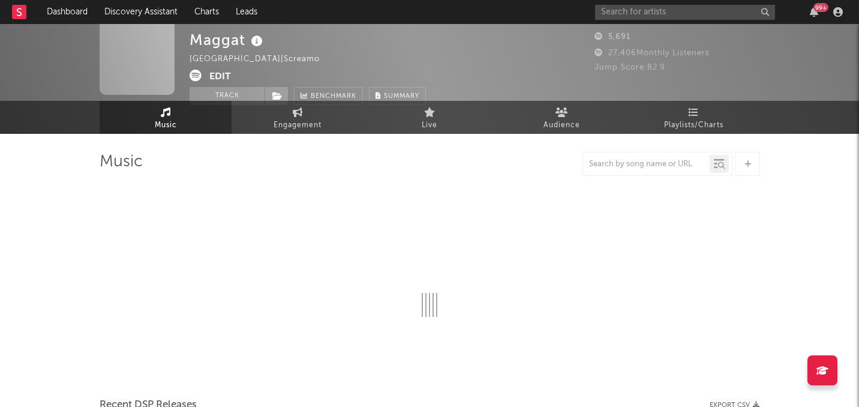
scroll to position [473, 0]
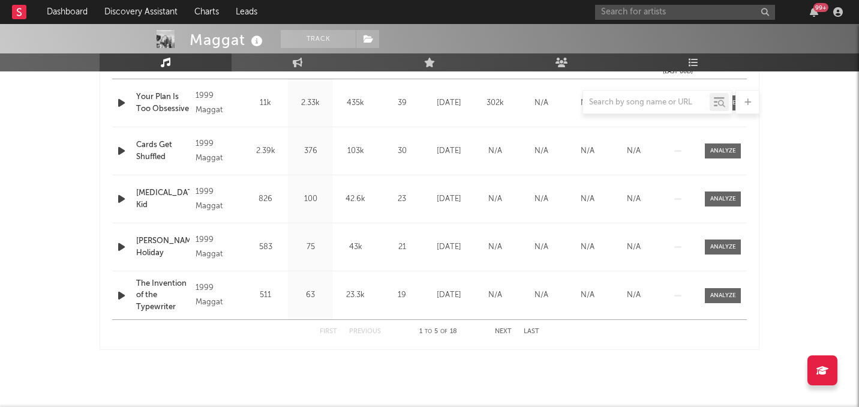
select select "1w"
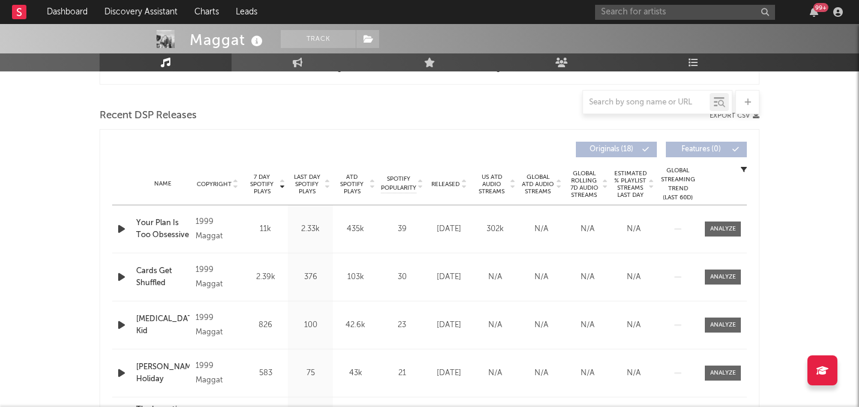
scroll to position [395, 0]
click at [632, 13] on input "text" at bounding box center [685, 12] width 180 height 15
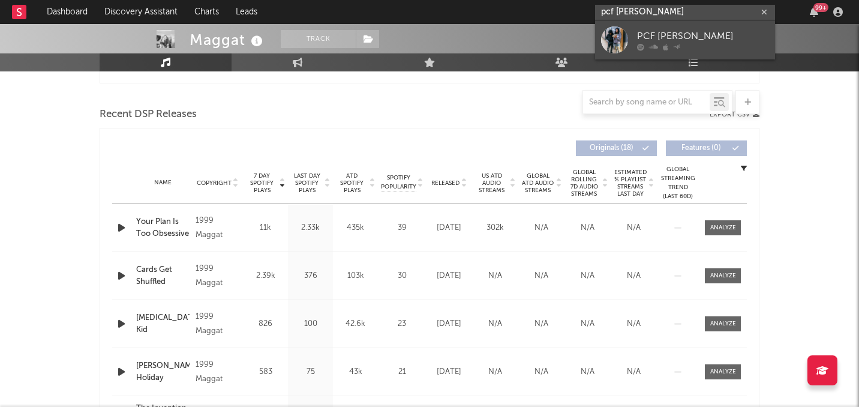
type input "pcf jaey"
click at [622, 44] on div at bounding box center [614, 39] width 27 height 27
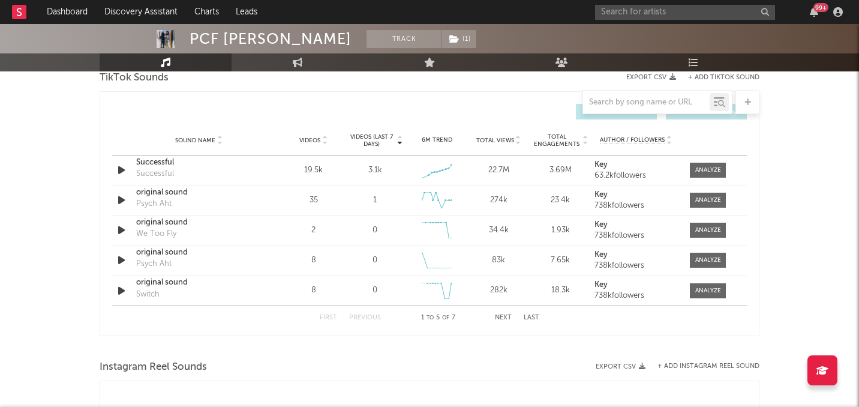
select select "6m"
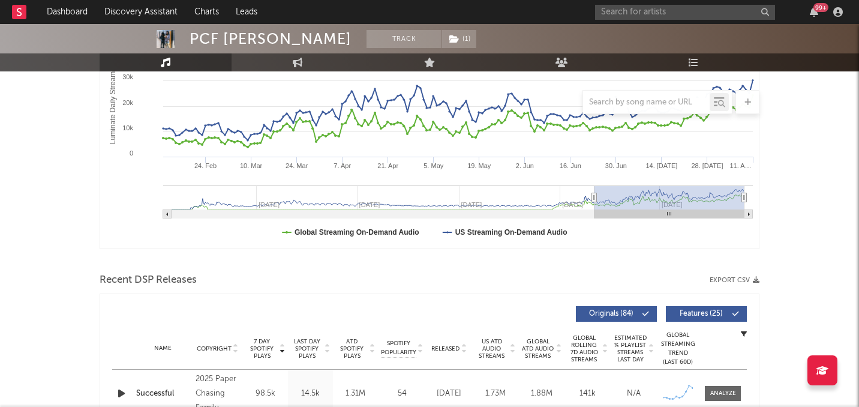
scroll to position [338, 0]
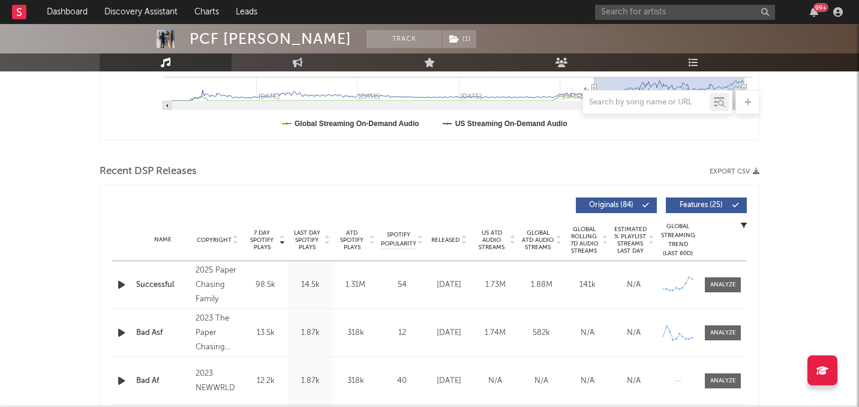
click at [722, 272] on div "Name Successful Copyright 2025 Paper Chasing Family Label Paper Chasing Family …" at bounding box center [429, 284] width 635 height 47
click at [723, 281] on div at bounding box center [723, 284] width 26 height 9
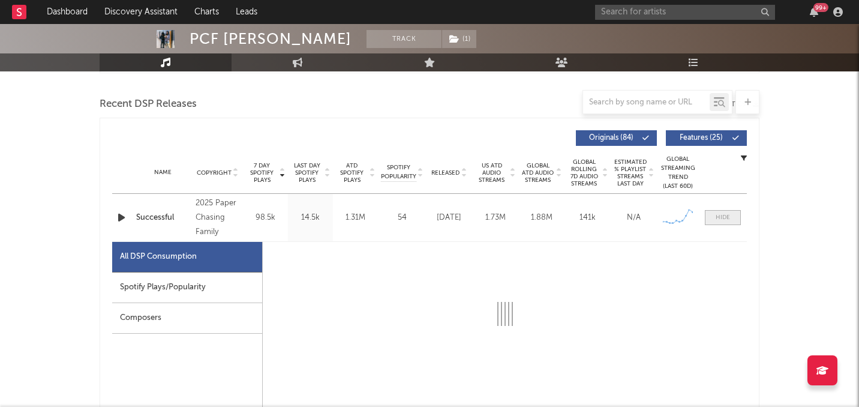
select select "1w"
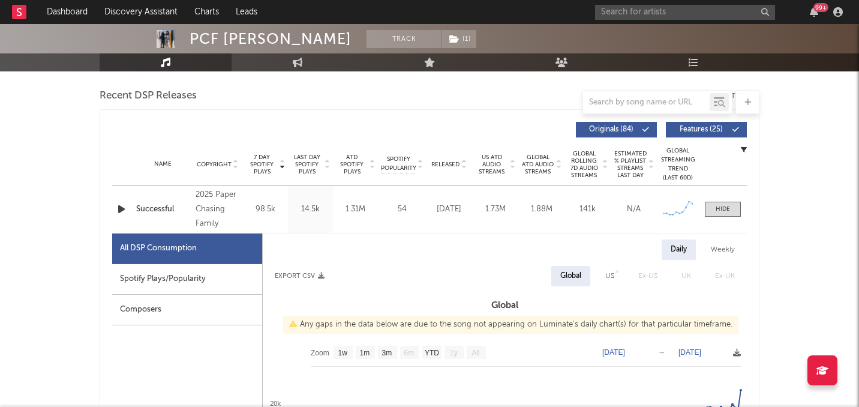
scroll to position [312, 0]
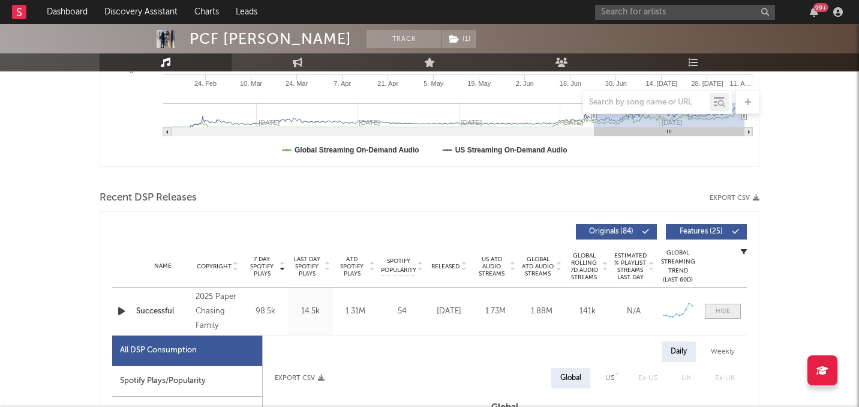
click at [722, 310] on div at bounding box center [723, 311] width 14 height 9
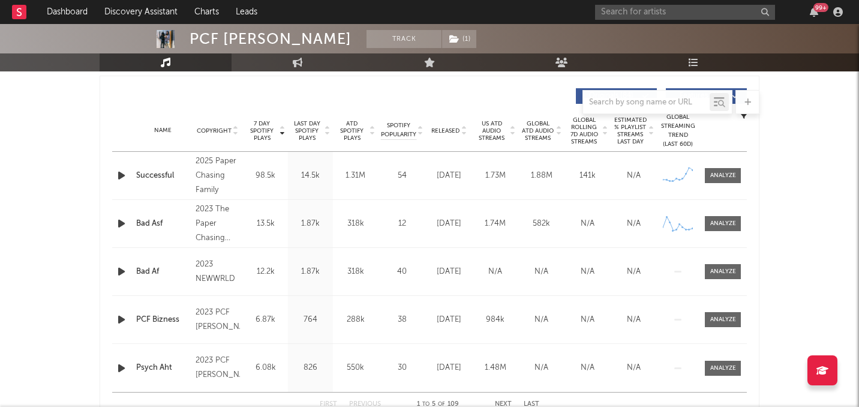
scroll to position [0, 0]
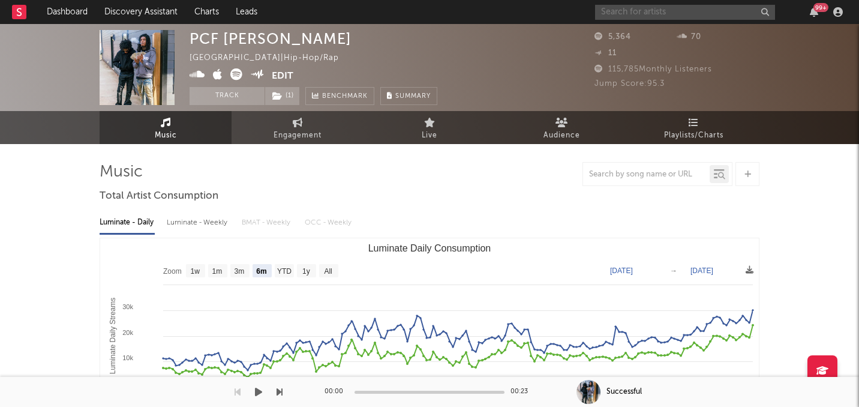
click at [647, 12] on input "text" at bounding box center [685, 12] width 180 height 15
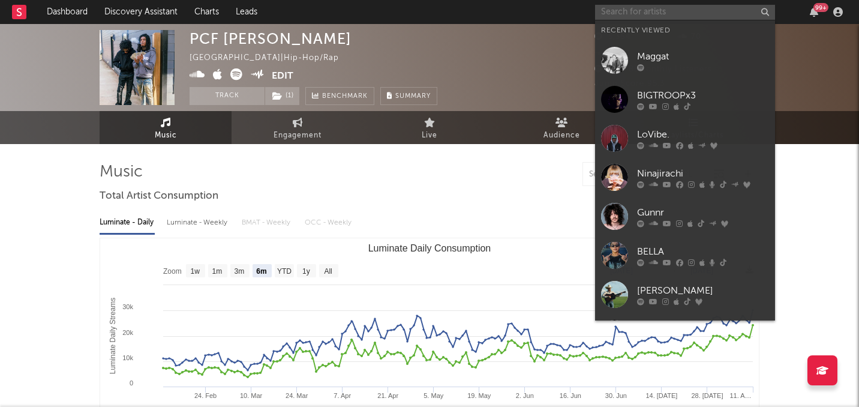
click at [647, 12] on input "text" at bounding box center [685, 12] width 180 height 15
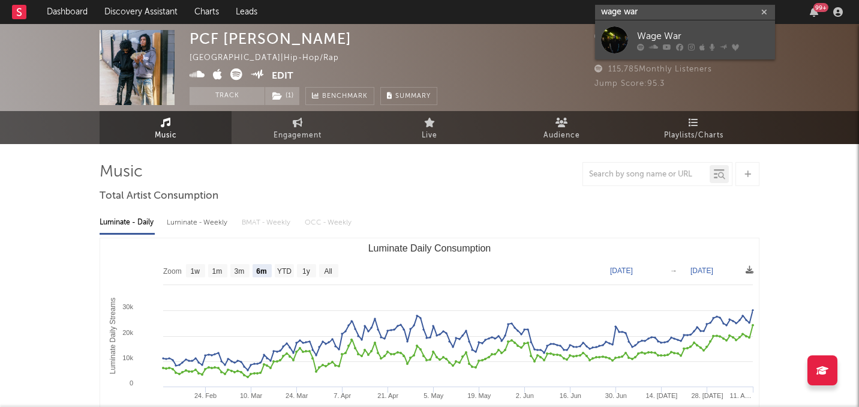
type input "wage war"
click at [671, 37] on div "Wage War" at bounding box center [703, 36] width 132 height 14
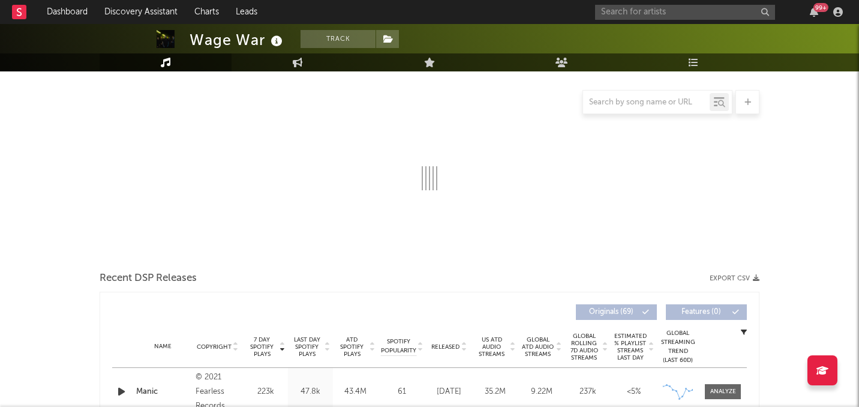
select select "6m"
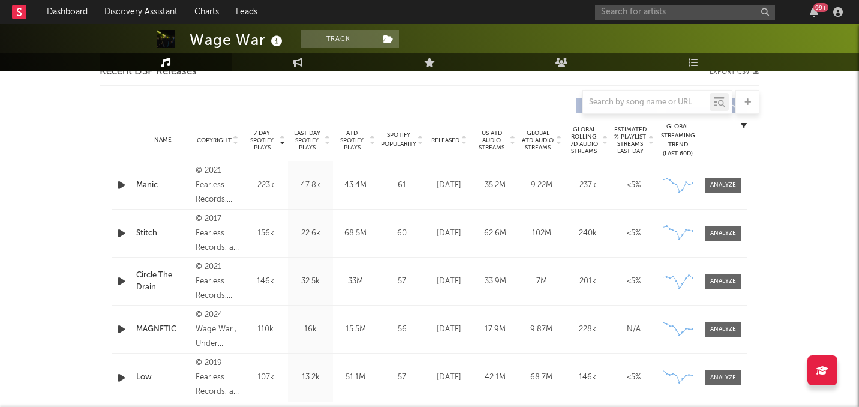
scroll to position [442, 0]
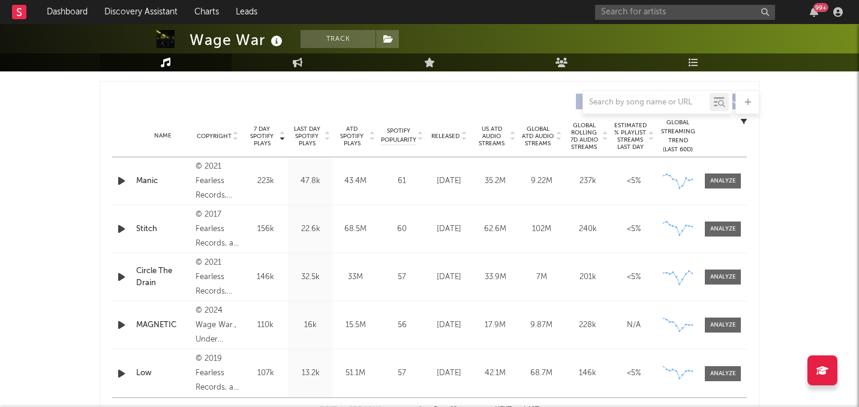
click at [451, 136] on span "Released" at bounding box center [445, 136] width 28 height 7
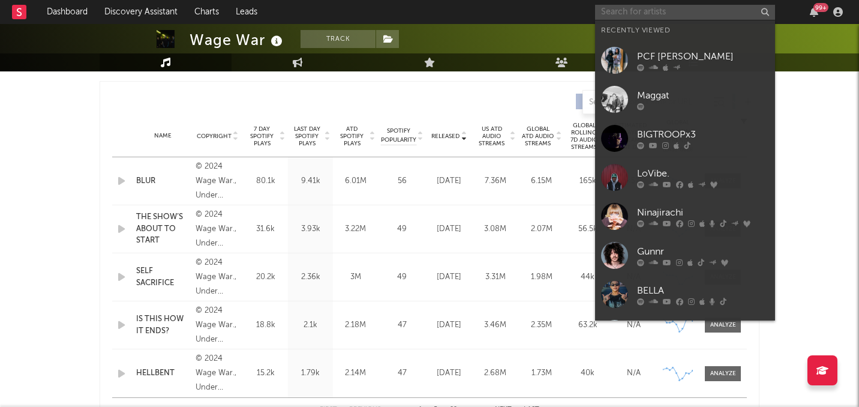
click at [634, 10] on input "text" at bounding box center [685, 12] width 180 height 15
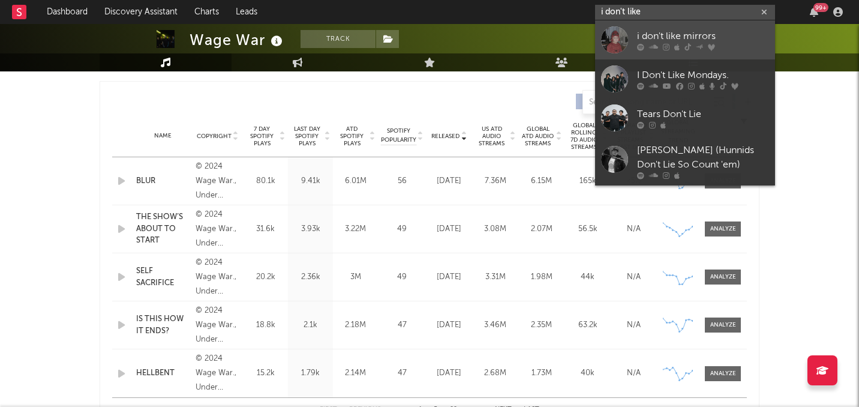
type input "i don't like"
click at [630, 34] on link "i don't like mirrors" at bounding box center [685, 39] width 180 height 39
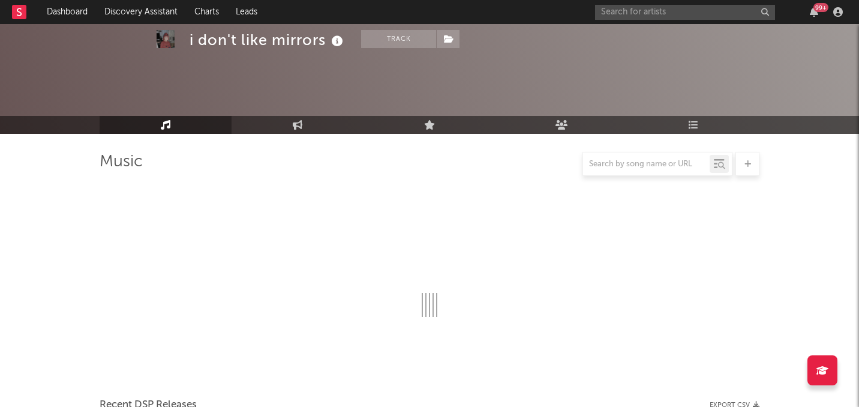
scroll to position [442, 0]
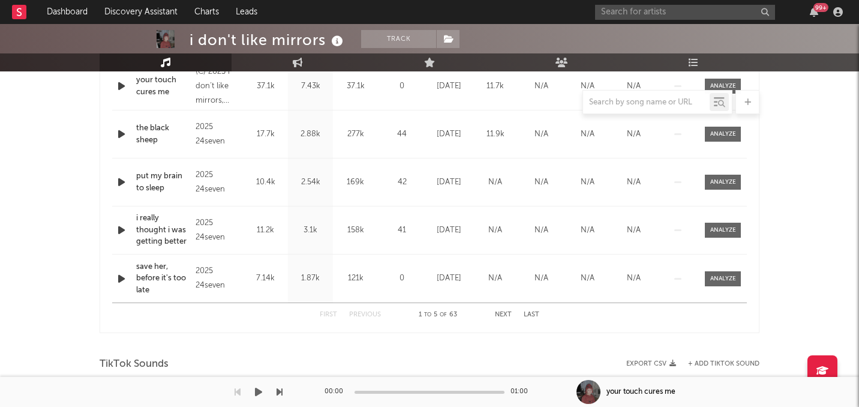
select select "6m"
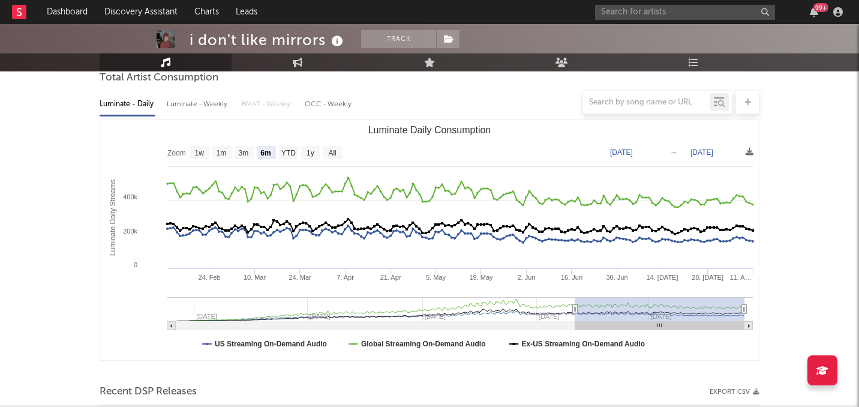
scroll to position [115, 0]
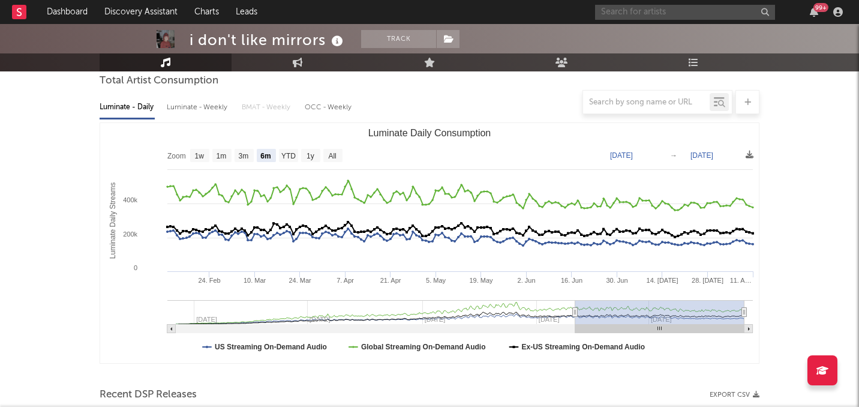
click at [617, 14] on input "text" at bounding box center [685, 12] width 180 height 15
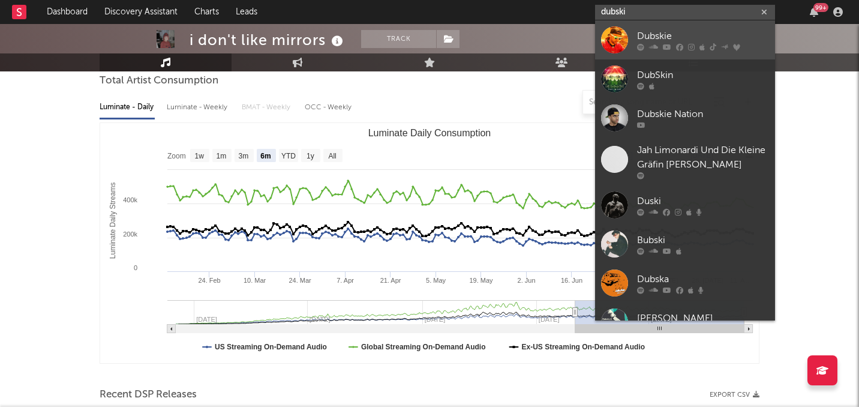
type input "dubski"
click at [611, 35] on div at bounding box center [614, 39] width 27 height 27
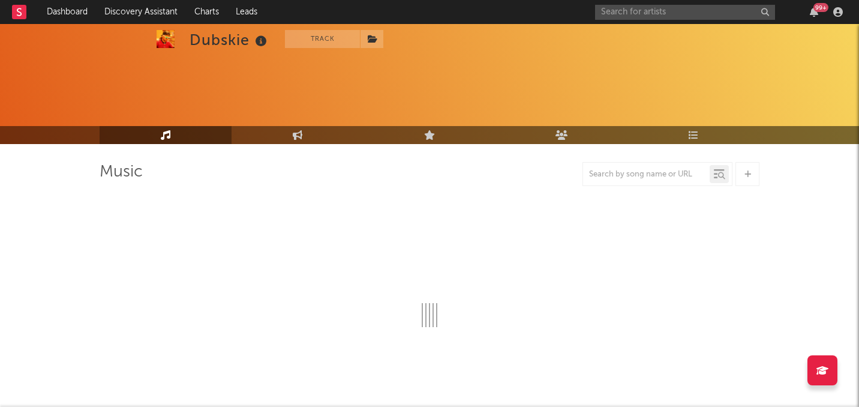
select select "6m"
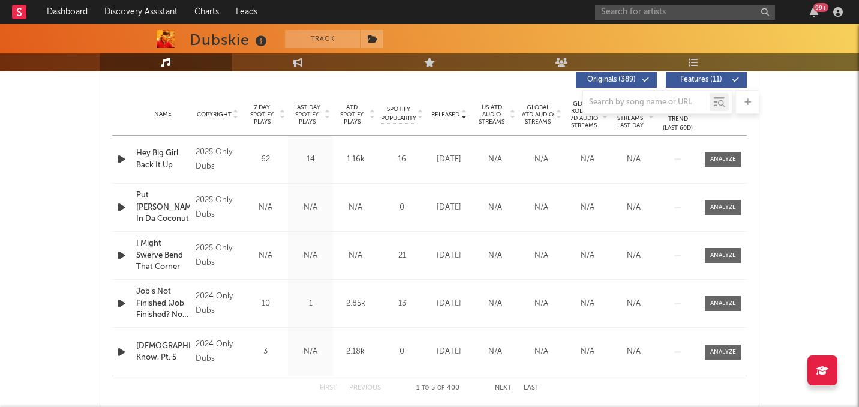
scroll to position [460, 0]
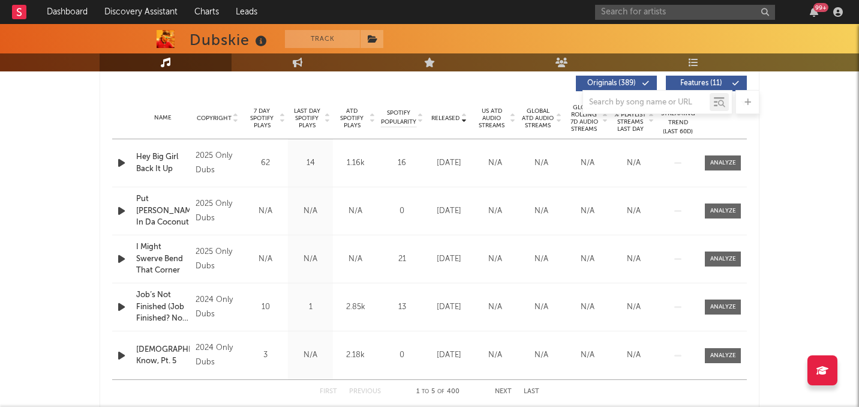
click at [260, 111] on div at bounding box center [430, 102] width 660 height 24
click at [262, 116] on span "7 Day Spotify Plays" at bounding box center [262, 118] width 32 height 22
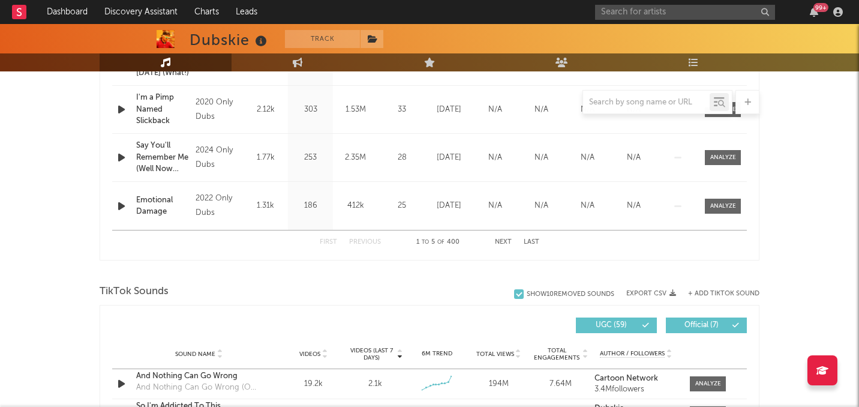
scroll to position [761, 0]
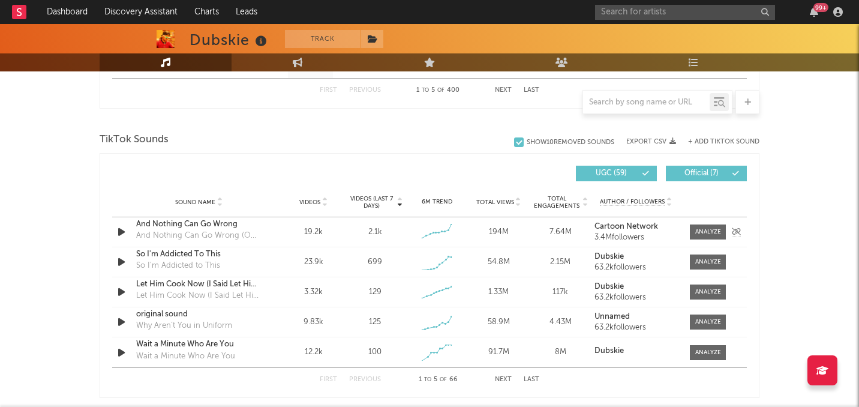
click at [121, 232] on icon "button" at bounding box center [121, 231] width 13 height 15
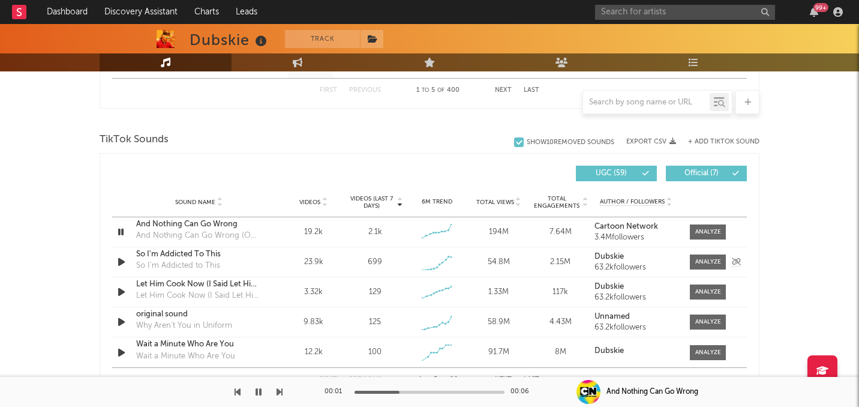
click at [122, 262] on icon "button" at bounding box center [121, 261] width 13 height 15
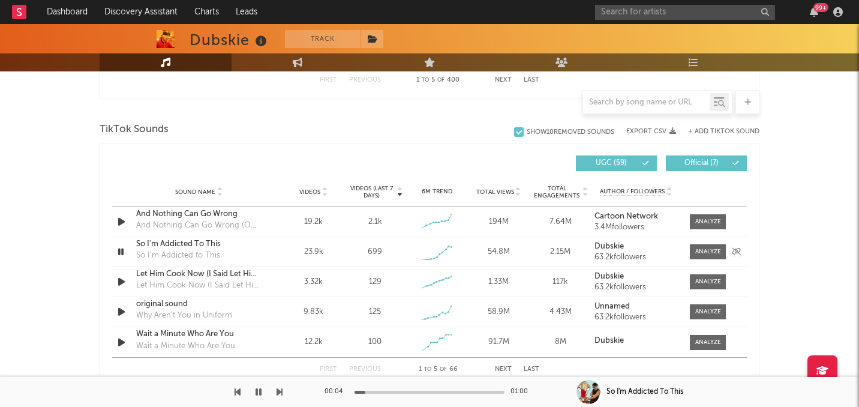
scroll to position [777, 0]
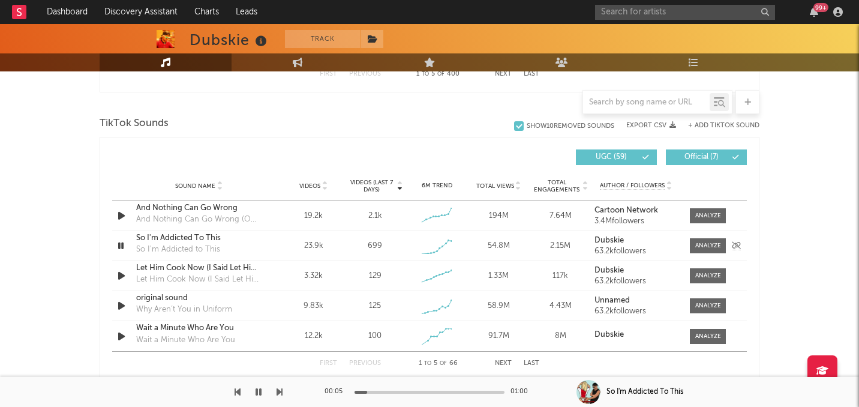
click at [122, 242] on icon "button" at bounding box center [120, 245] width 11 height 15
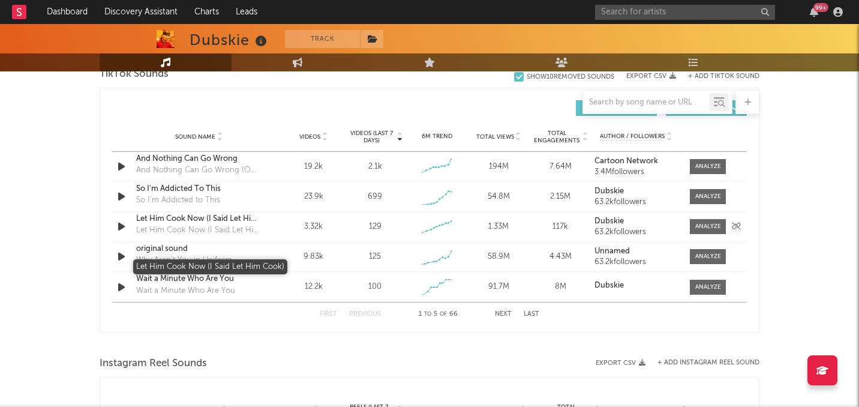
scroll to position [872, 0]
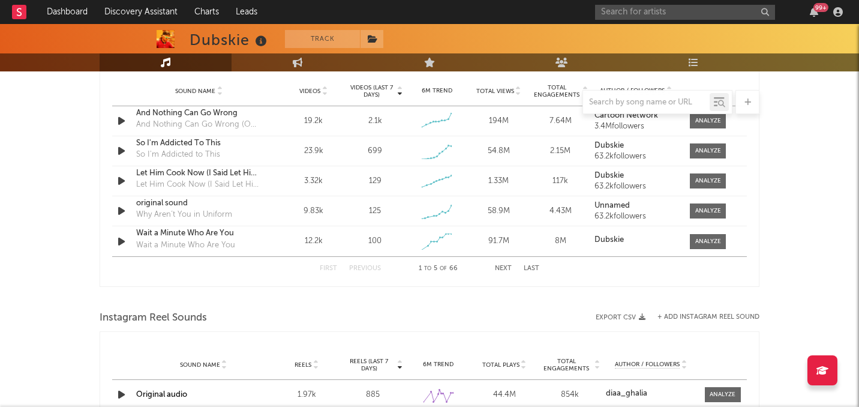
click at [498, 266] on button "Next" at bounding box center [503, 268] width 17 height 7
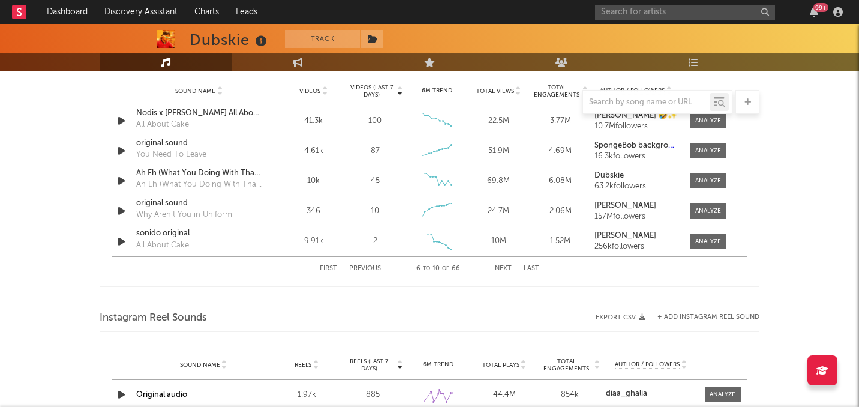
click at [498, 266] on button "Next" at bounding box center [503, 268] width 17 height 7
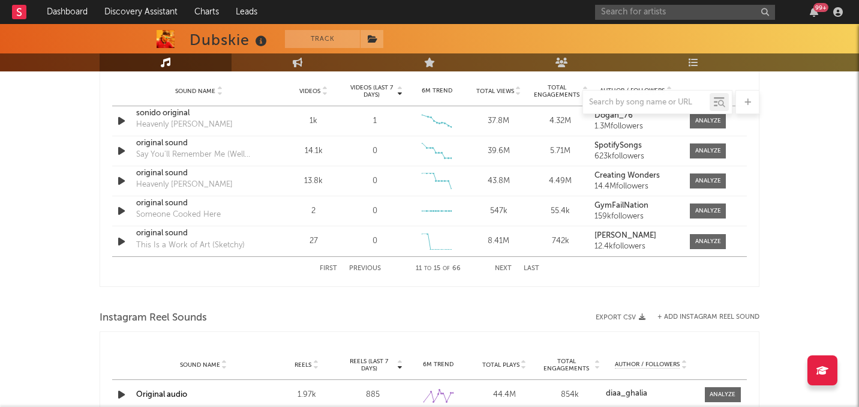
click at [498, 266] on button "Next" at bounding box center [503, 268] width 17 height 7
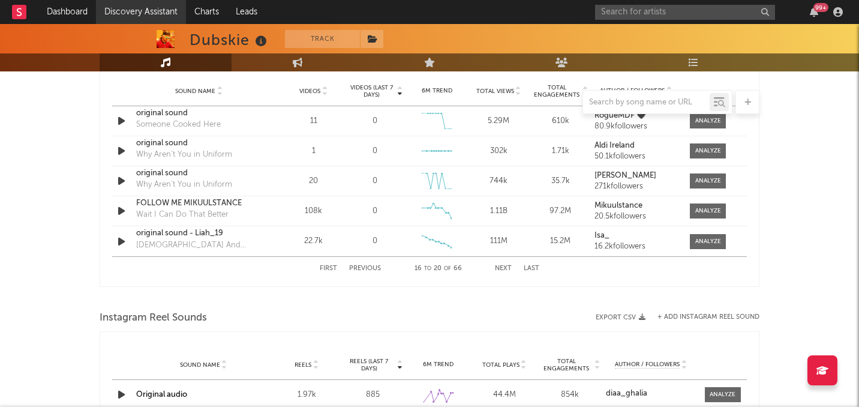
click at [118, 9] on link "Discovery Assistant" at bounding box center [141, 12] width 90 height 24
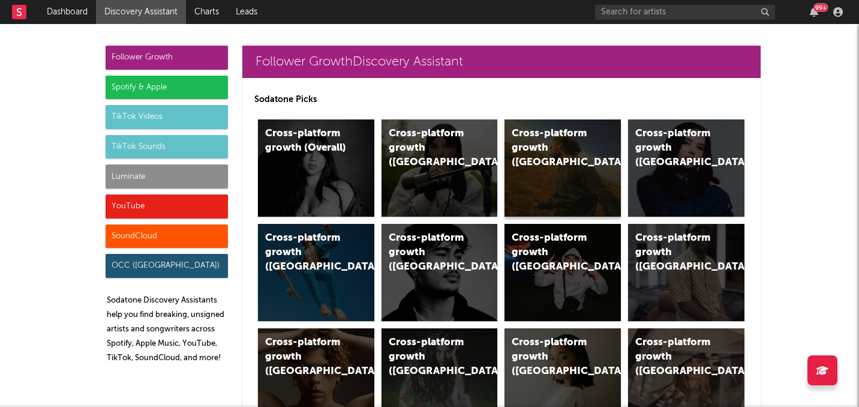
click at [551, 162] on div "Cross-platform growth (US)" at bounding box center [562, 167] width 116 height 97
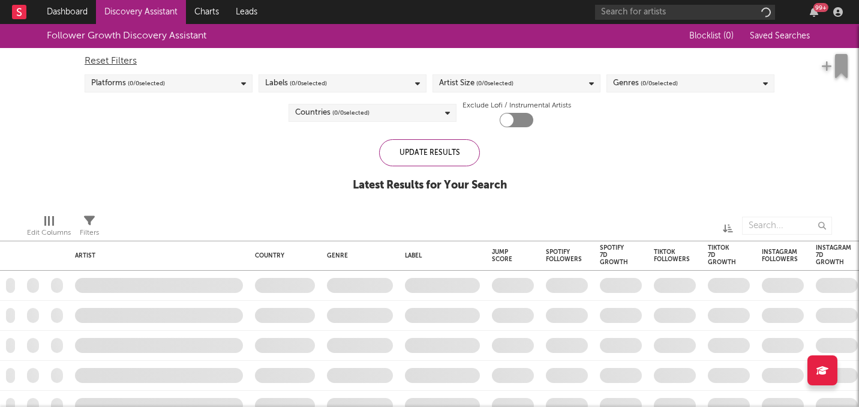
checkbox input "true"
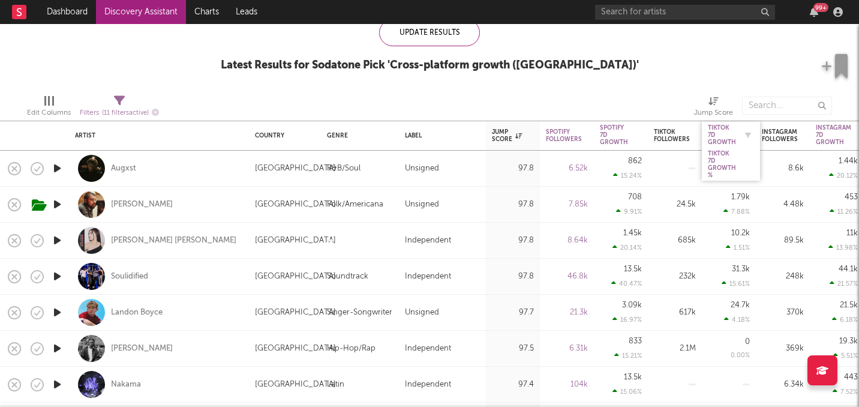
click at [720, 135] on div "Tiktok 7D Growth" at bounding box center [722, 135] width 28 height 22
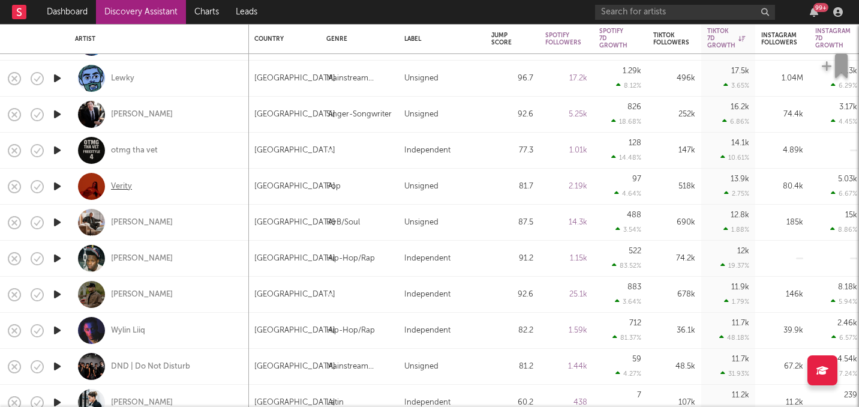
click at [122, 183] on div "Verity" at bounding box center [121, 186] width 21 height 11
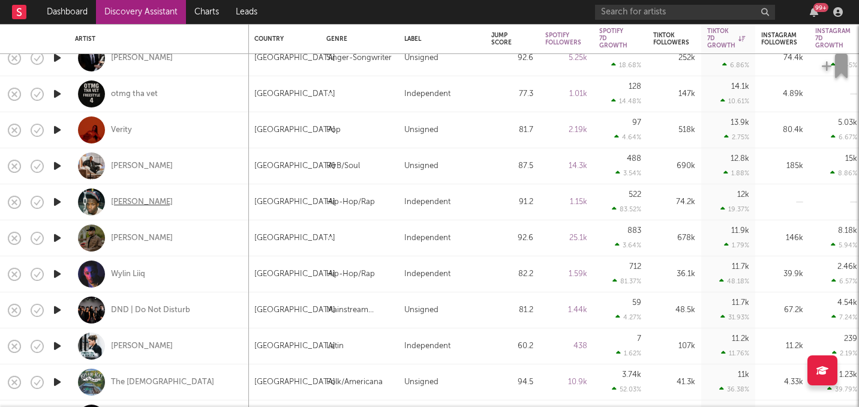
click at [137, 201] on div "Dreek Jones" at bounding box center [142, 202] width 62 height 11
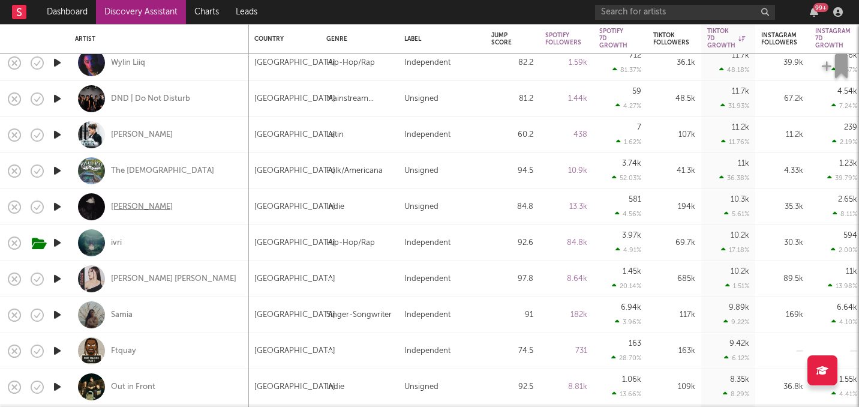
click at [133, 211] on div "Miguel Owls" at bounding box center [142, 207] width 62 height 11
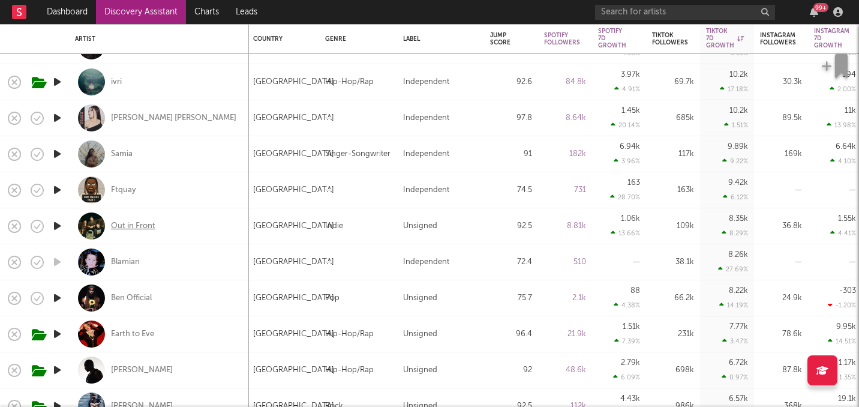
click at [133, 228] on div "Out in Front" at bounding box center [133, 226] width 44 height 11
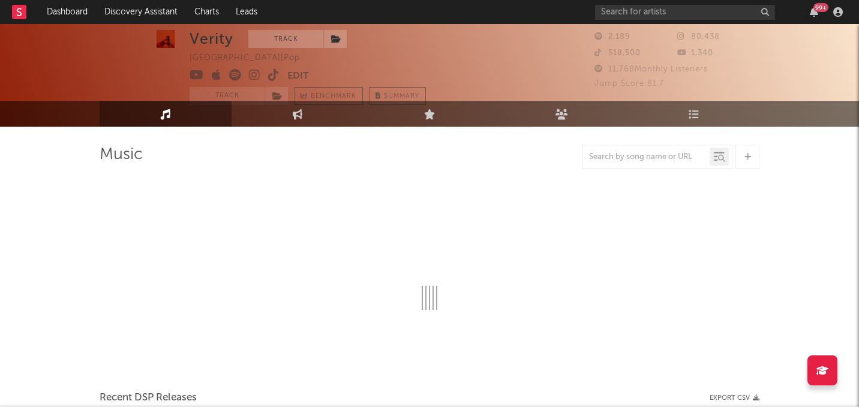
select select "1w"
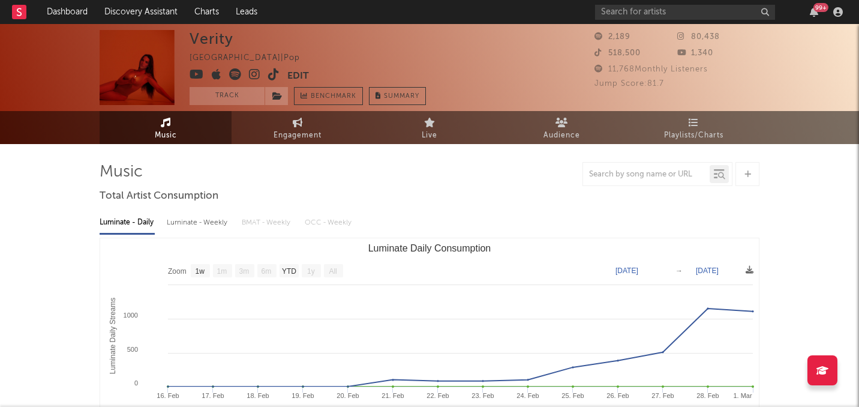
click at [272, 73] on icon at bounding box center [273, 74] width 11 height 12
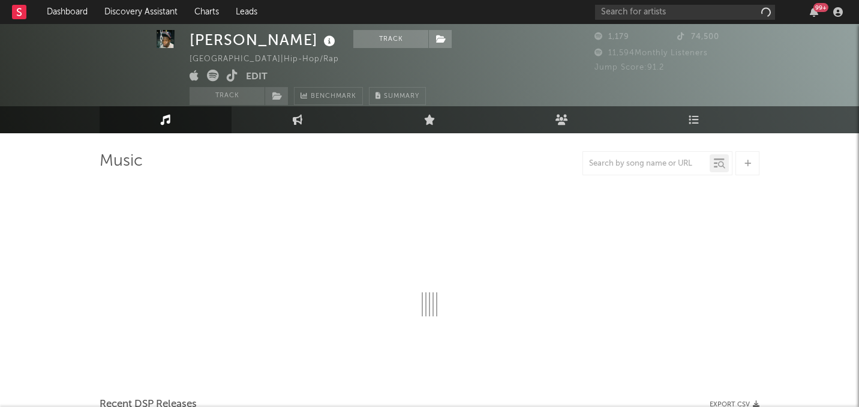
scroll to position [20, 0]
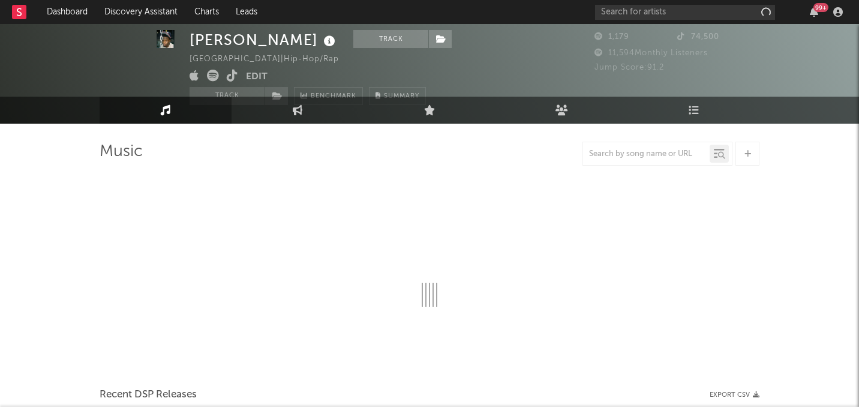
select select "1w"
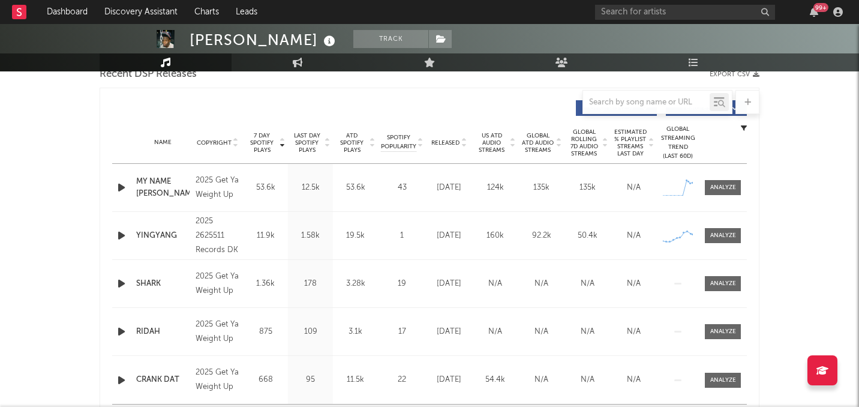
scroll to position [437, 0]
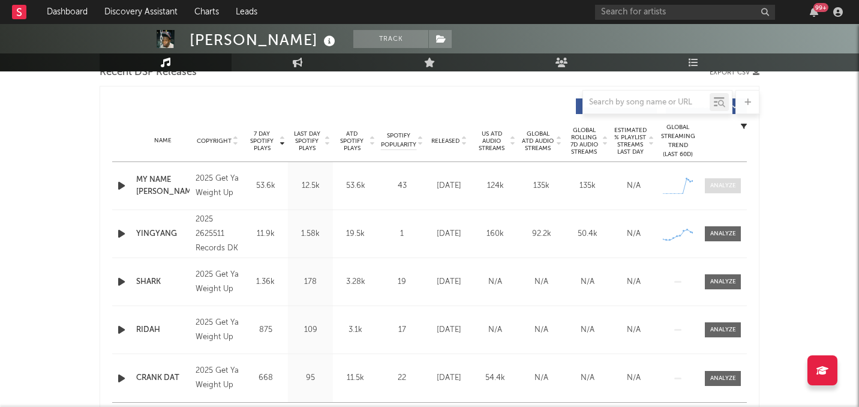
click at [710, 187] on div at bounding box center [723, 185] width 26 height 9
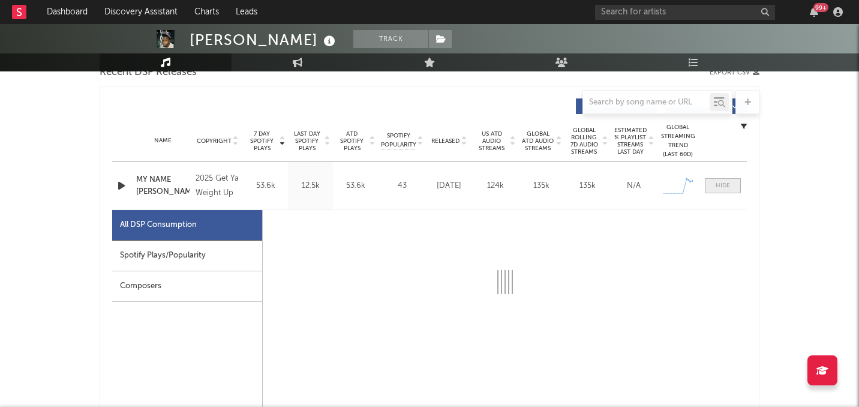
select select "1w"
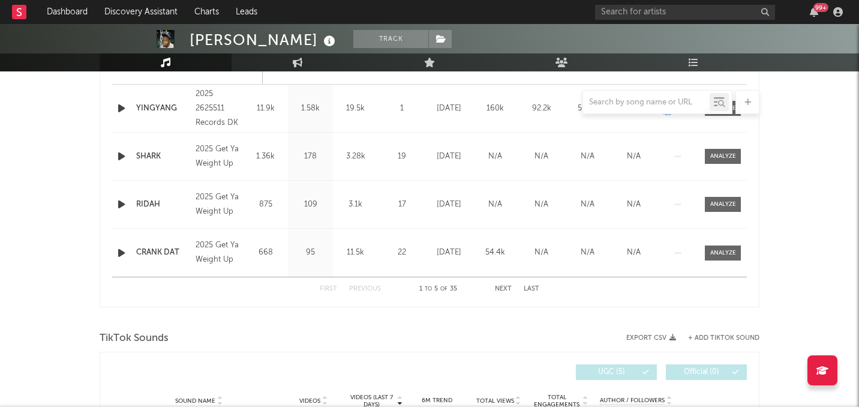
scroll to position [1038, 0]
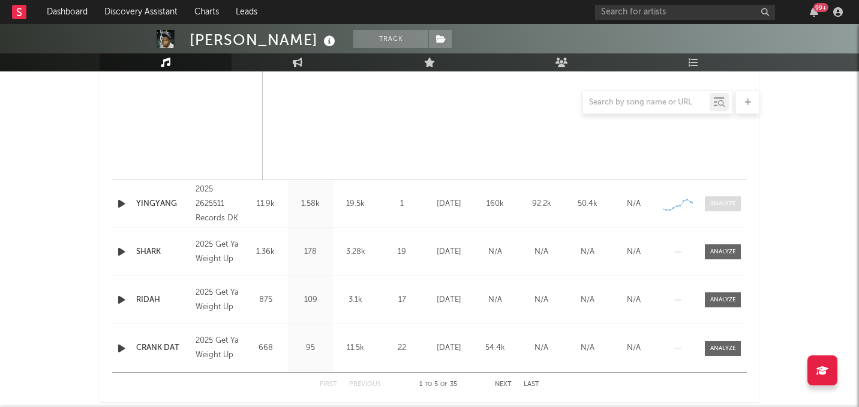
click at [733, 206] on div at bounding box center [723, 203] width 26 height 9
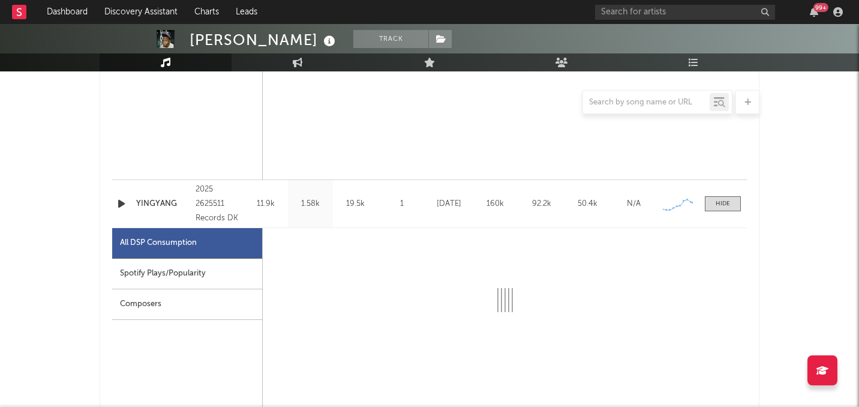
select select "1w"
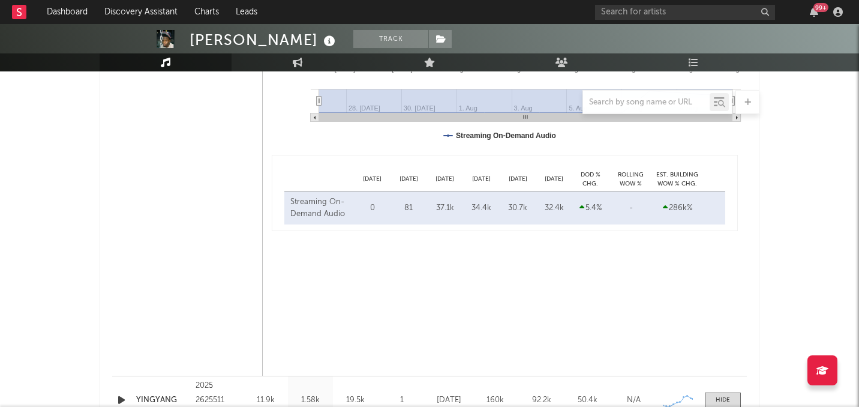
scroll to position [982, 0]
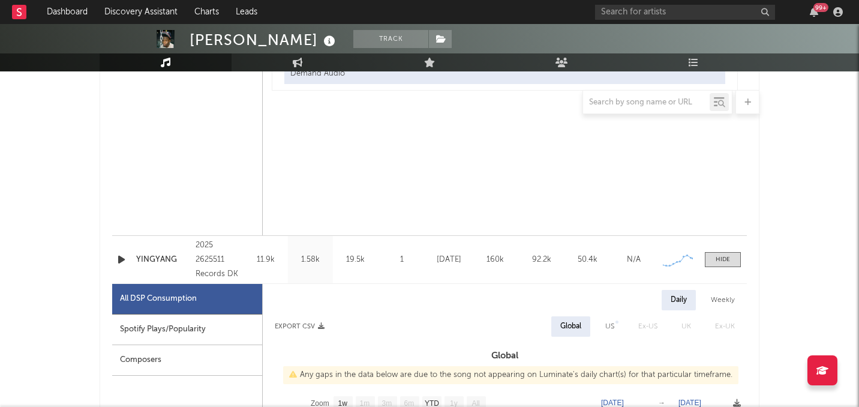
click at [725, 268] on div "Name YINGYANG Copyright 2025 2625511 Records DK Label 2625511 Records DK Album …" at bounding box center [429, 259] width 635 height 47
click at [722, 256] on div at bounding box center [723, 259] width 14 height 9
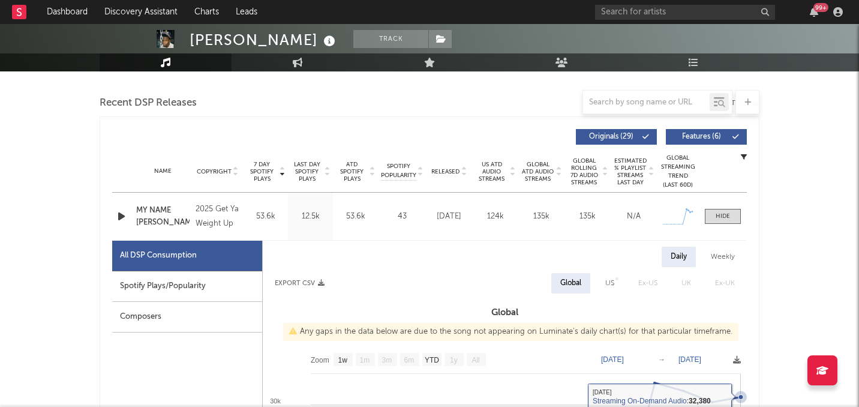
scroll to position [395, 0]
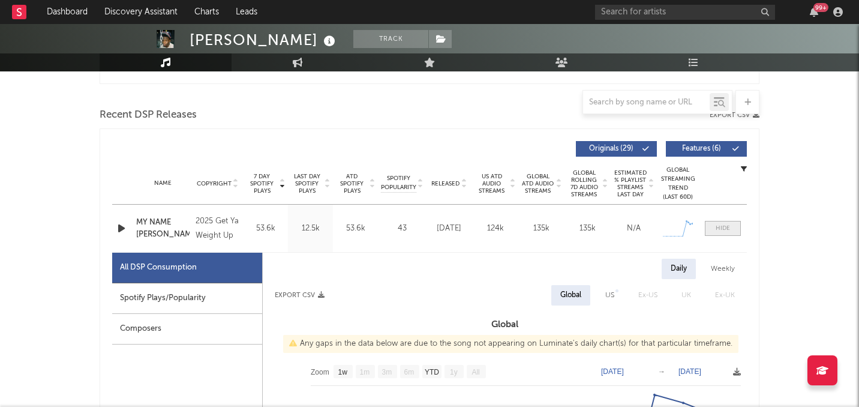
click at [725, 231] on div at bounding box center [723, 228] width 14 height 9
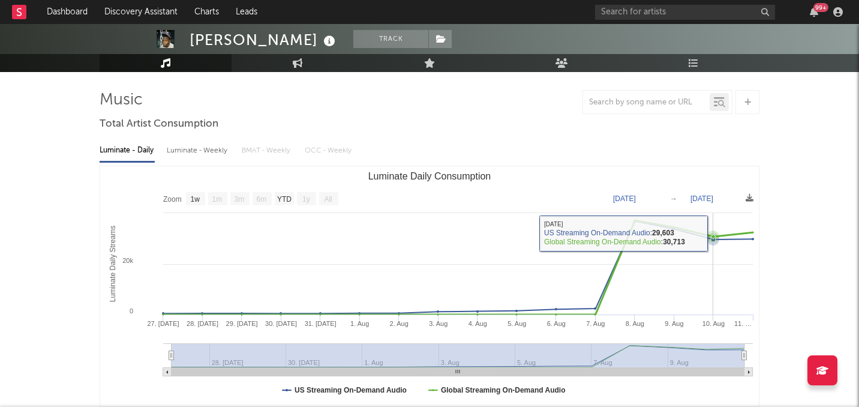
scroll to position [0, 0]
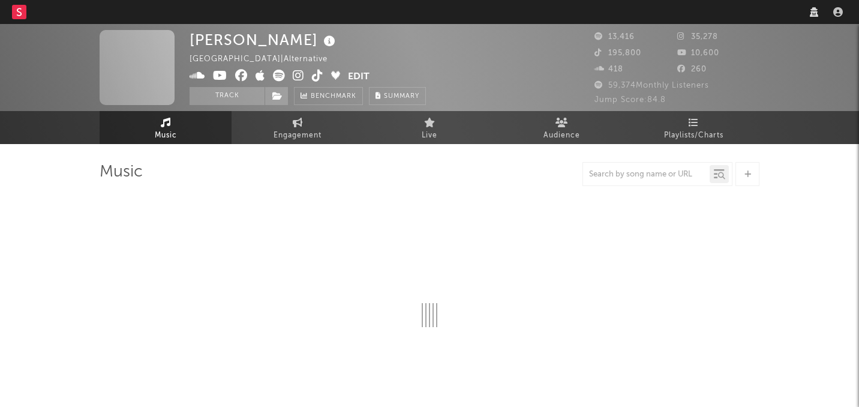
select select "6m"
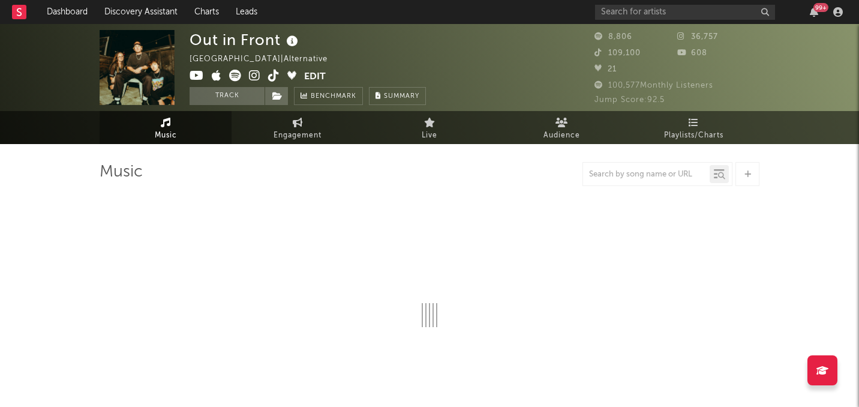
select select "6m"
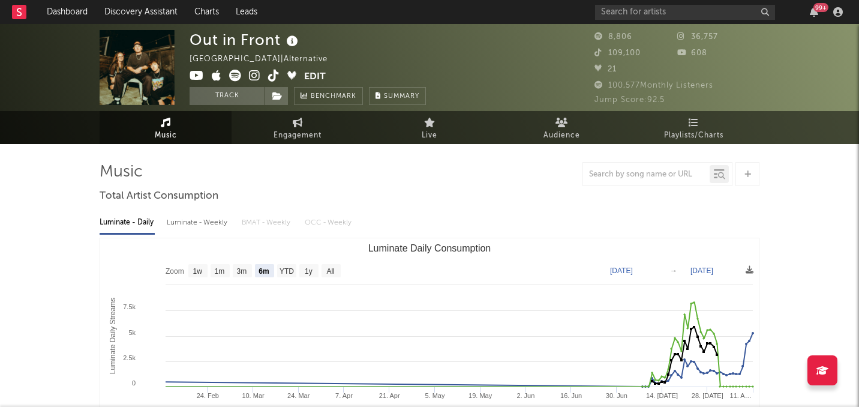
click at [273, 77] on icon at bounding box center [273, 76] width 11 height 12
